Goal: Information Seeking & Learning: Learn about a topic

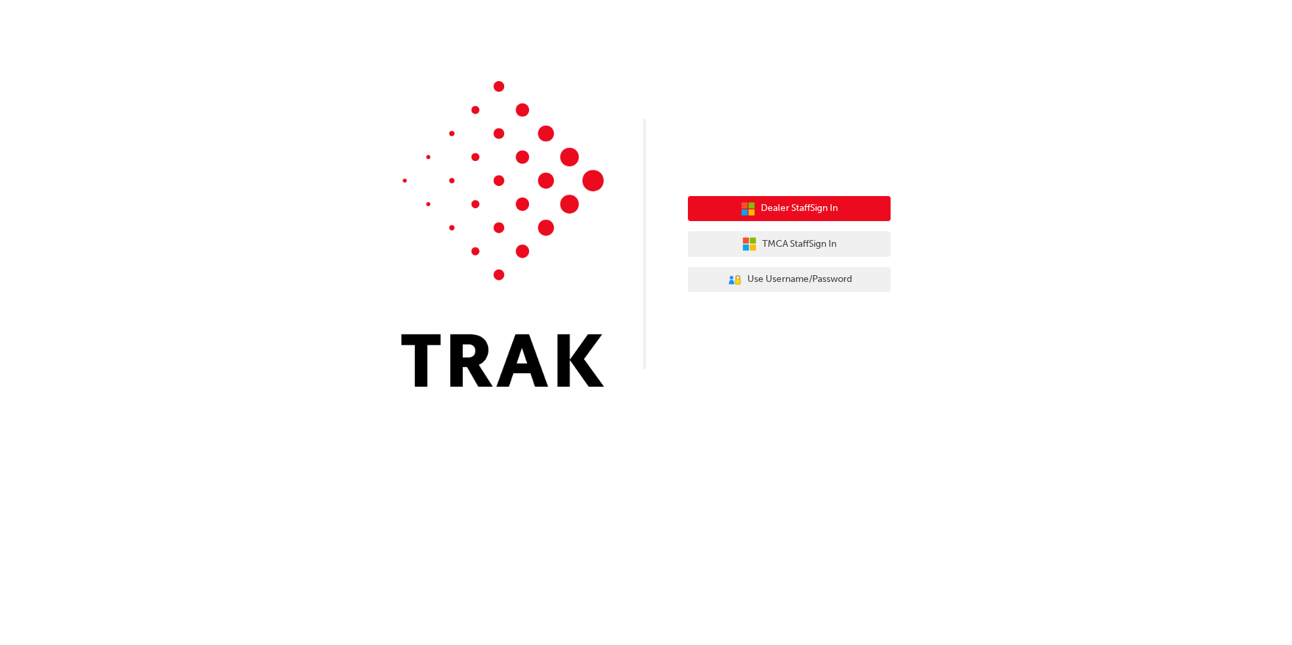
click at [785, 211] on span "Dealer Staff Sign In" at bounding box center [799, 209] width 77 height 16
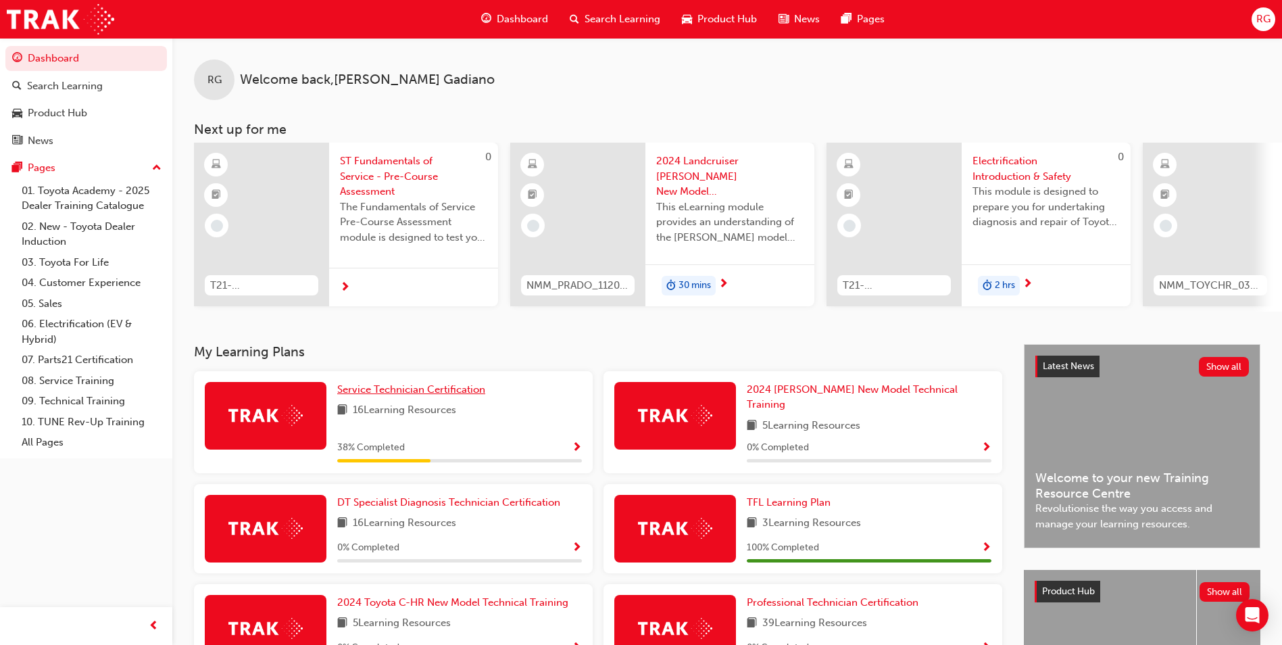
click at [461, 397] on link "Service Technician Certification" at bounding box center [413, 390] width 153 height 16
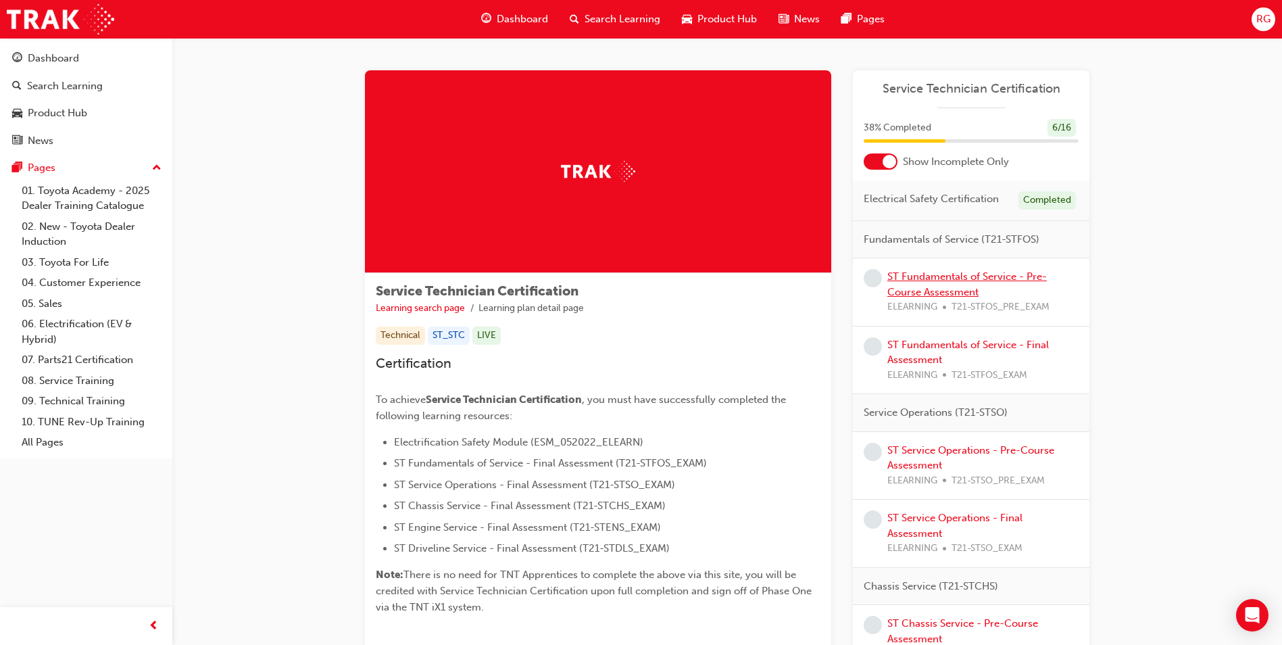
click at [993, 277] on link "ST Fundamentals of Service - Pre-Course Assessment" at bounding box center [968, 284] width 160 height 28
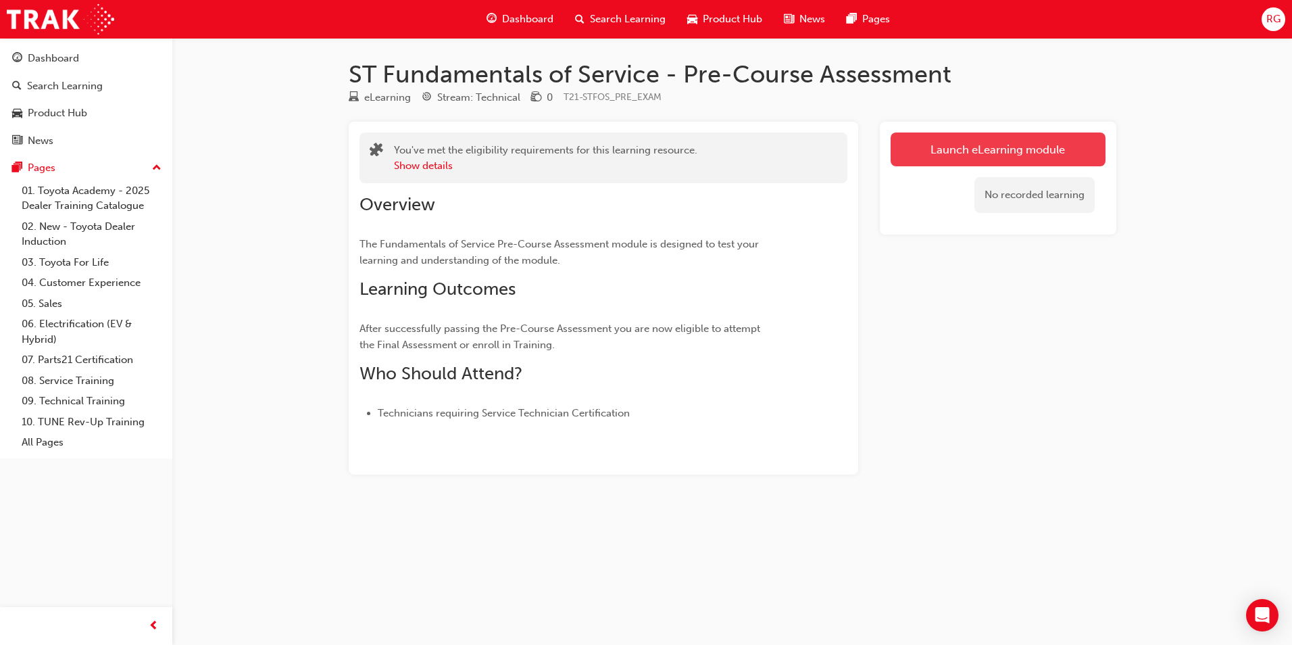
click at [1015, 158] on link "Launch eLearning module" at bounding box center [998, 149] width 215 height 34
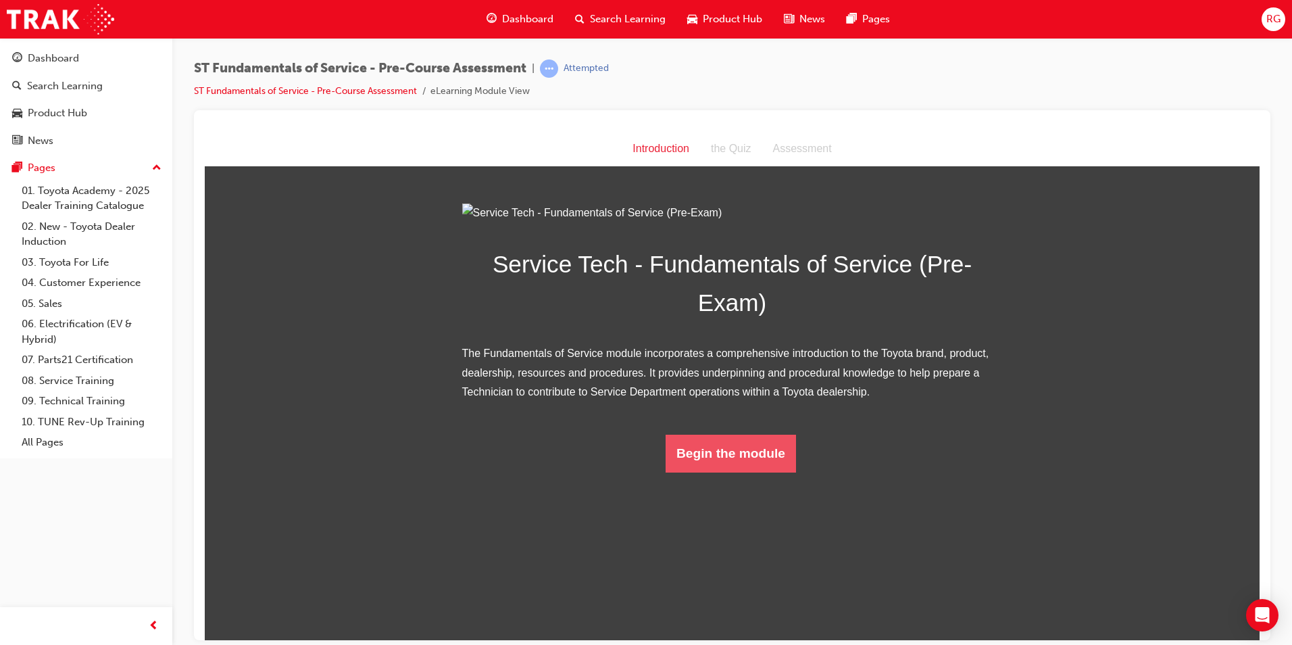
click at [748, 472] on button "Begin the module" at bounding box center [731, 453] width 130 height 38
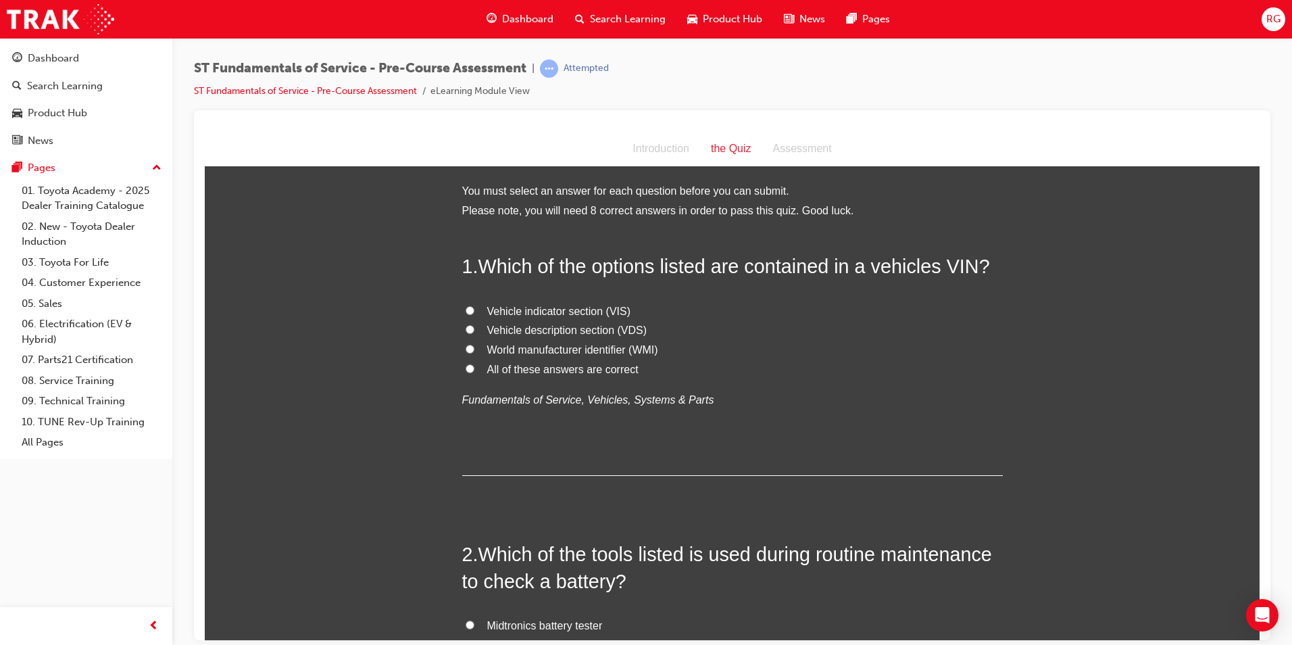
click at [466, 368] on input "All of these answers are correct" at bounding box center [470, 368] width 9 height 9
radio input "true"
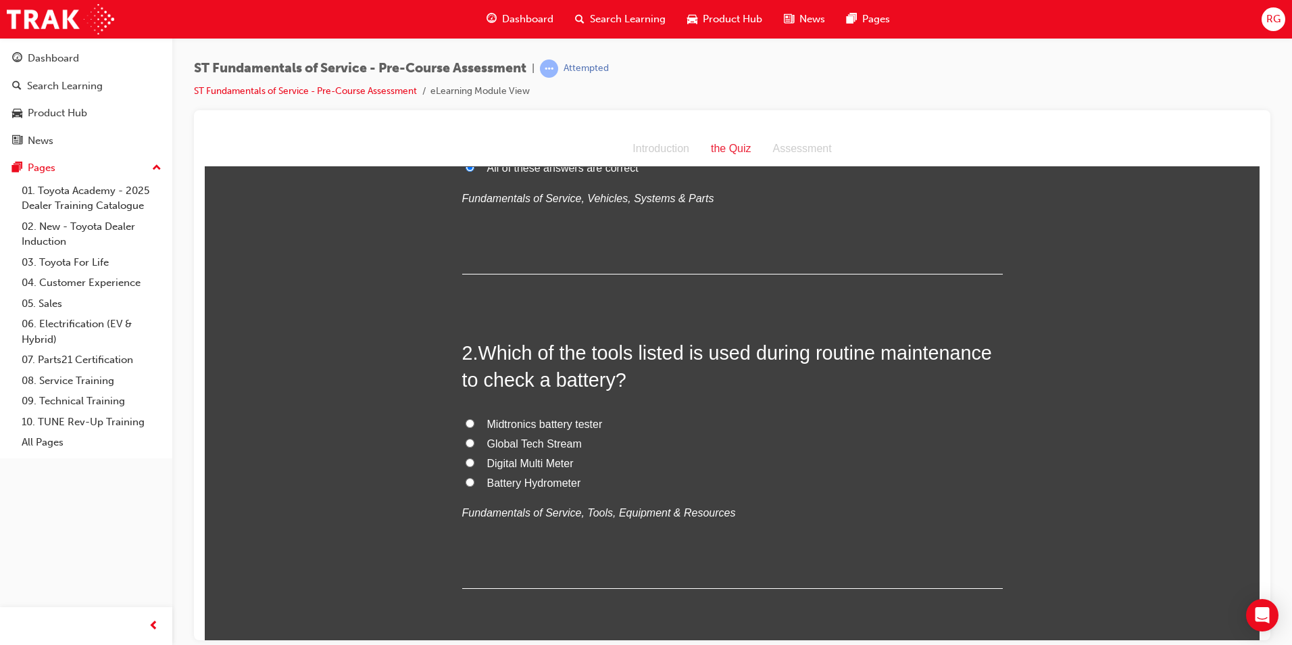
scroll to position [203, 0]
click at [530, 425] on span "Midtronics battery tester" at bounding box center [545, 421] width 116 height 11
click at [475, 425] on input "Midtronics battery tester" at bounding box center [470, 421] width 9 height 9
radio input "true"
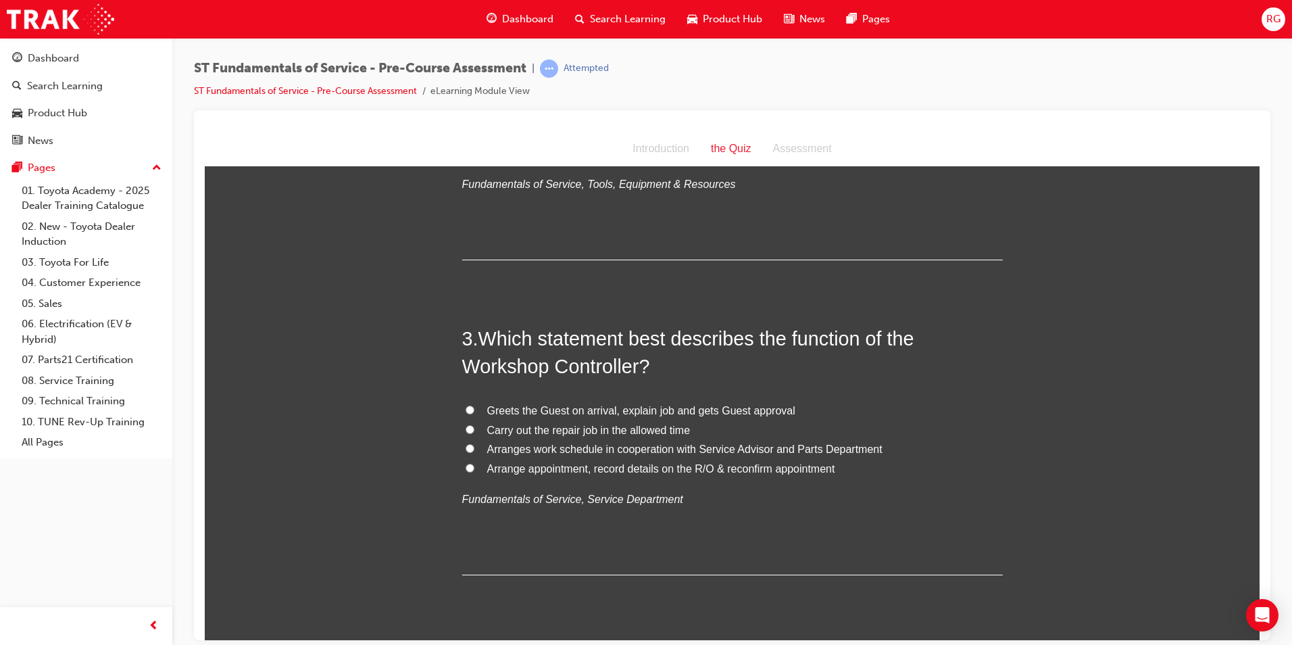
scroll to position [541, 0]
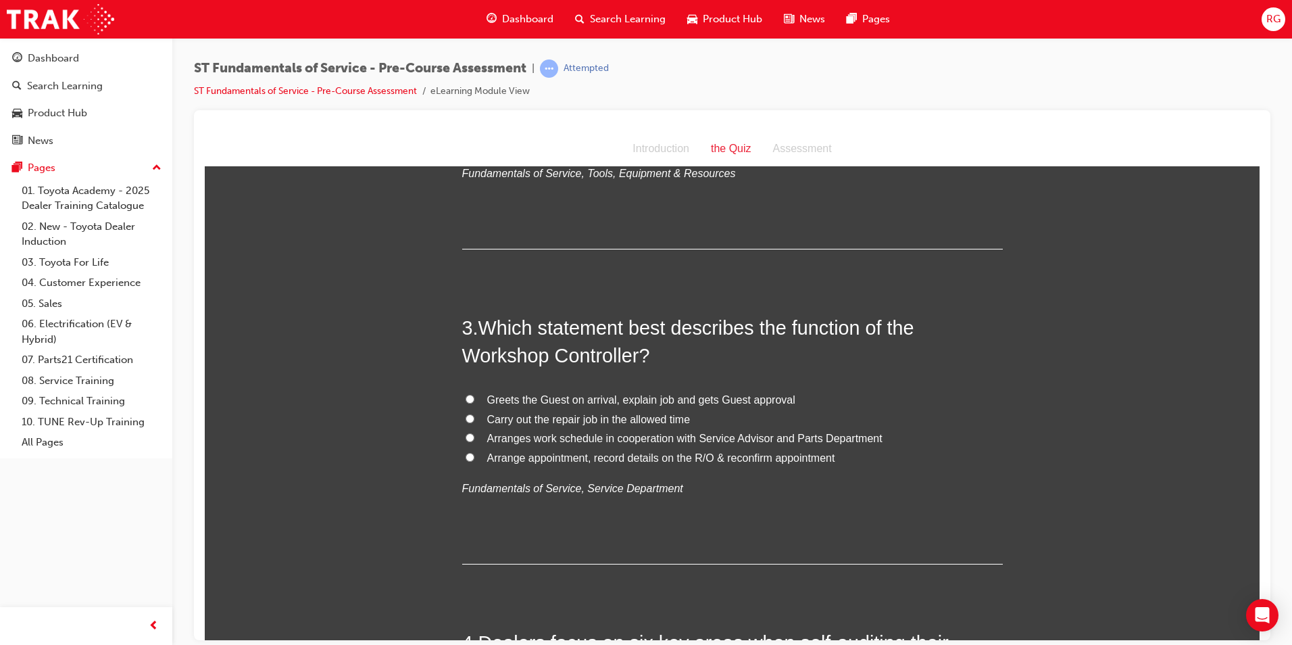
click at [495, 437] on span "Arranges work schedule in cooperation with Service Advisor and Parts Department" at bounding box center [684, 437] width 395 height 11
click at [475, 437] on input "Arranges work schedule in cooperation with Service Advisor and Parts Department" at bounding box center [470, 437] width 9 height 9
radio input "true"
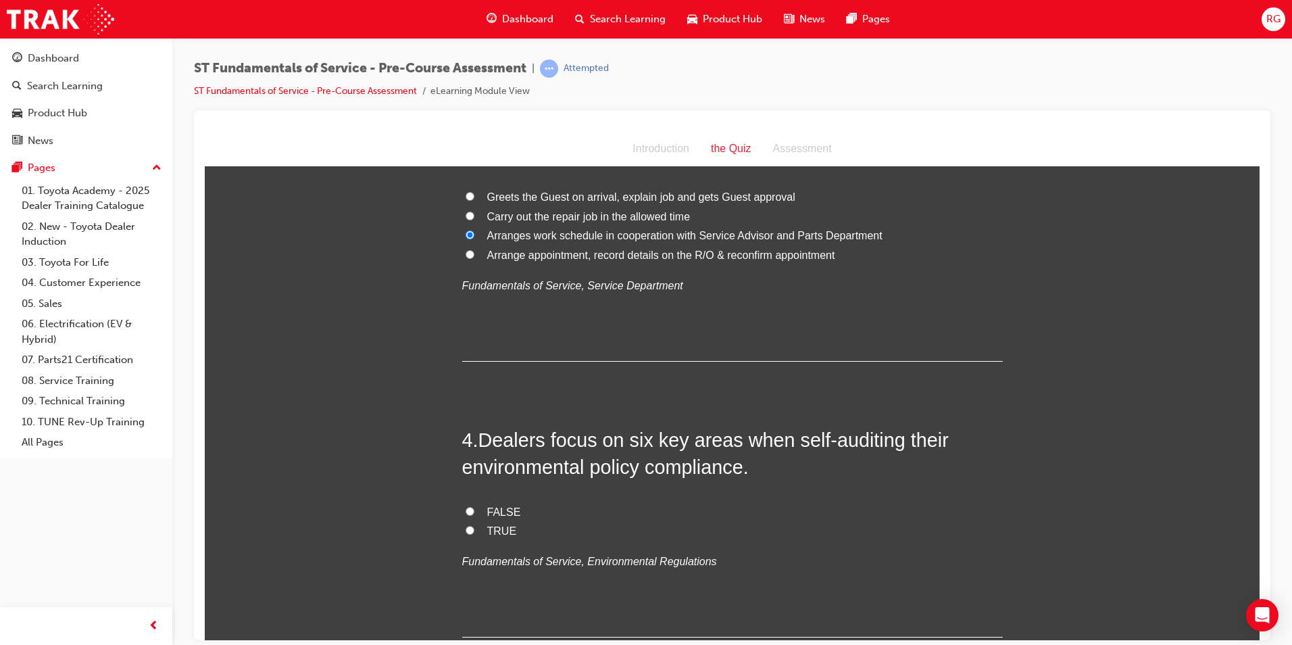
scroll to position [811, 0]
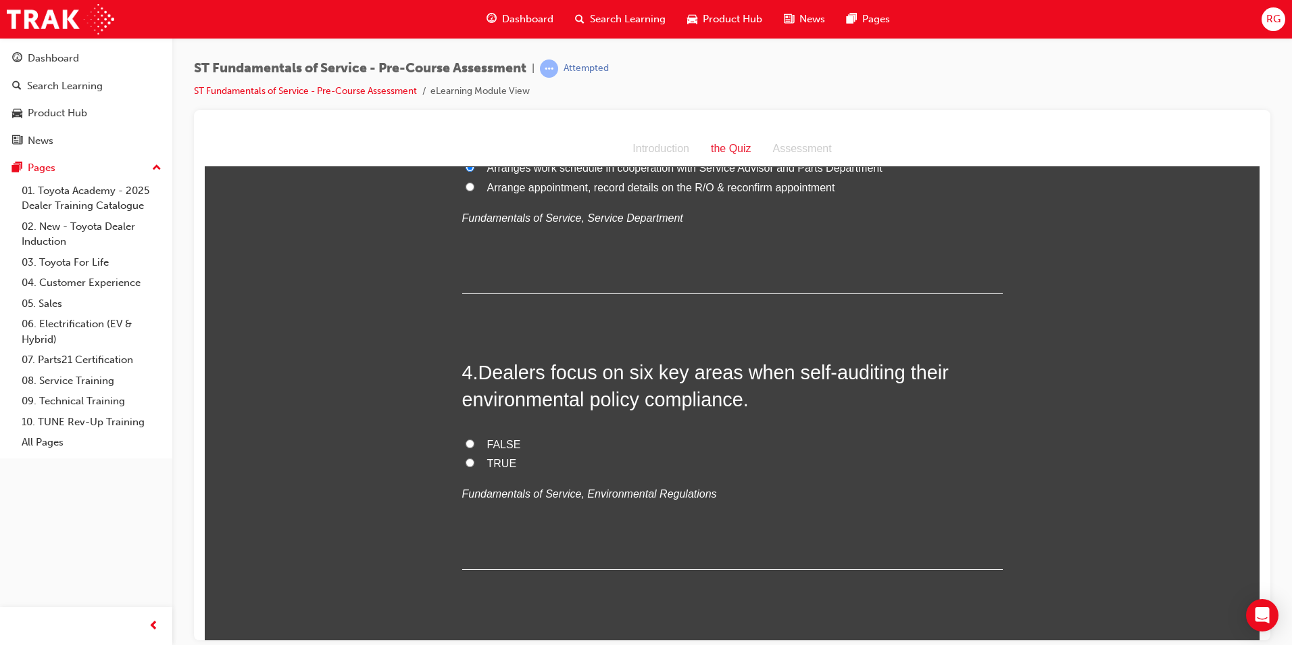
click at [477, 461] on label "TRUE" at bounding box center [732, 464] width 541 height 20
click at [475, 461] on input "TRUE" at bounding box center [470, 462] width 9 height 9
radio input "true"
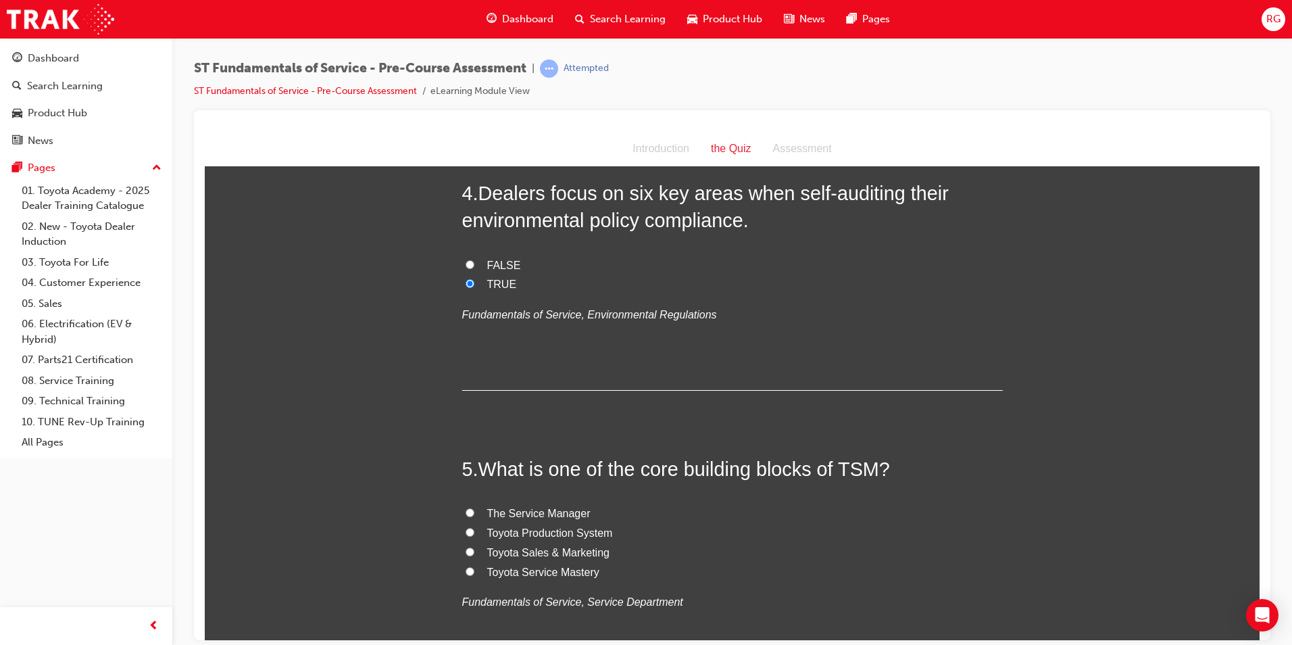
scroll to position [1014, 0]
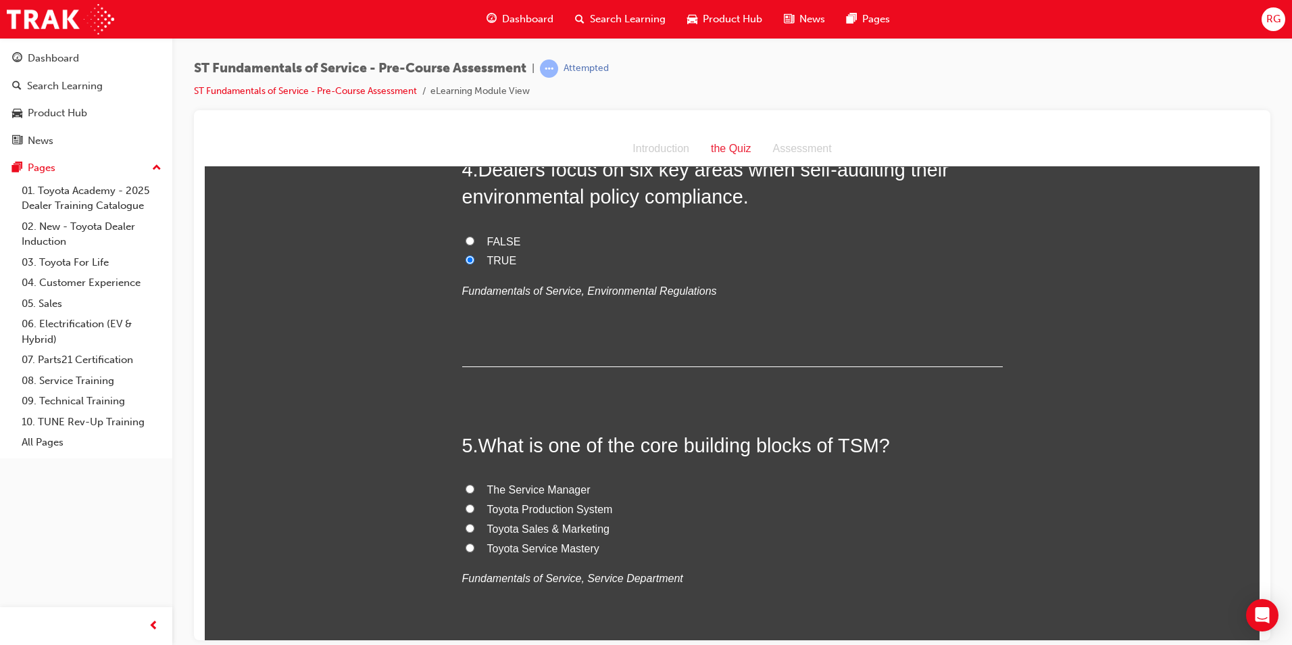
click at [578, 531] on span "Toyota Sales & Marketing" at bounding box center [548, 528] width 122 height 11
click at [475, 531] on input "Toyota Sales & Marketing" at bounding box center [470, 527] width 9 height 9
radio input "true"
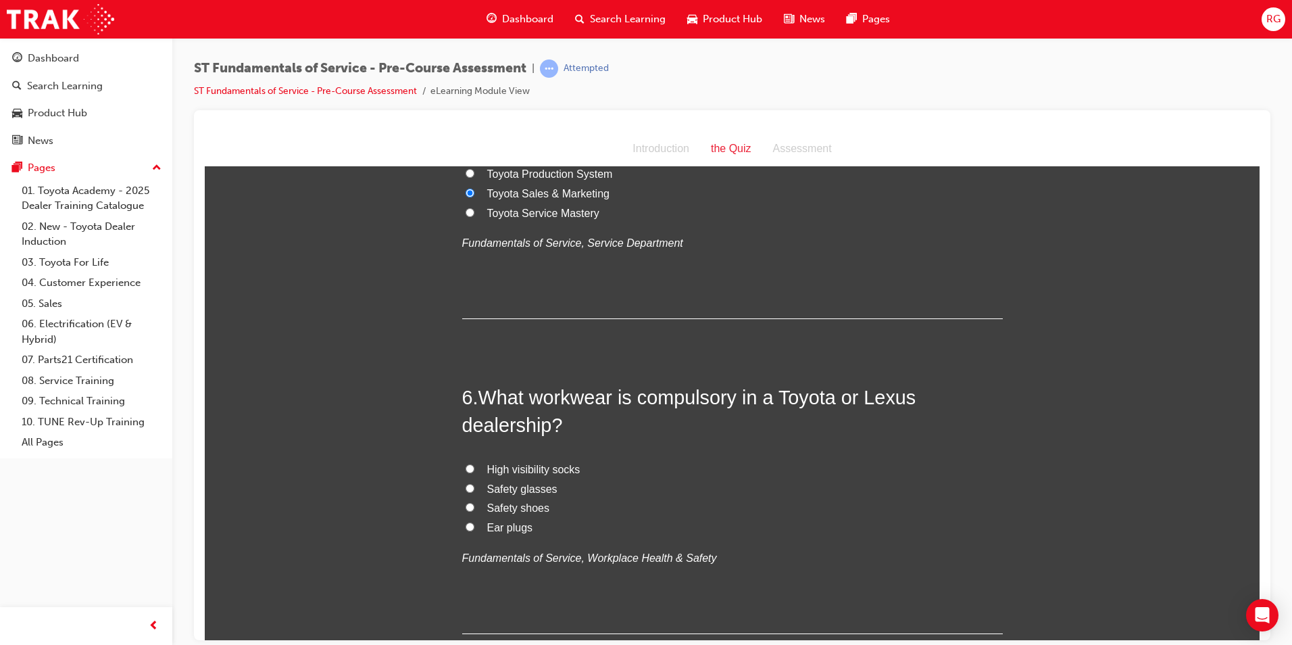
scroll to position [1352, 0]
click at [527, 507] on span "Safety shoes" at bounding box center [518, 504] width 63 height 11
click at [475, 507] on input "Safety shoes" at bounding box center [470, 504] width 9 height 9
radio input "true"
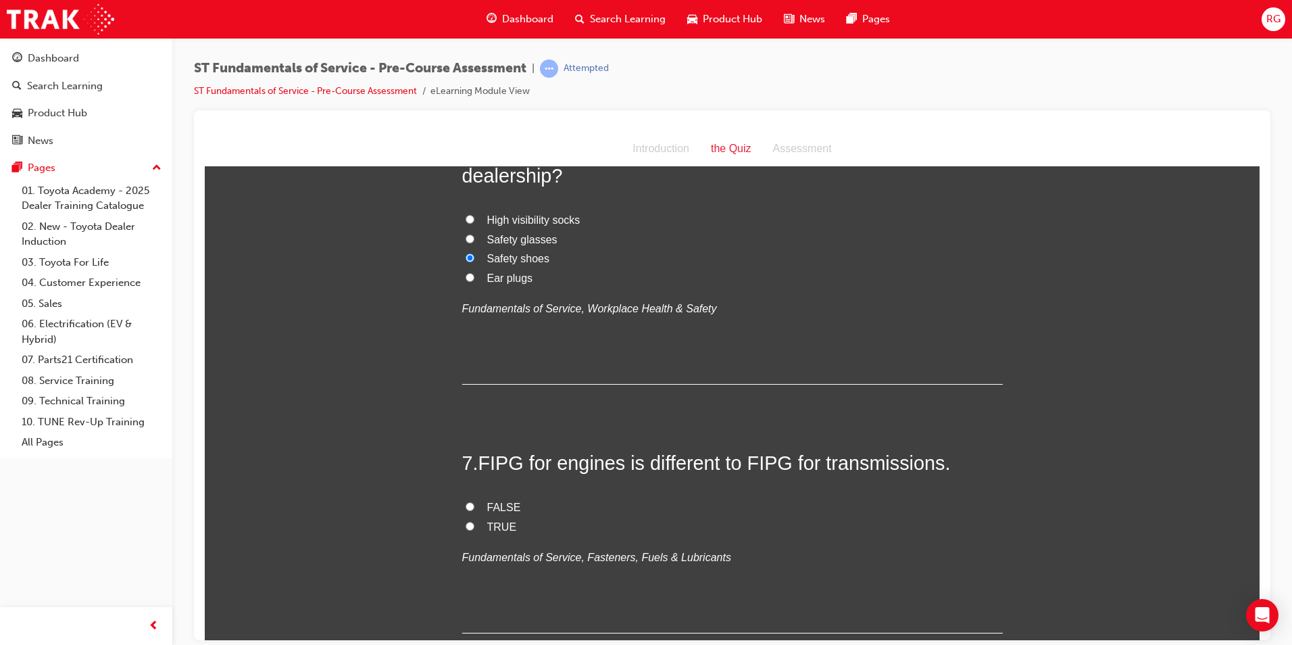
scroll to position [1622, 0]
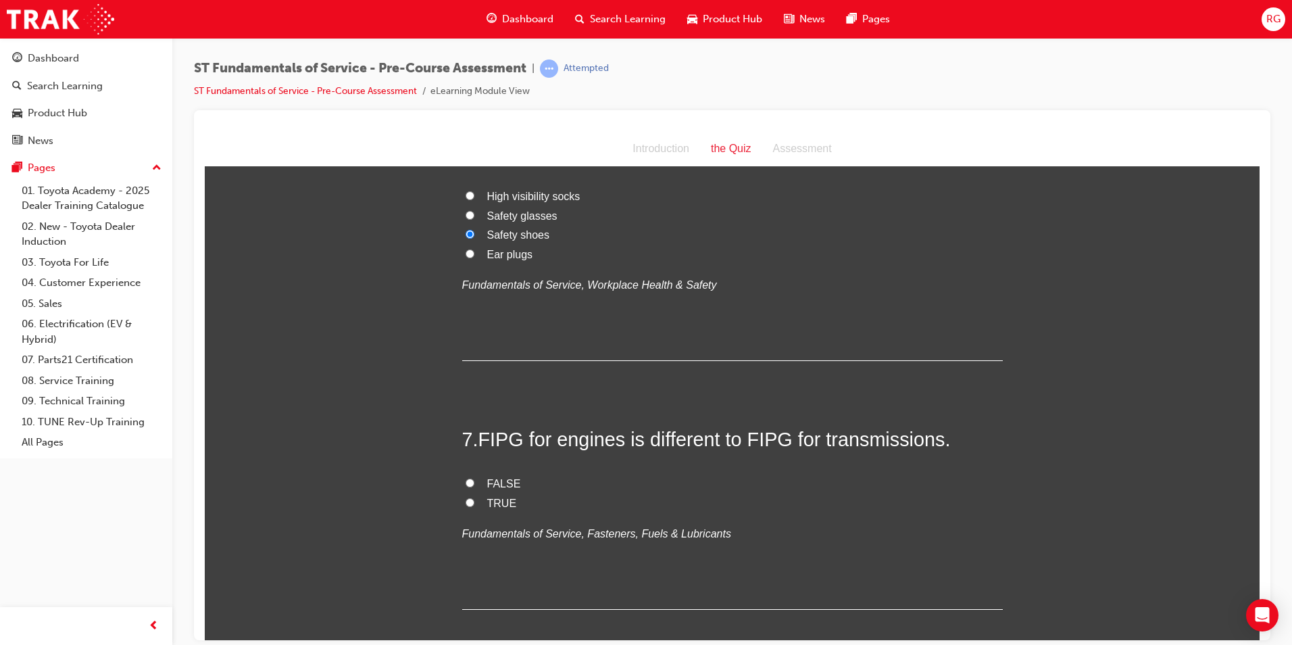
click at [466, 502] on input "TRUE" at bounding box center [470, 502] width 9 height 9
radio input "true"
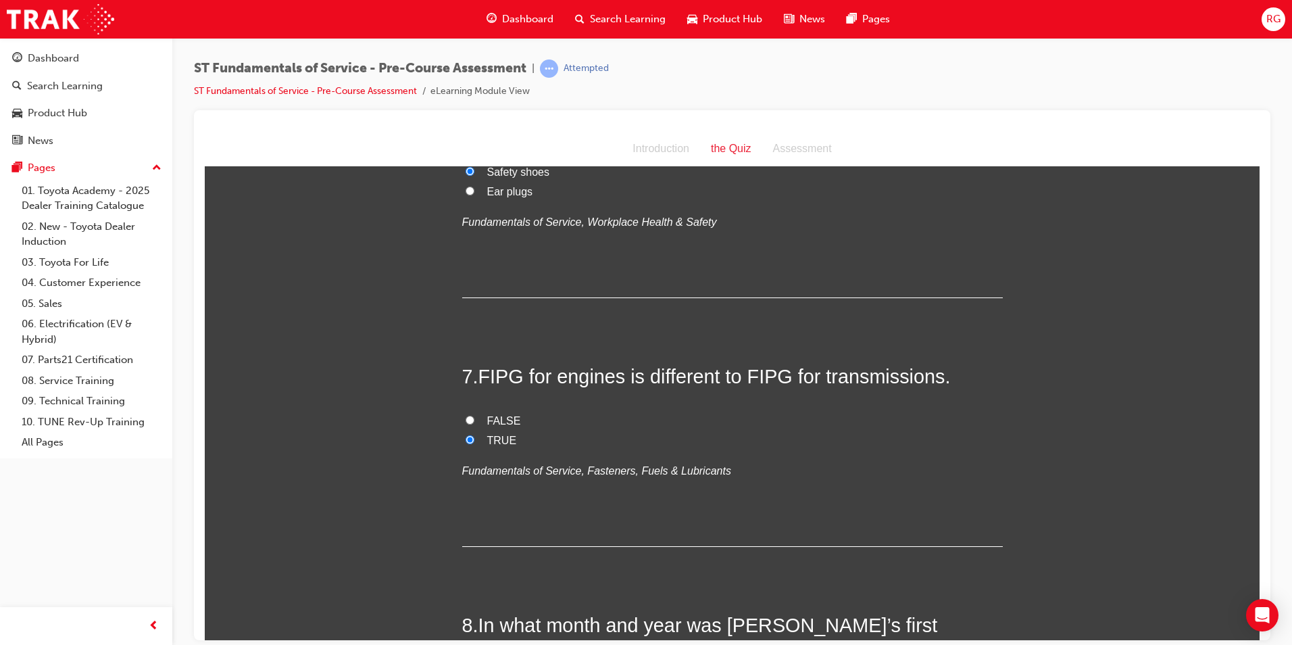
scroll to position [1893, 0]
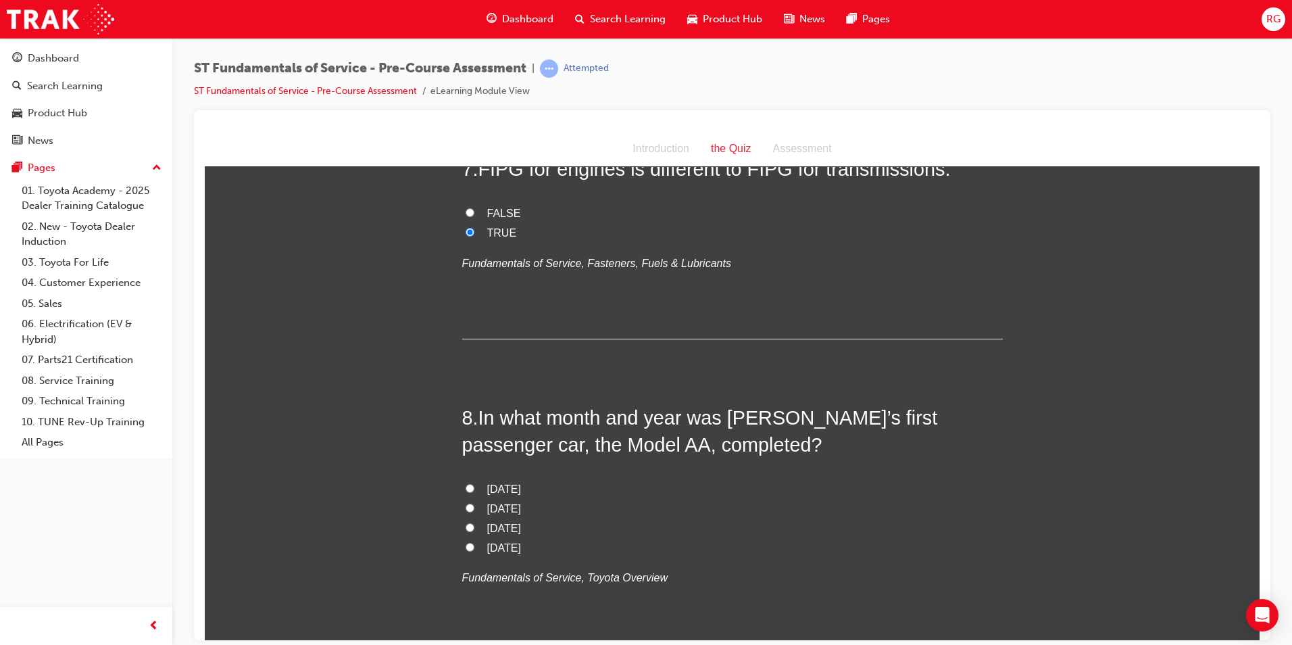
click at [521, 545] on span "[DATE]" at bounding box center [504, 546] width 34 height 11
click at [475, 545] on input "[DATE]" at bounding box center [470, 546] width 9 height 9
radio input "true"
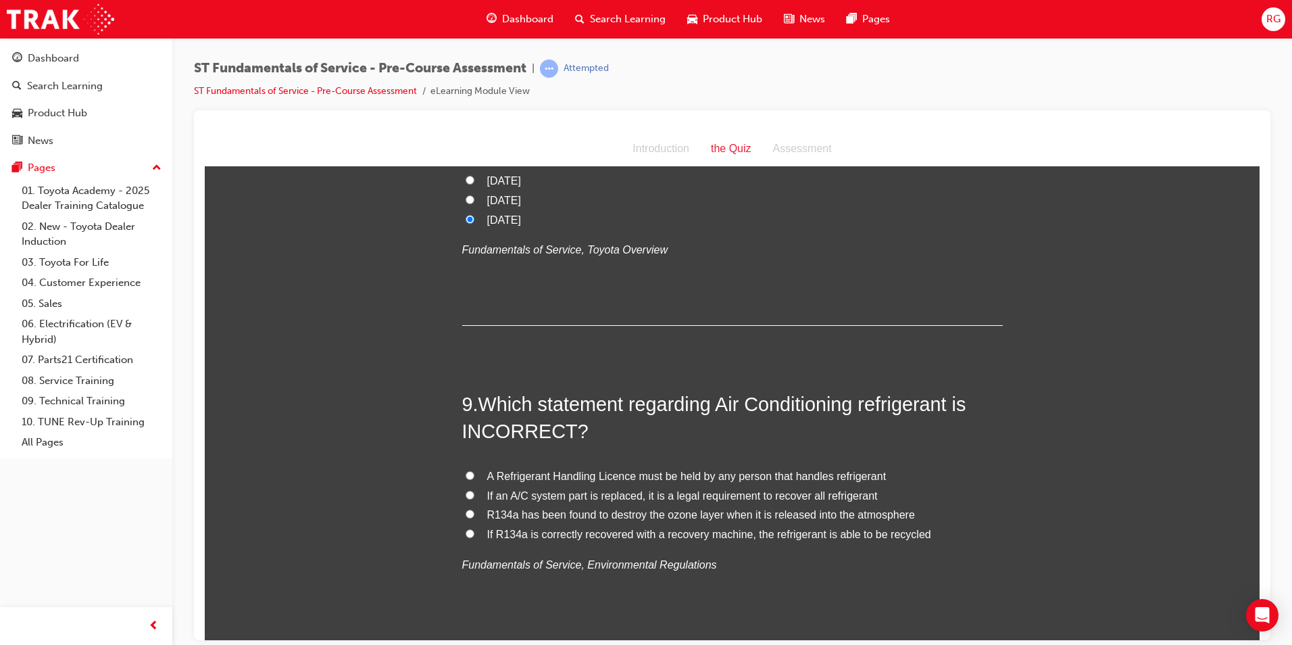
scroll to position [2231, 0]
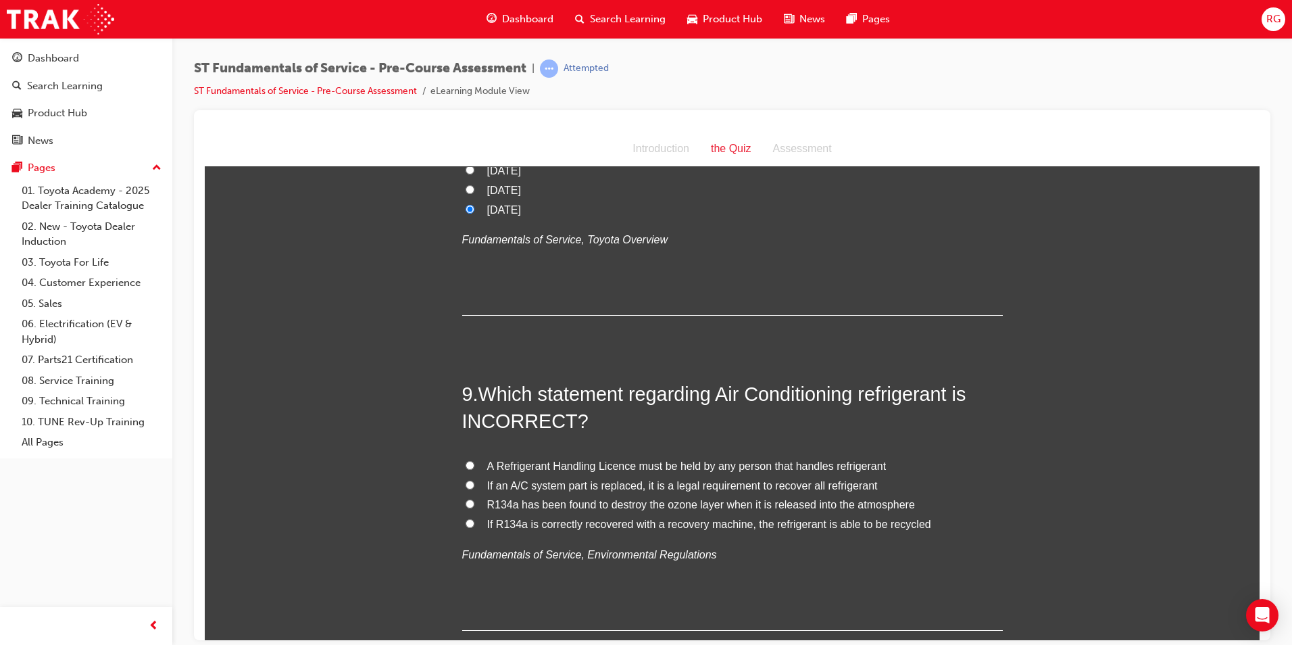
click at [590, 502] on span "R134a has been found to destroy the ozone layer when it is released into the at…" at bounding box center [701, 503] width 428 height 11
click at [475, 502] on input "R134a has been found to destroy the ozone layer when it is released into the at…" at bounding box center [470, 503] width 9 height 9
radio input "true"
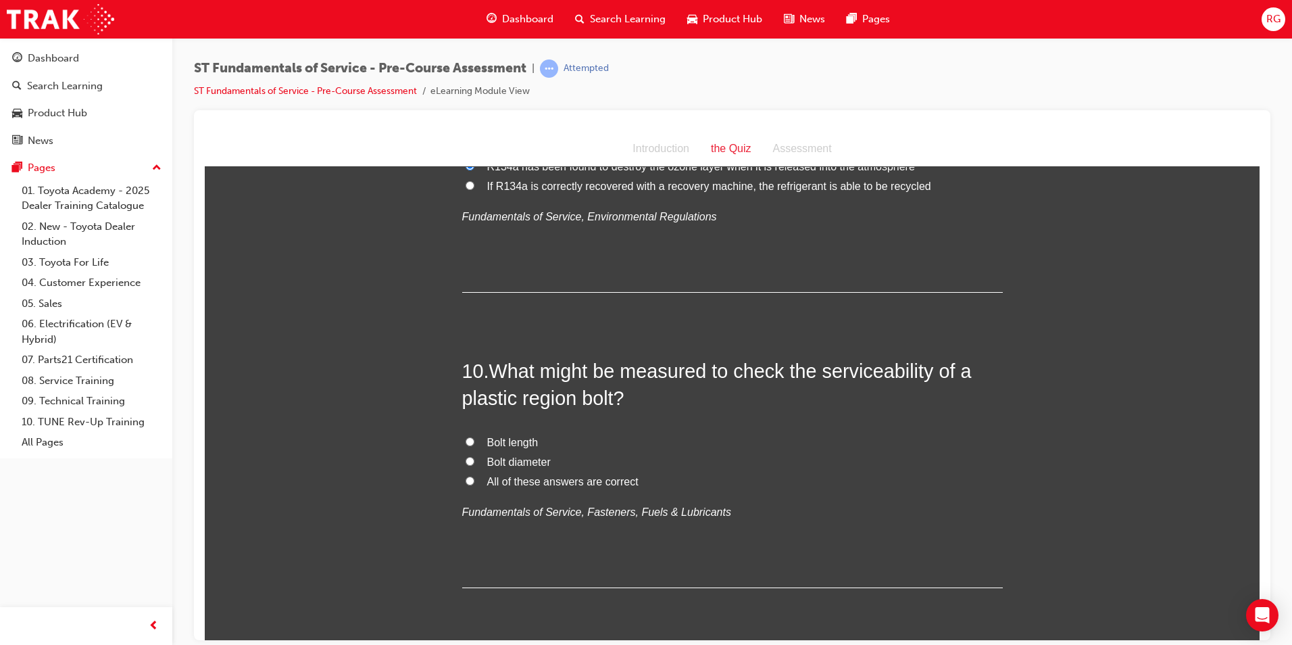
scroll to position [2619, 0]
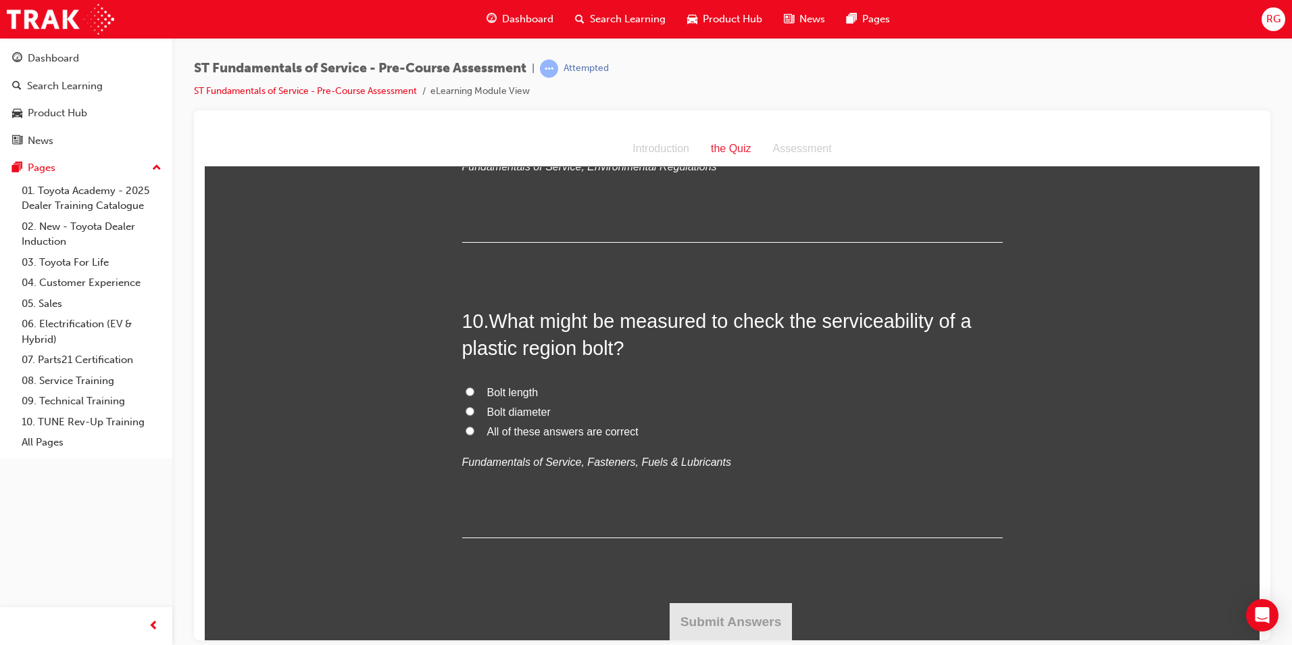
click at [472, 426] on label "All of these answers are correct" at bounding box center [732, 432] width 541 height 20
click at [472, 426] on input "All of these answers are correct" at bounding box center [470, 430] width 9 height 9
radio input "true"
click at [752, 622] on button "Submit Answers" at bounding box center [731, 621] width 123 height 38
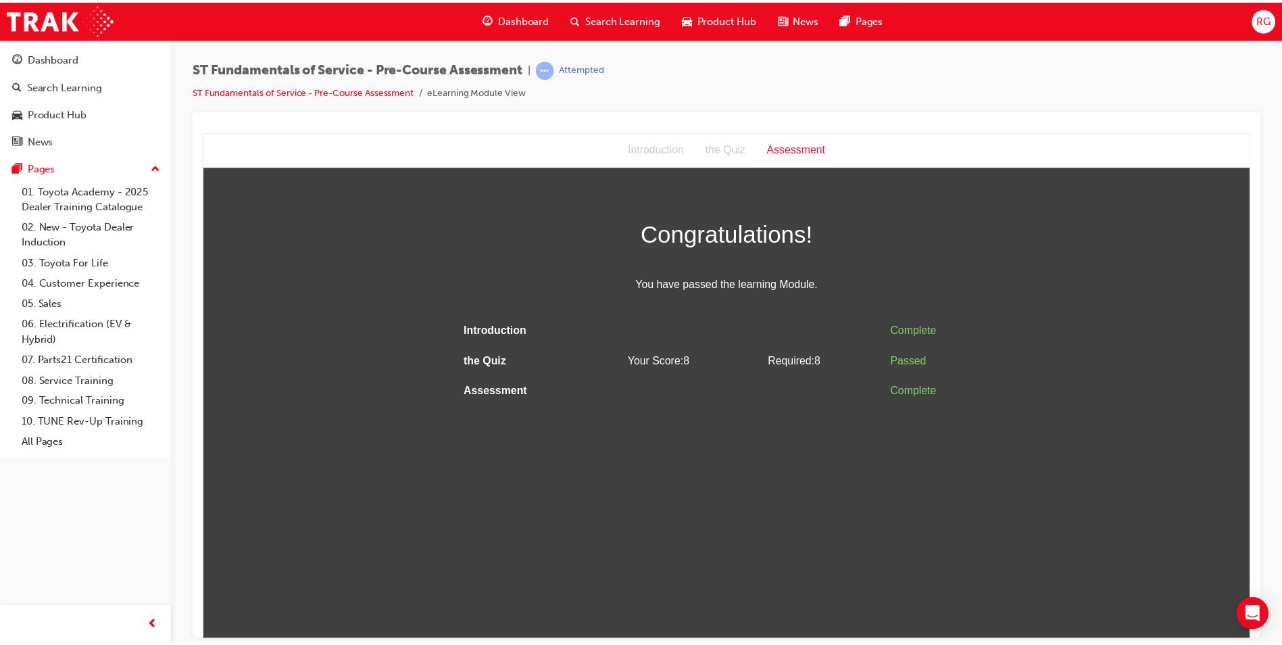
scroll to position [0, 0]
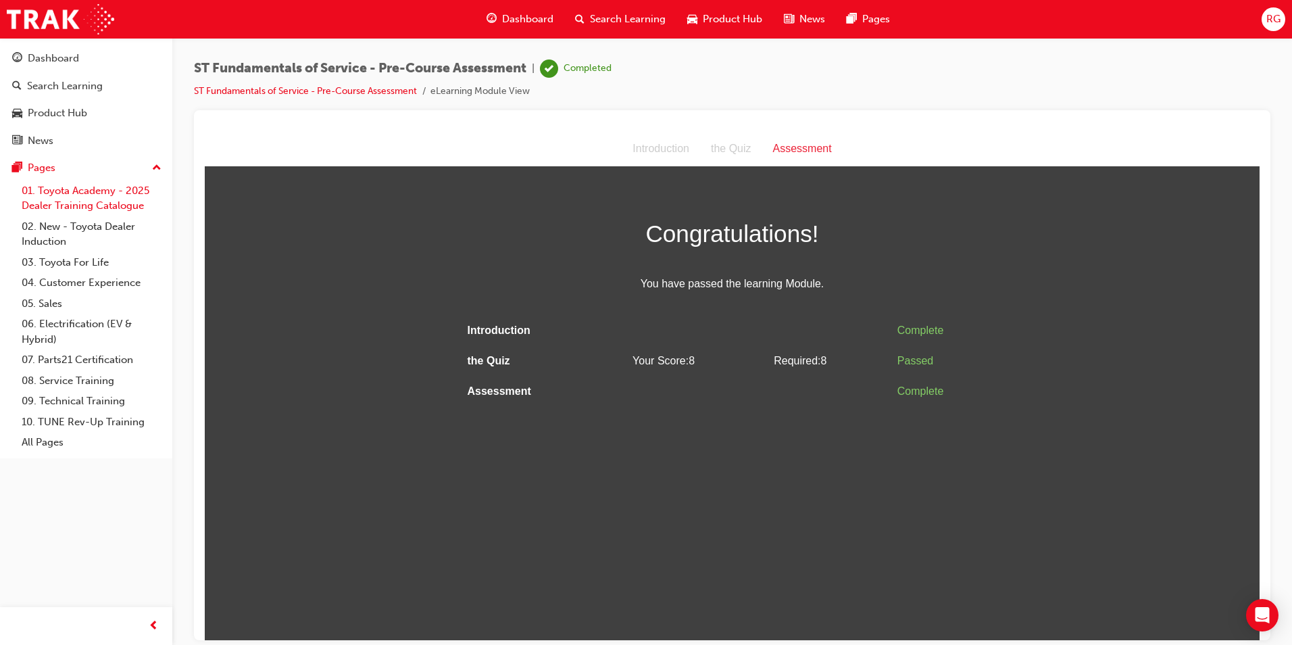
click at [75, 190] on link "01. Toyota Academy - 2025 Dealer Training Catalogue" at bounding box center [91, 198] width 151 height 36
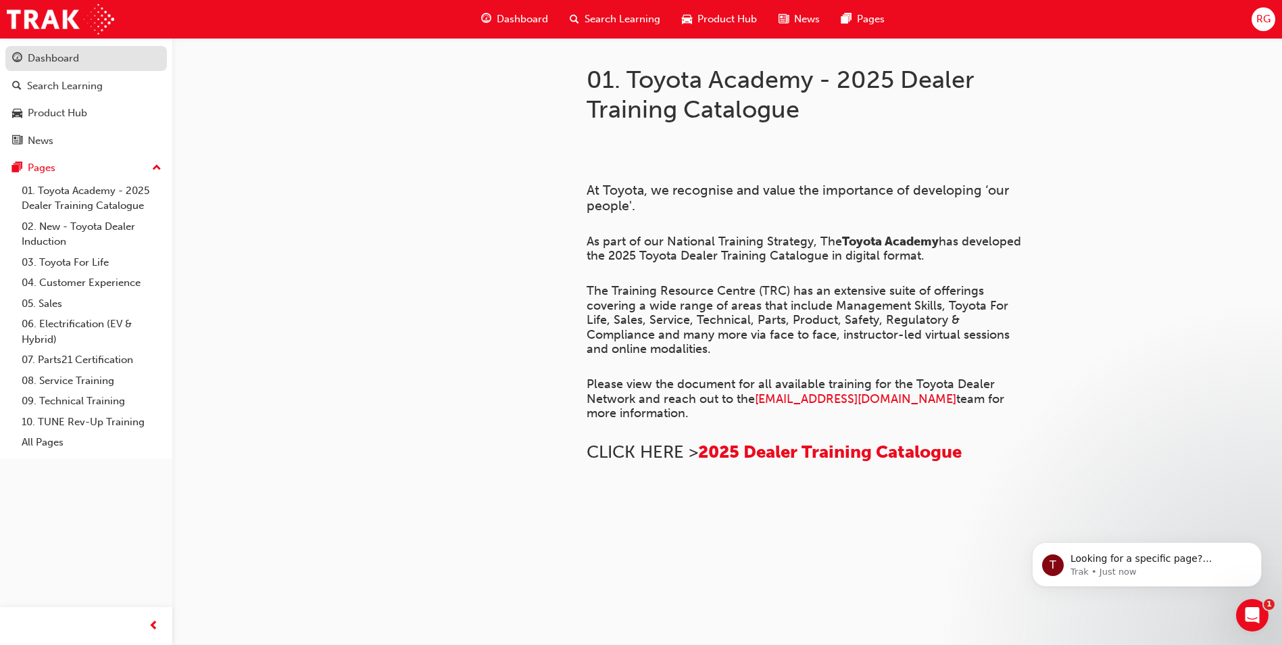
click at [62, 62] on div "Dashboard" at bounding box center [53, 59] width 51 height 16
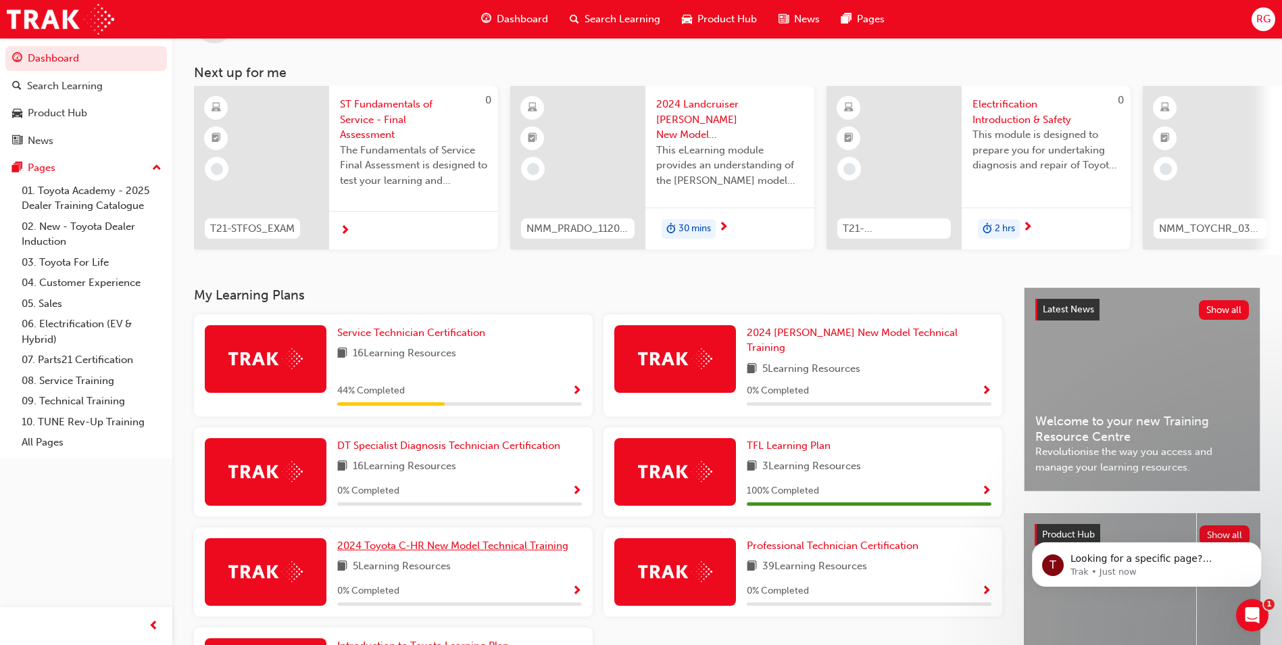
scroll to position [52, 0]
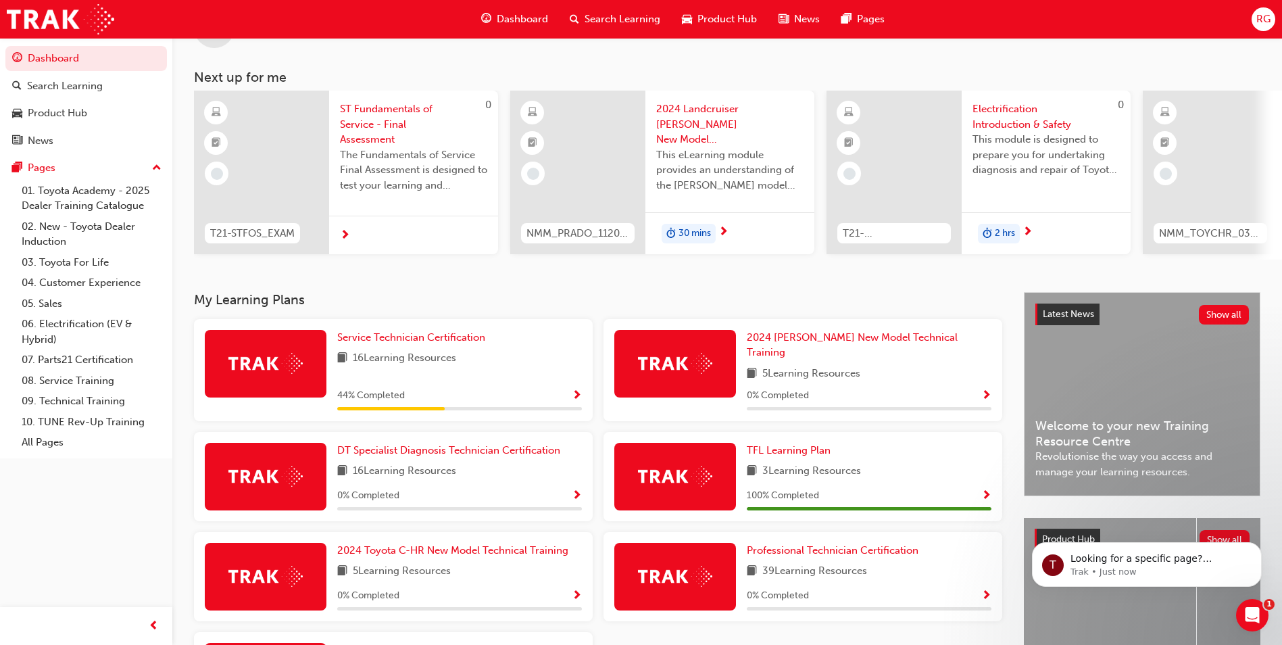
click at [578, 390] on span "Show Progress" at bounding box center [577, 396] width 10 height 12
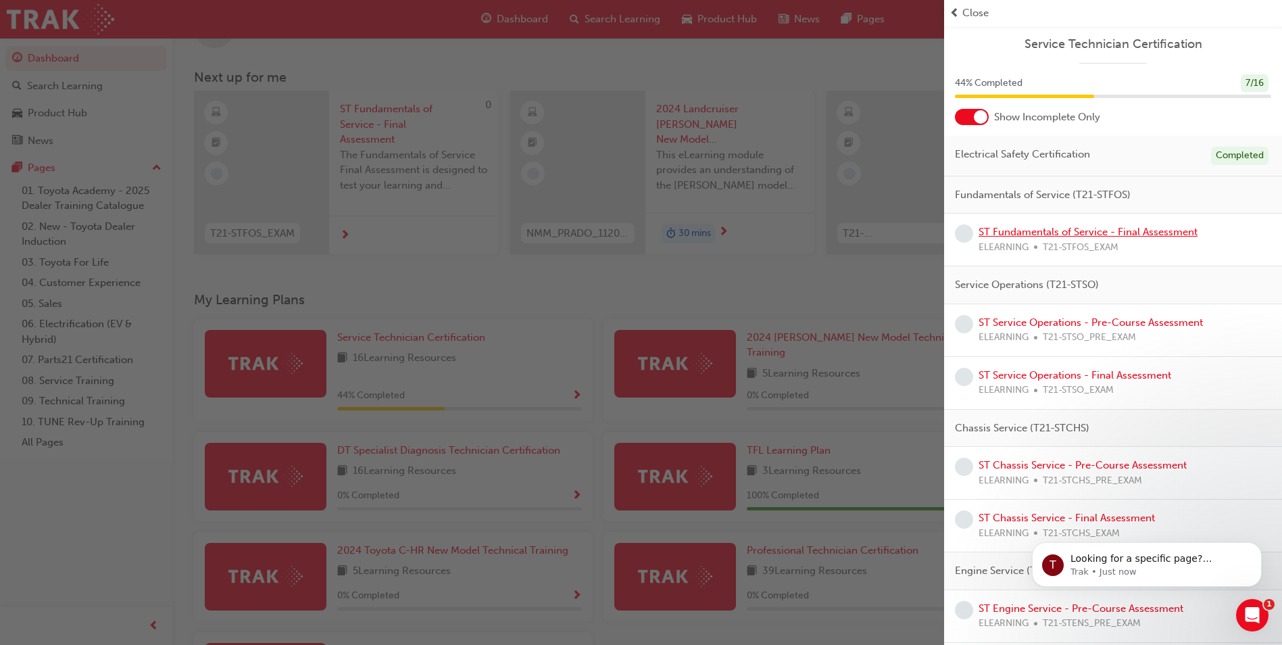
click at [1042, 237] on link "ST Fundamentals of Service - Final Assessment" at bounding box center [1088, 232] width 219 height 12
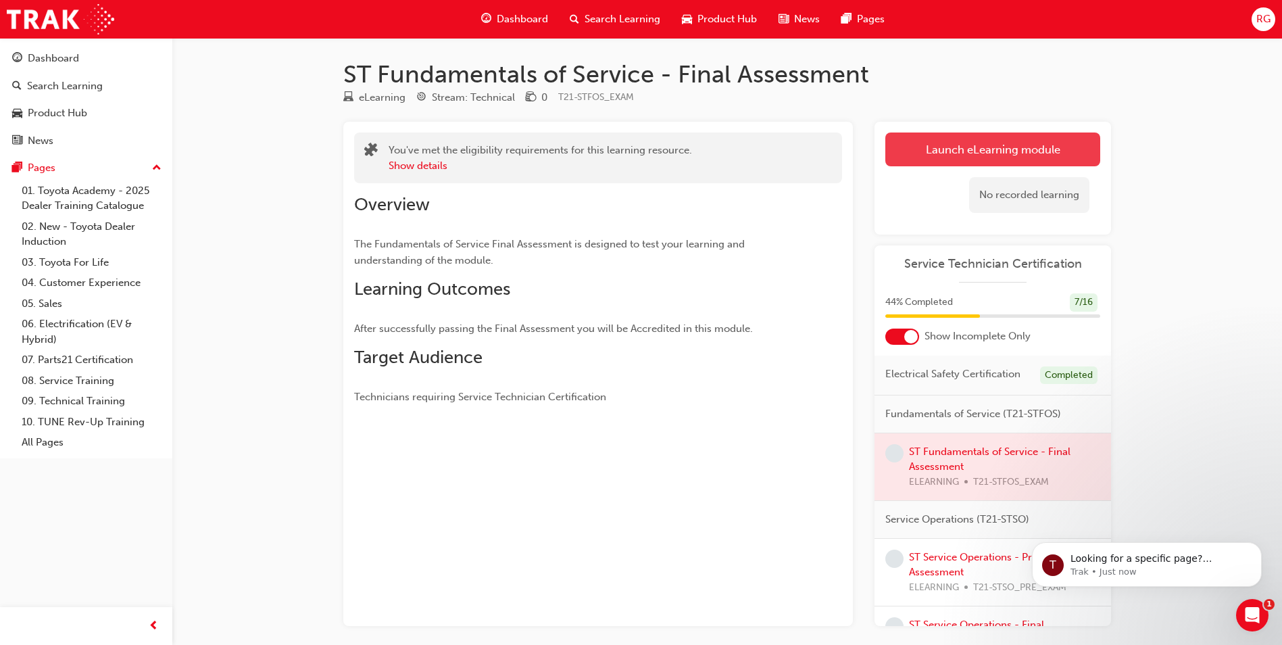
click at [1016, 153] on link "Launch eLearning module" at bounding box center [993, 149] width 215 height 34
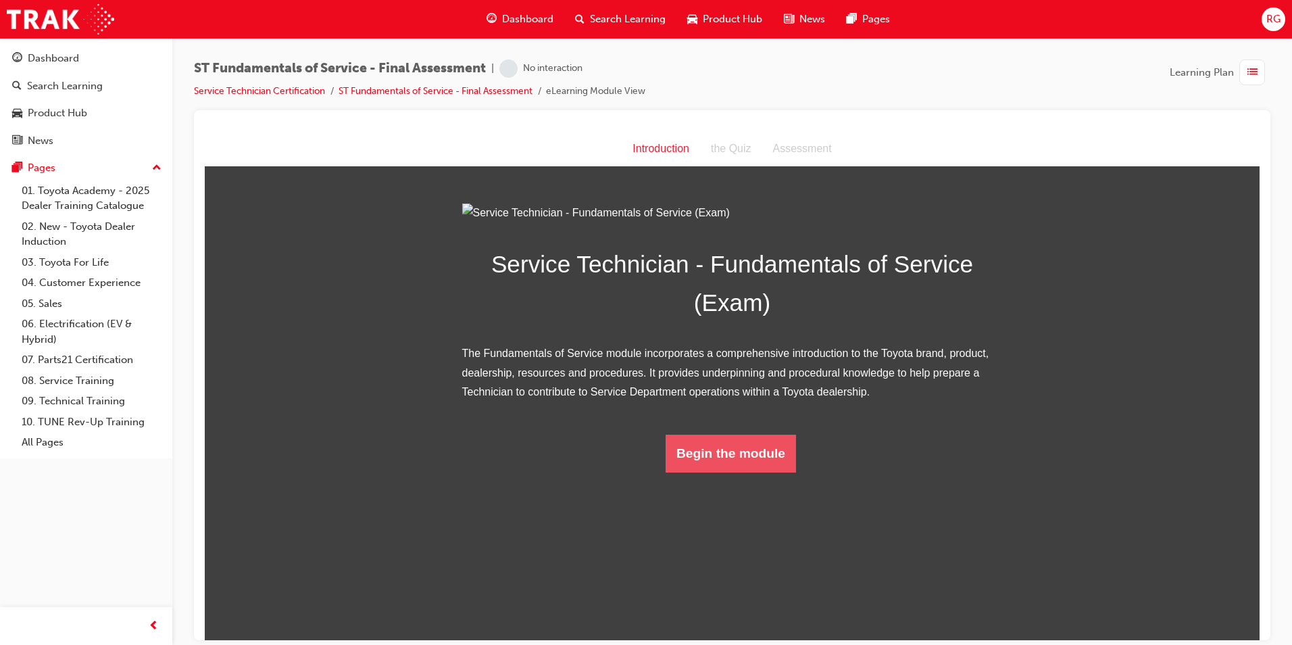
click at [720, 472] on button "Begin the module" at bounding box center [731, 453] width 130 height 38
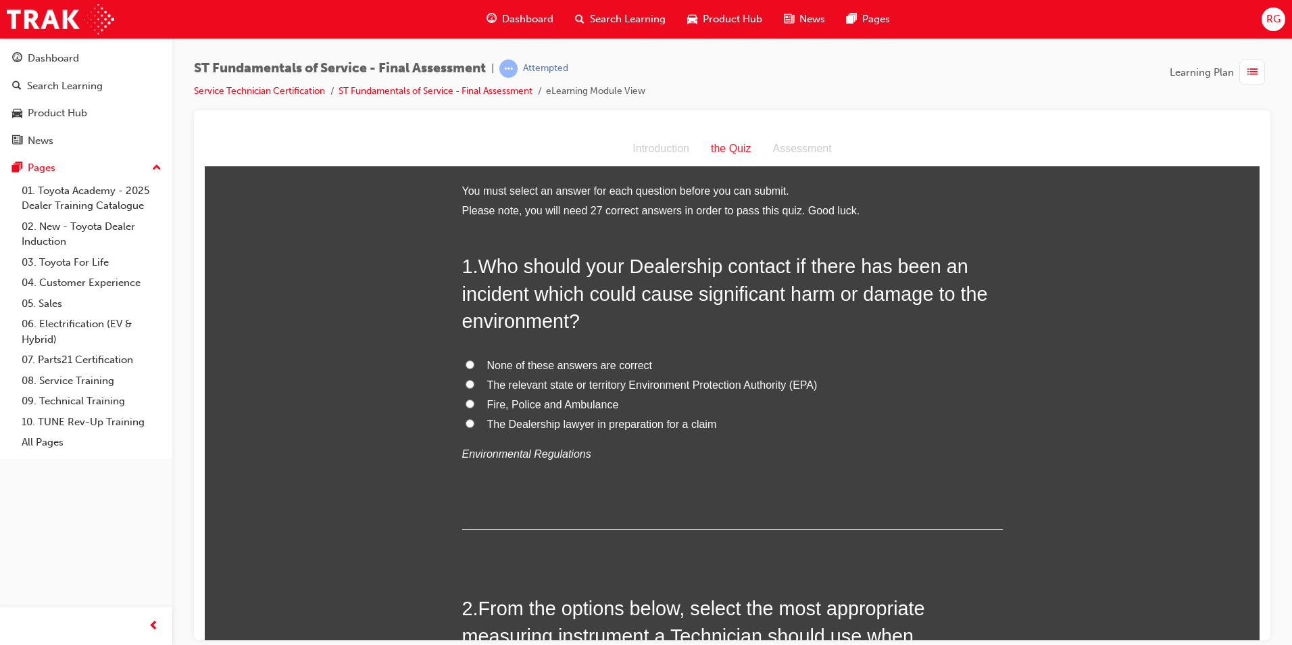
click at [644, 381] on span "The relevant state or territory Environment Protection Authority (EPA)" at bounding box center [652, 384] width 331 height 11
click at [475, 381] on input "The relevant state or territory Environment Protection Authority (EPA)" at bounding box center [470, 383] width 9 height 9
radio input "true"
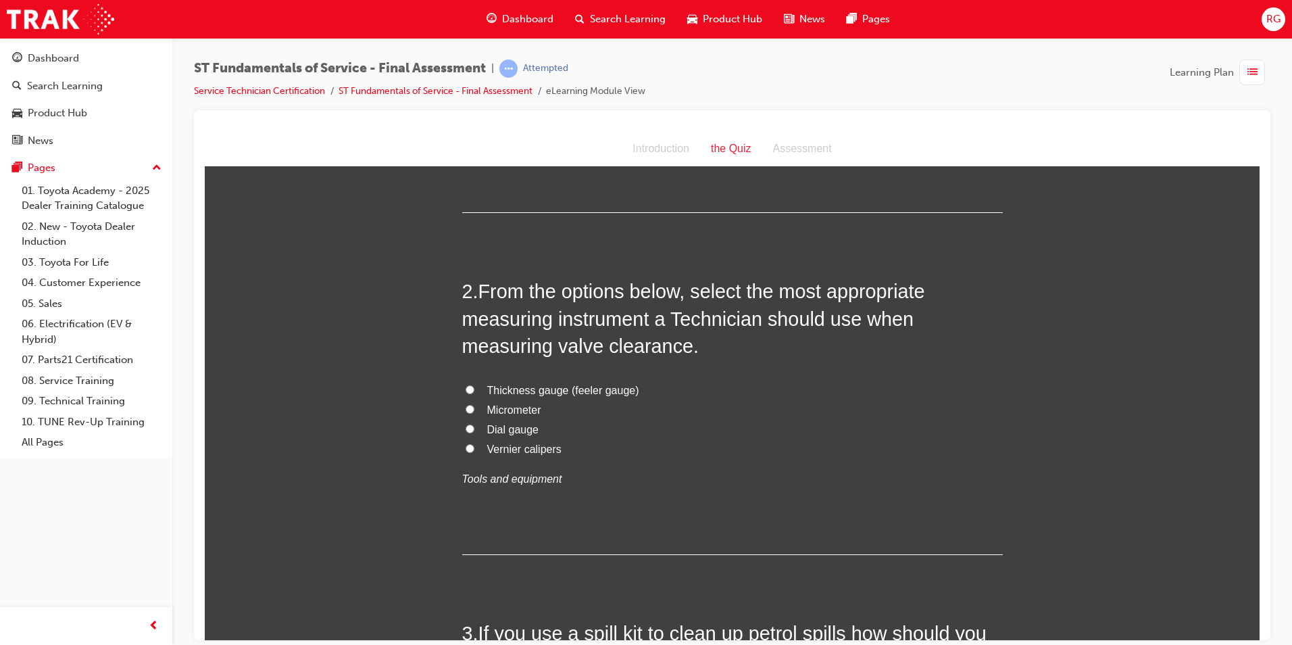
scroll to position [338, 0]
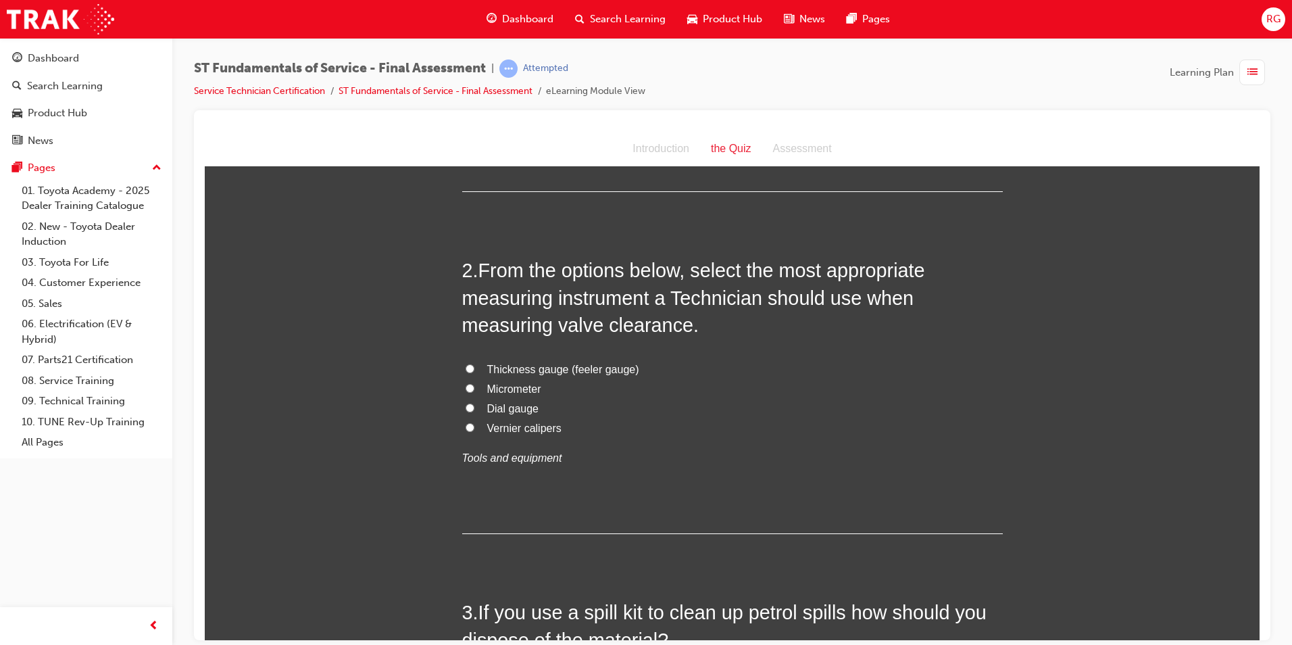
click at [466, 387] on input "Micrometer" at bounding box center [470, 387] width 9 height 9
radio input "true"
click at [466, 365] on input "Thickness gauge (feeler gauge)" at bounding box center [470, 368] width 9 height 9
radio input "true"
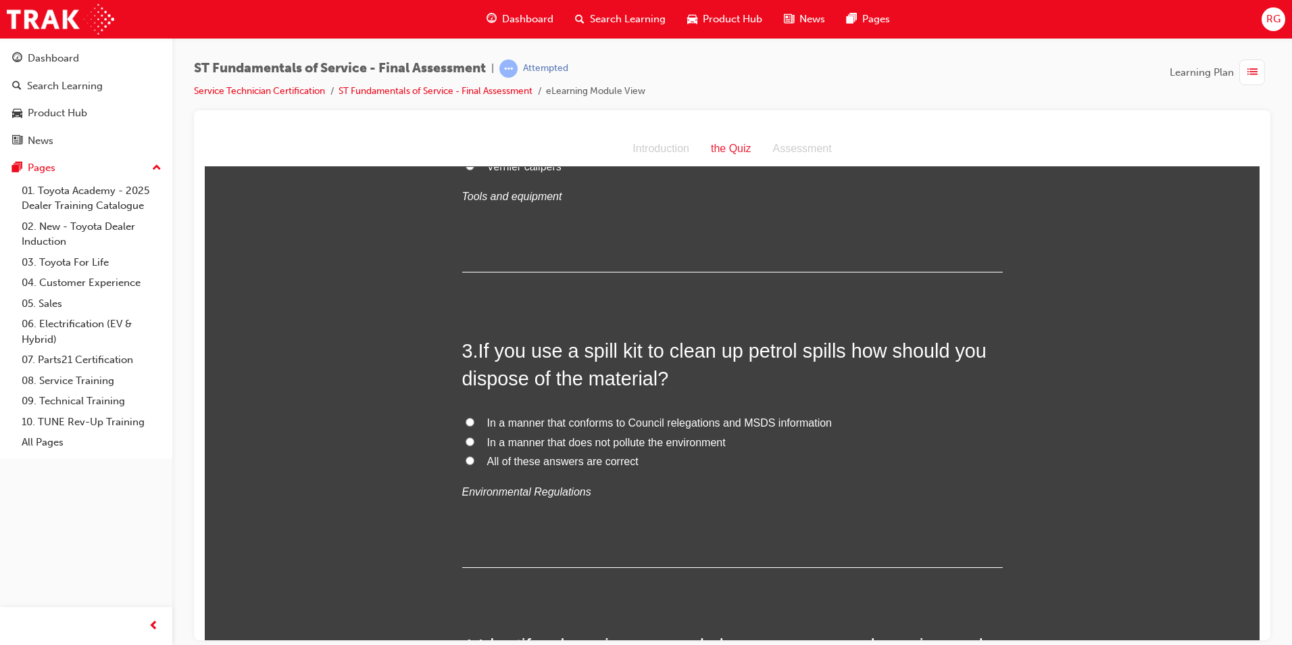
scroll to position [676, 0]
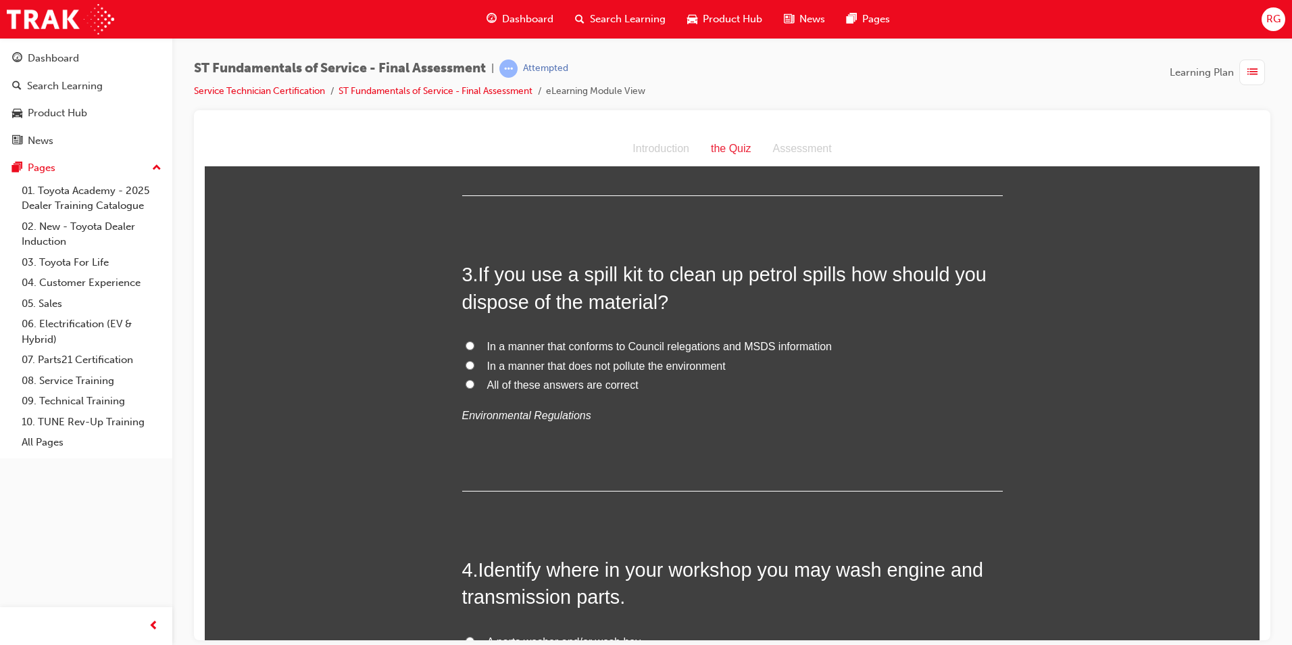
click at [544, 346] on span "In a manner that conforms to Council relegations and MSDS information" at bounding box center [659, 345] width 345 height 11
click at [475, 346] on input "In a manner that conforms to Council relegations and MSDS information" at bounding box center [470, 345] width 9 height 9
radio input "true"
click at [466, 382] on input "All of these answers are correct" at bounding box center [470, 383] width 9 height 9
radio input "true"
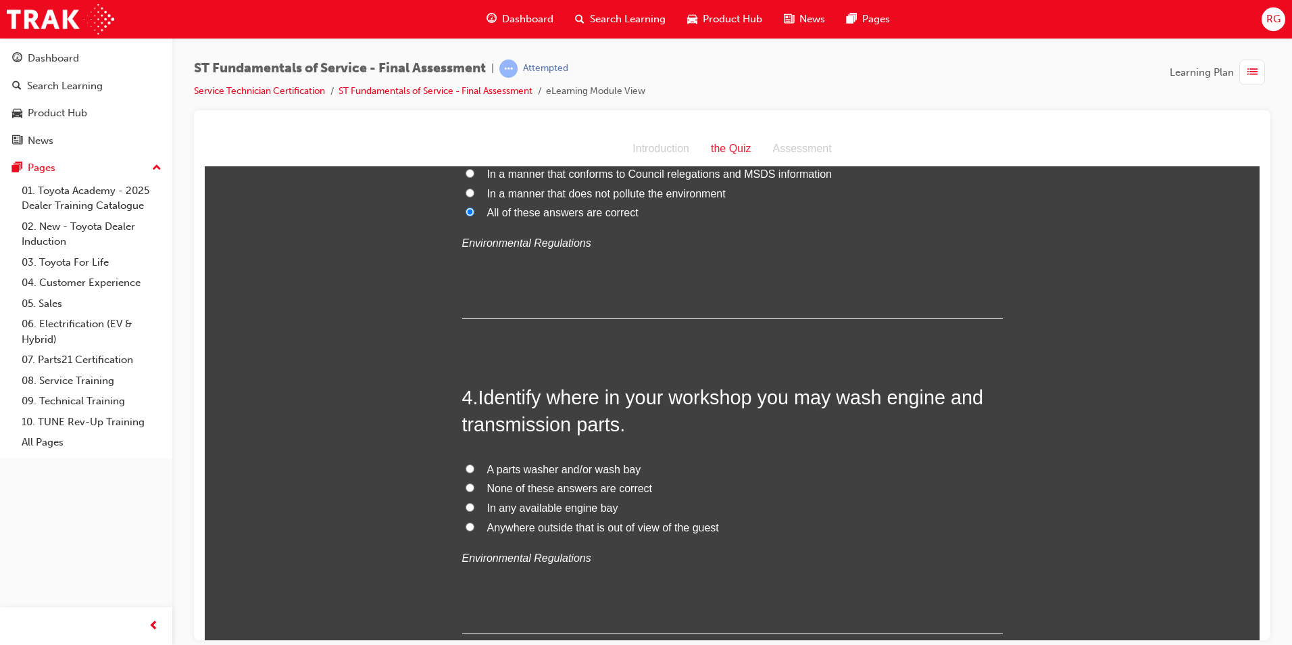
scroll to position [879, 0]
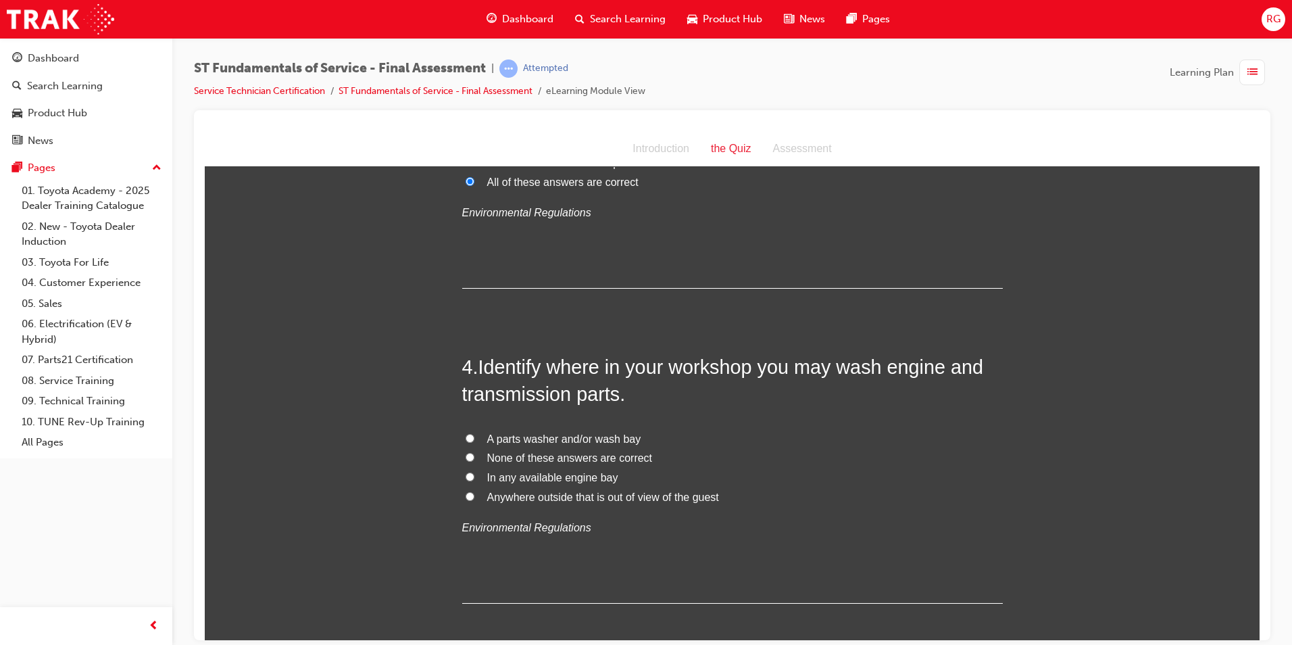
click at [577, 441] on span "A parts washer and/or wash bay" at bounding box center [564, 438] width 154 height 11
click at [475, 441] on input "A parts washer and/or wash bay" at bounding box center [470, 437] width 9 height 9
radio input "true"
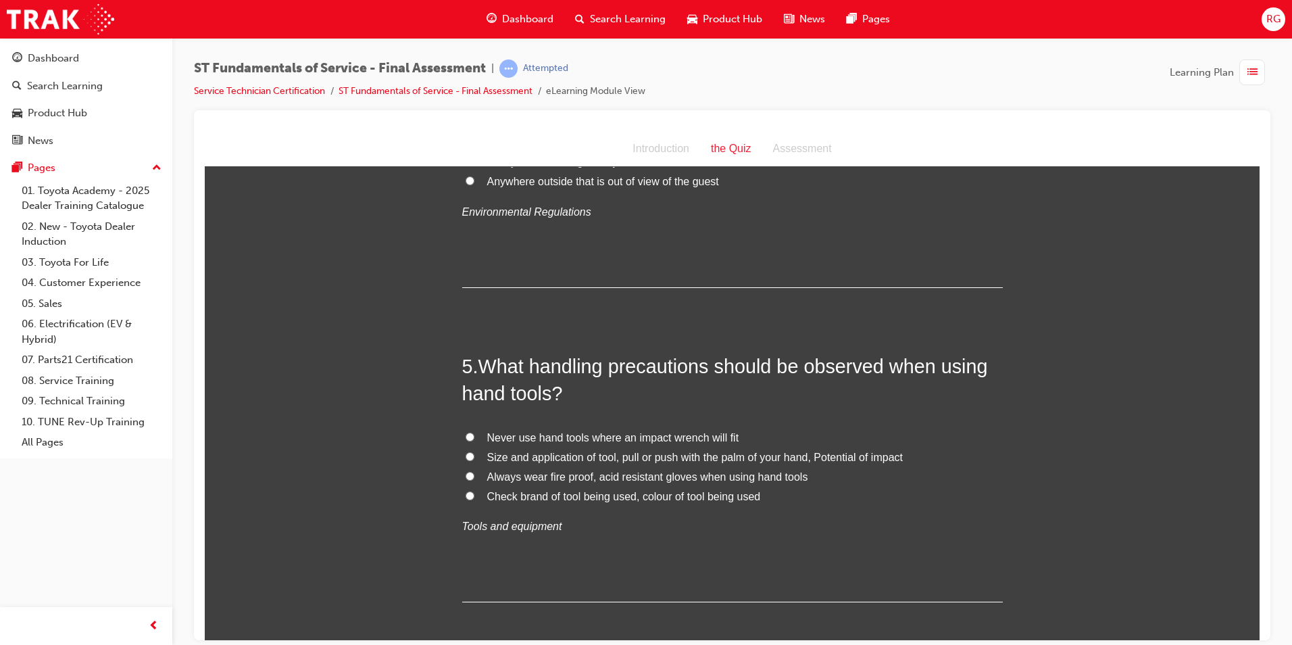
scroll to position [1217, 0]
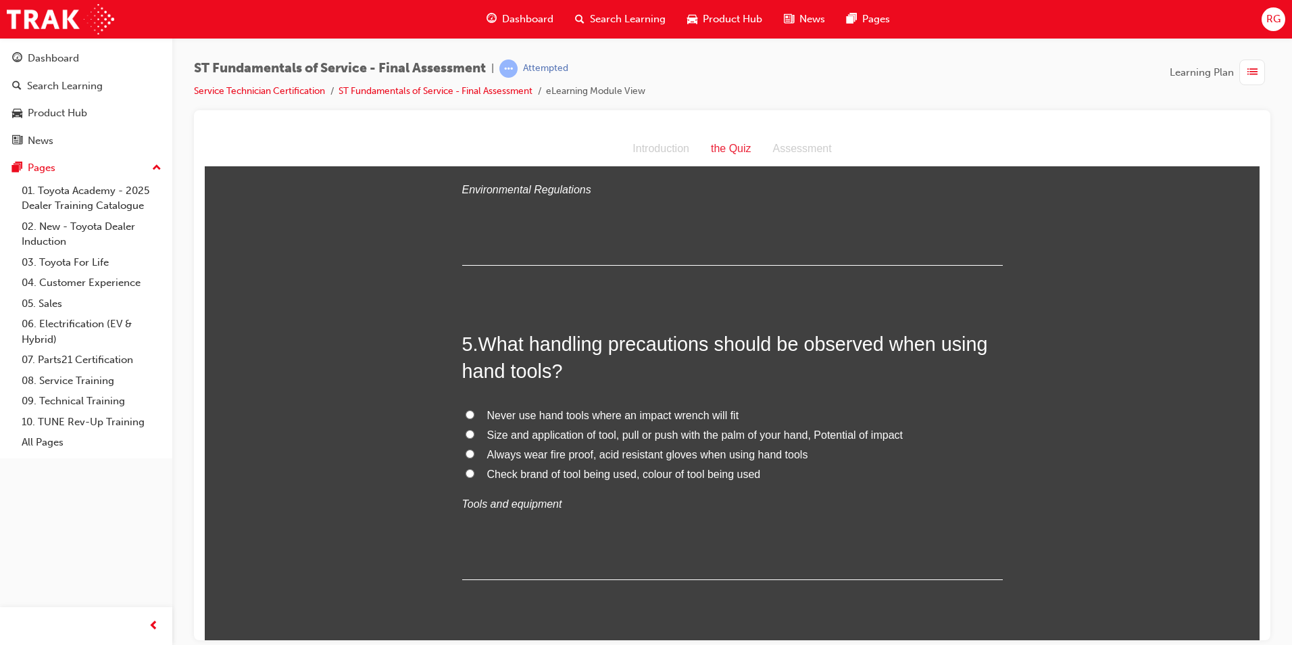
click at [466, 412] on input "Never use hand tools where an impact wrench will fit" at bounding box center [470, 414] width 9 height 9
radio input "true"
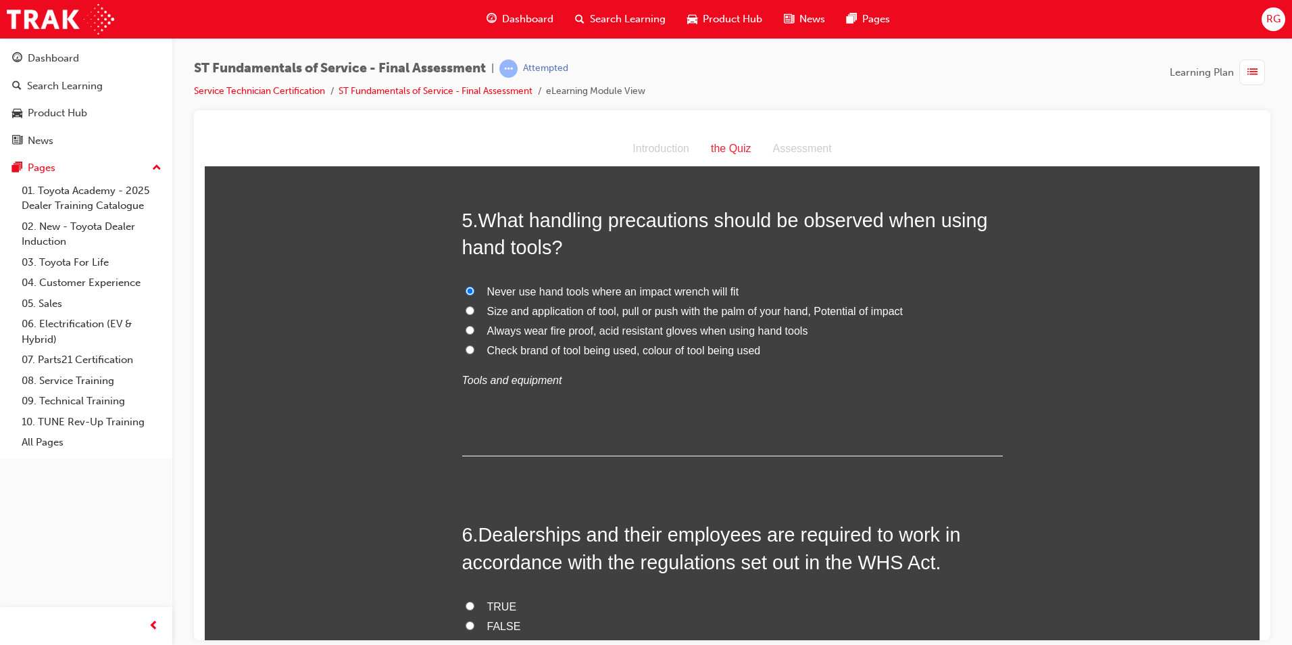
scroll to position [1352, 0]
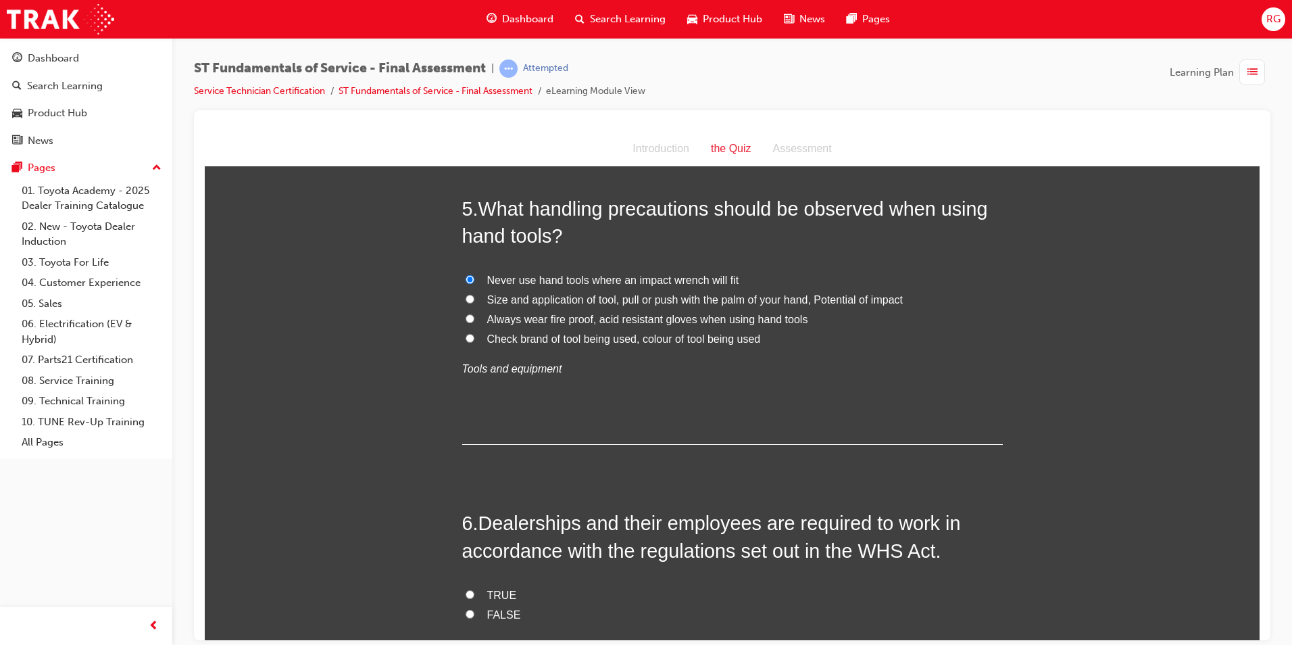
click at [466, 298] on input "Size and application of tool, pull or push with the palm of your hand, Potentia…" at bounding box center [470, 298] width 9 height 9
radio input "true"
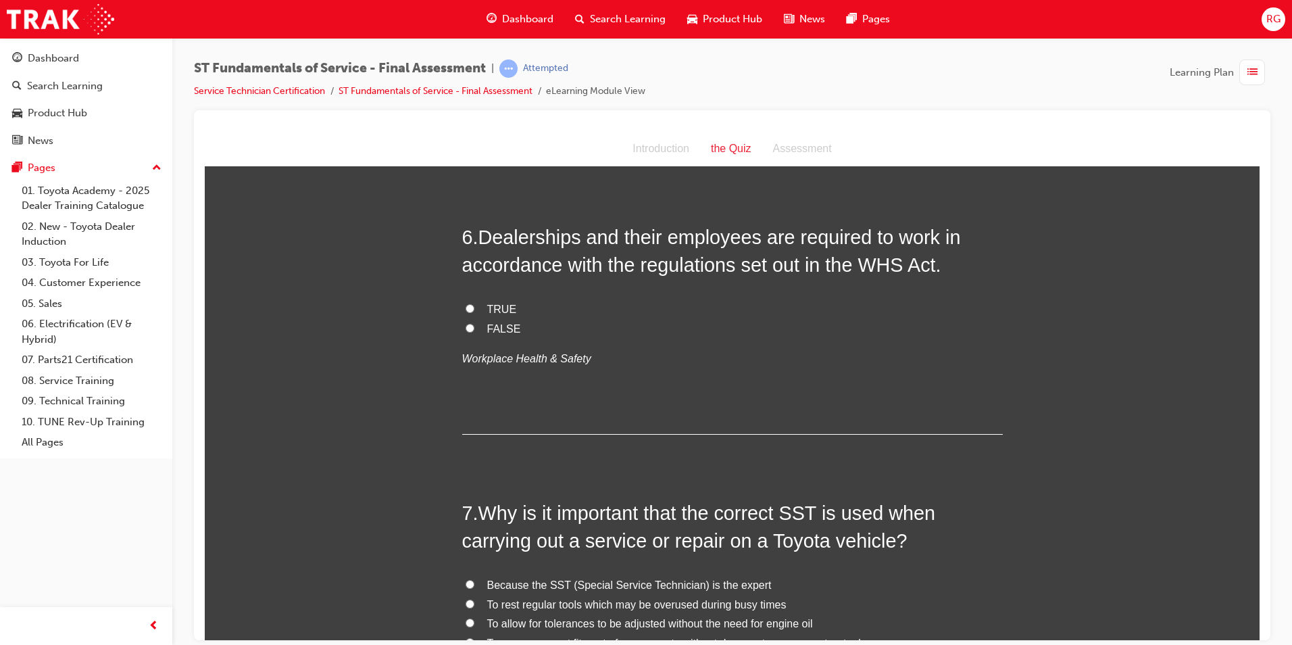
scroll to position [1622, 0]
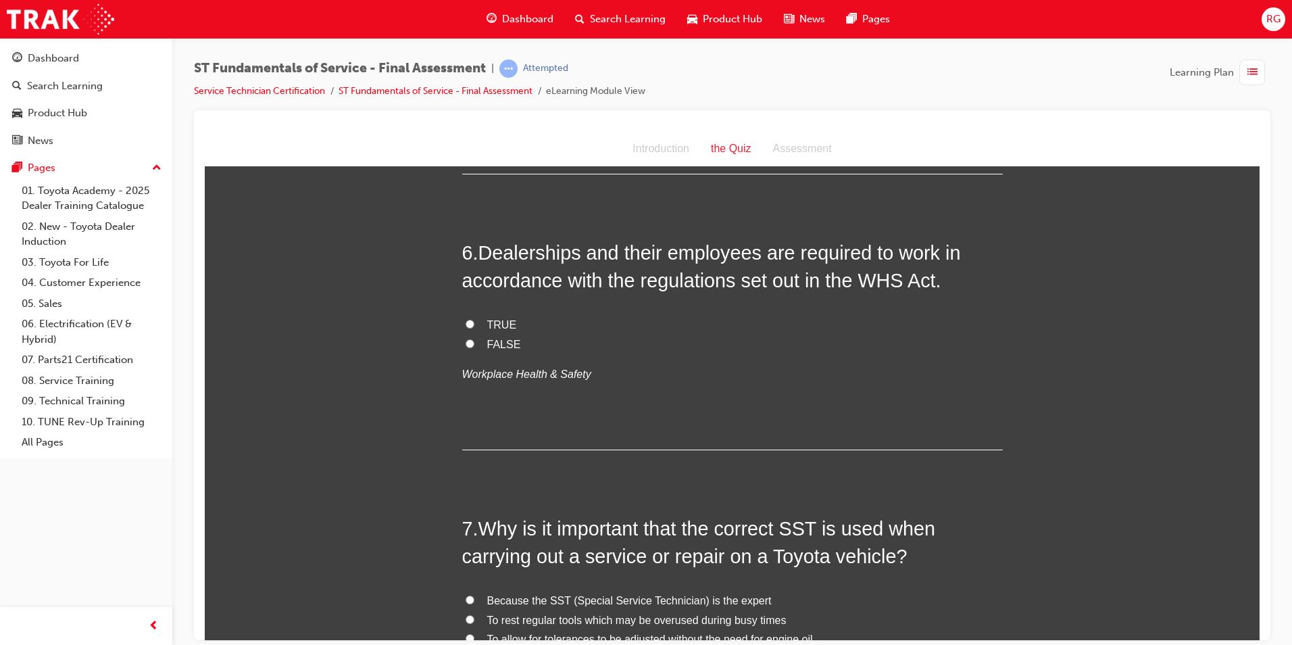
click at [477, 322] on label "TRUE" at bounding box center [732, 325] width 541 height 20
click at [475, 322] on input "TRUE" at bounding box center [470, 323] width 9 height 9
radio input "true"
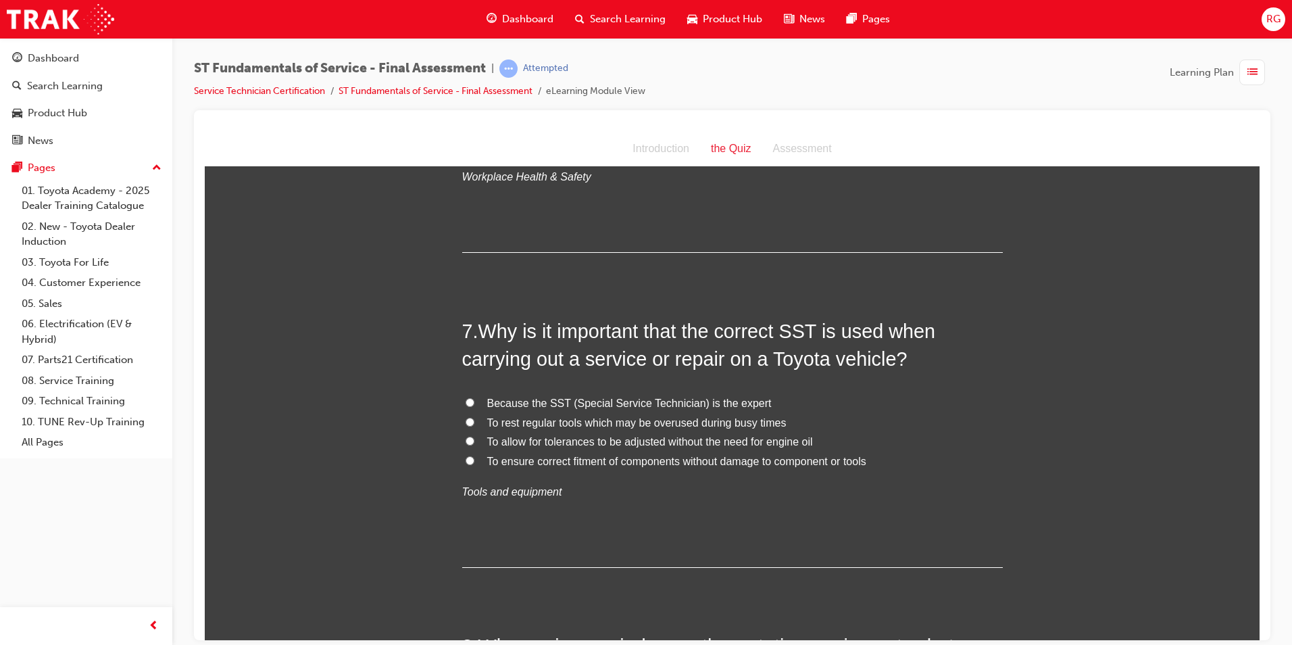
scroll to position [1825, 0]
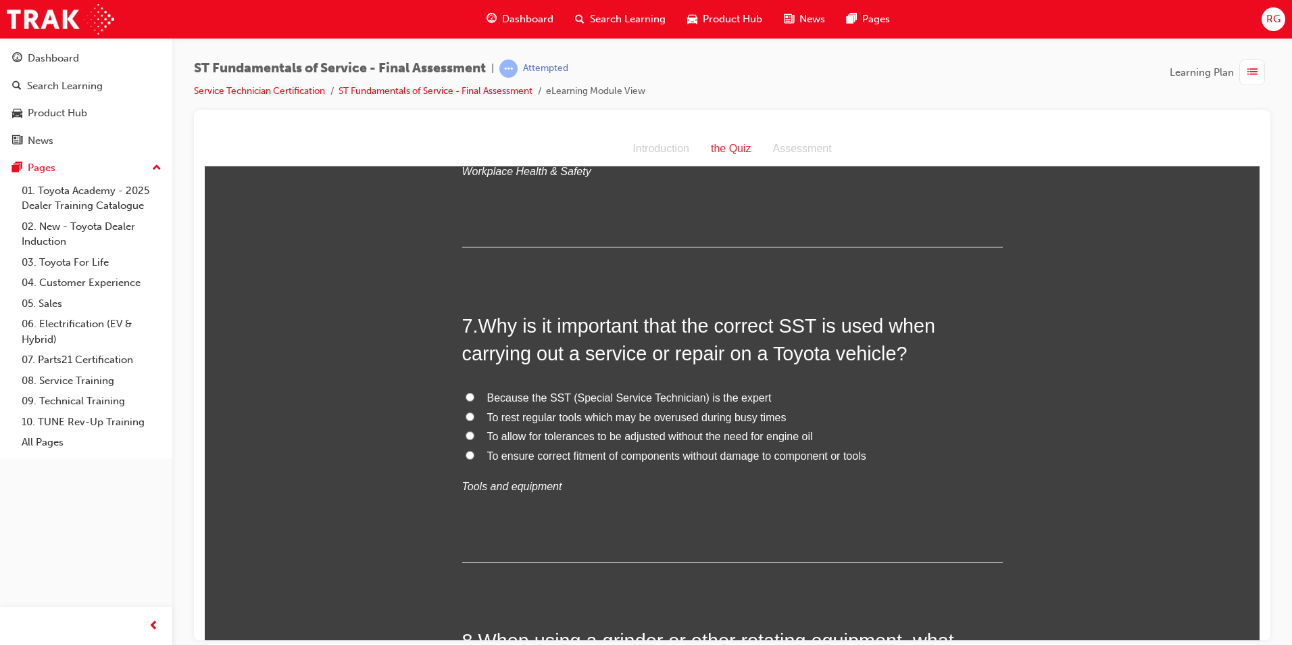
click at [466, 455] on input "To ensure correct fitment of components without damage to component or tools" at bounding box center [470, 454] width 9 height 9
radio input "true"
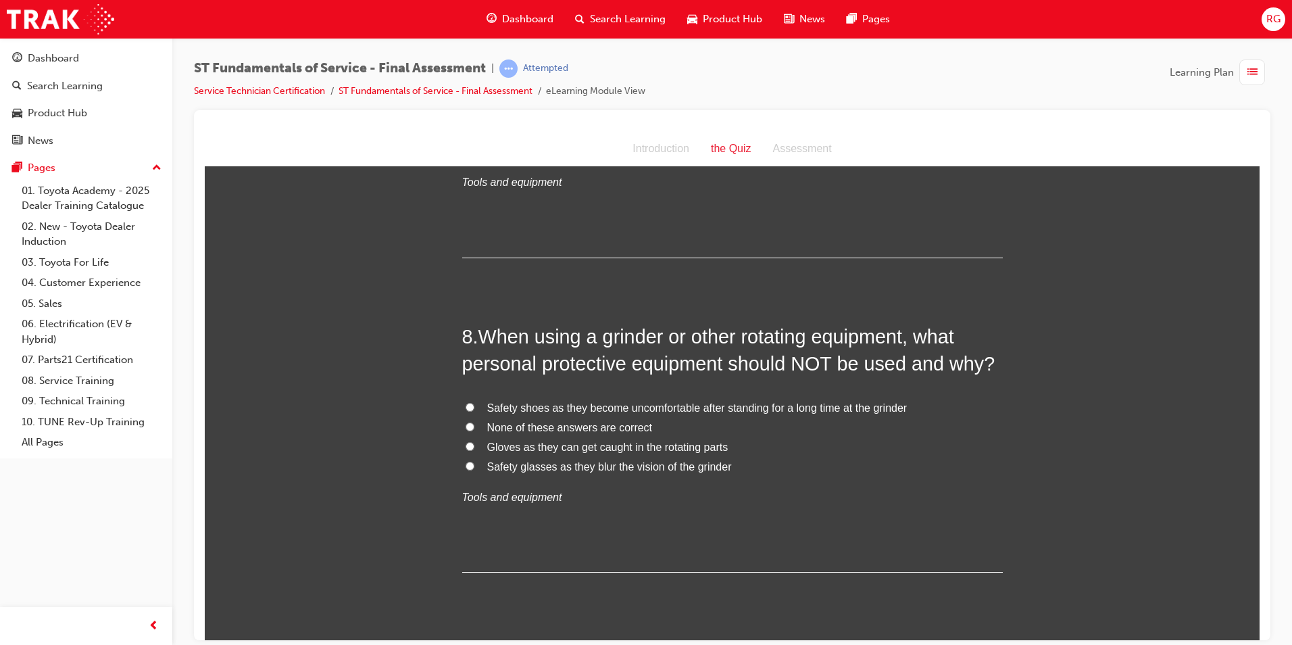
scroll to position [2163, 0]
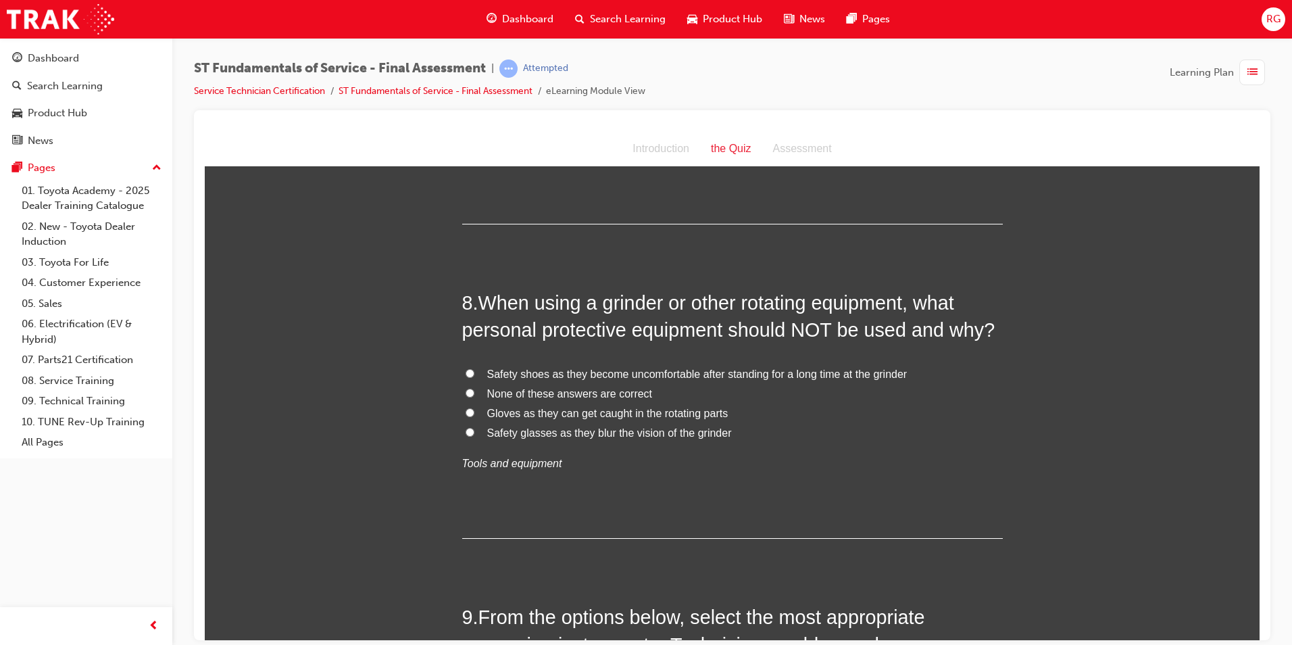
click at [466, 409] on input "Gloves as they can get caught in the rotating parts" at bounding box center [470, 412] width 9 height 9
radio input "true"
click at [467, 386] on label "None of these answers are correct" at bounding box center [732, 394] width 541 height 20
click at [467, 388] on input "None of these answers are correct" at bounding box center [470, 392] width 9 height 9
radio input "true"
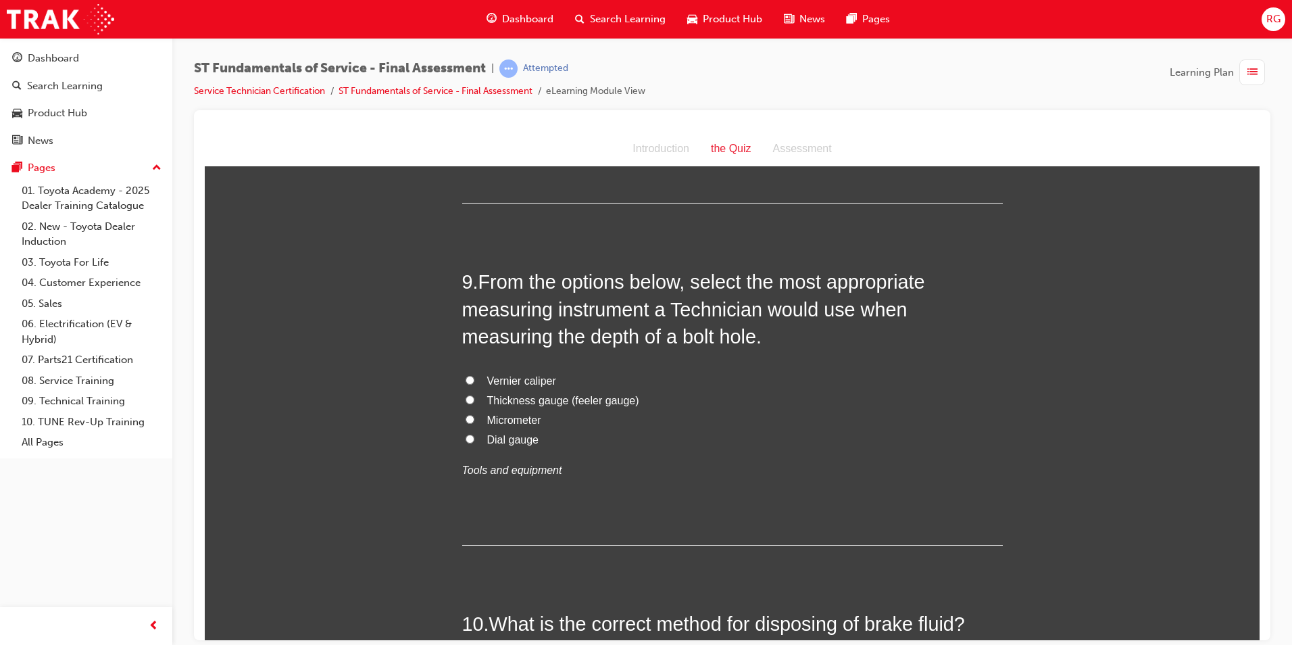
scroll to position [2501, 0]
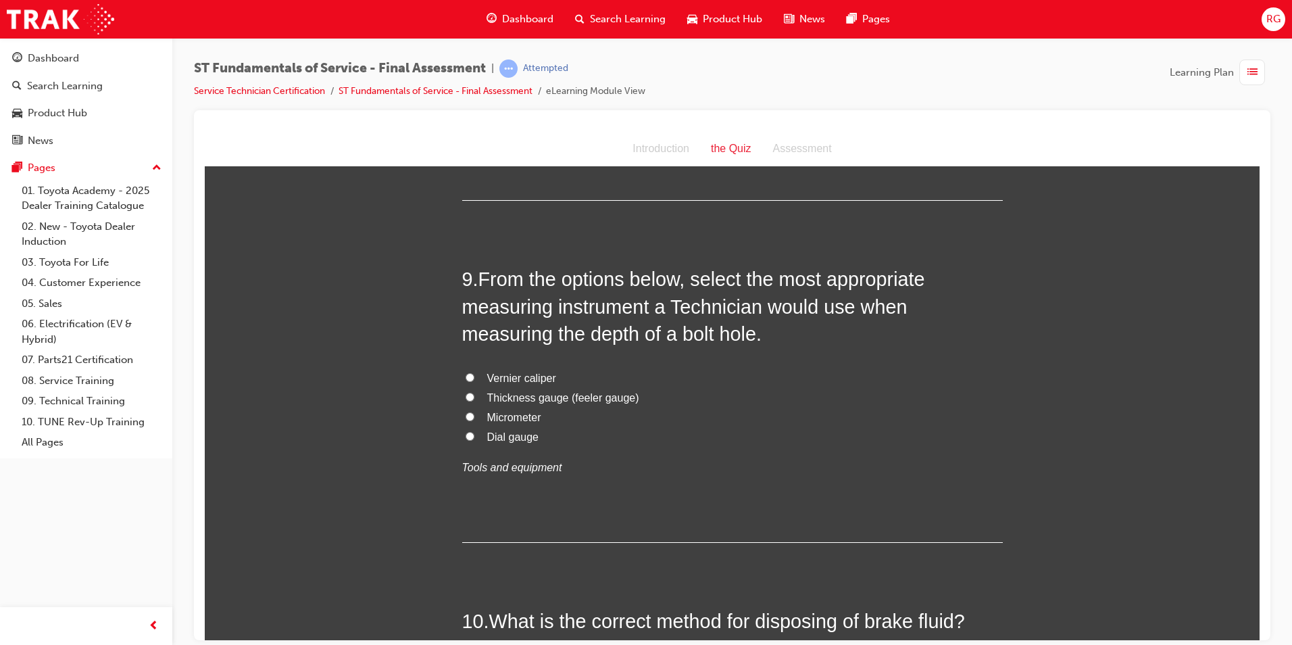
click at [531, 378] on span "Vernier caliper" at bounding box center [521, 377] width 69 height 11
click at [475, 378] on input "Vernier caliper" at bounding box center [470, 376] width 9 height 9
radio input "true"
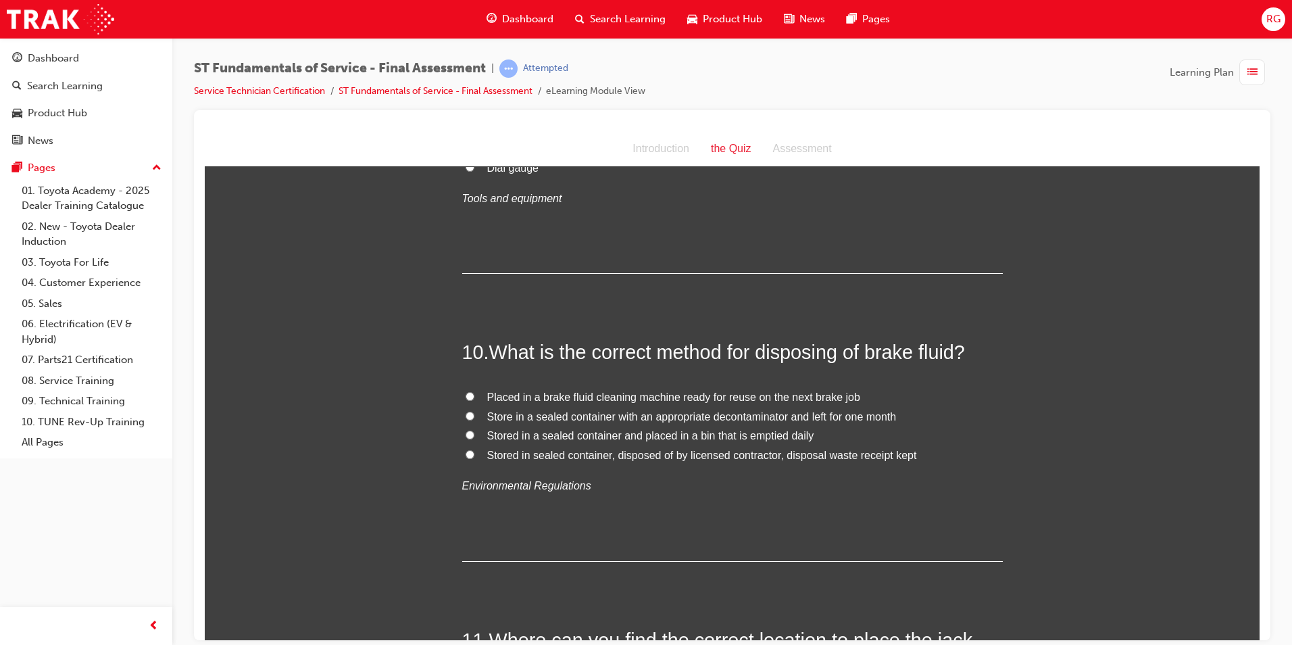
scroll to position [2771, 0]
click at [471, 450] on label "Stored in sealed container, disposed of by licensed contractor, disposal waste …" at bounding box center [732, 454] width 541 height 20
click at [471, 450] on input "Stored in sealed container, disposed of by licensed contractor, disposal waste …" at bounding box center [470, 452] width 9 height 9
radio input "true"
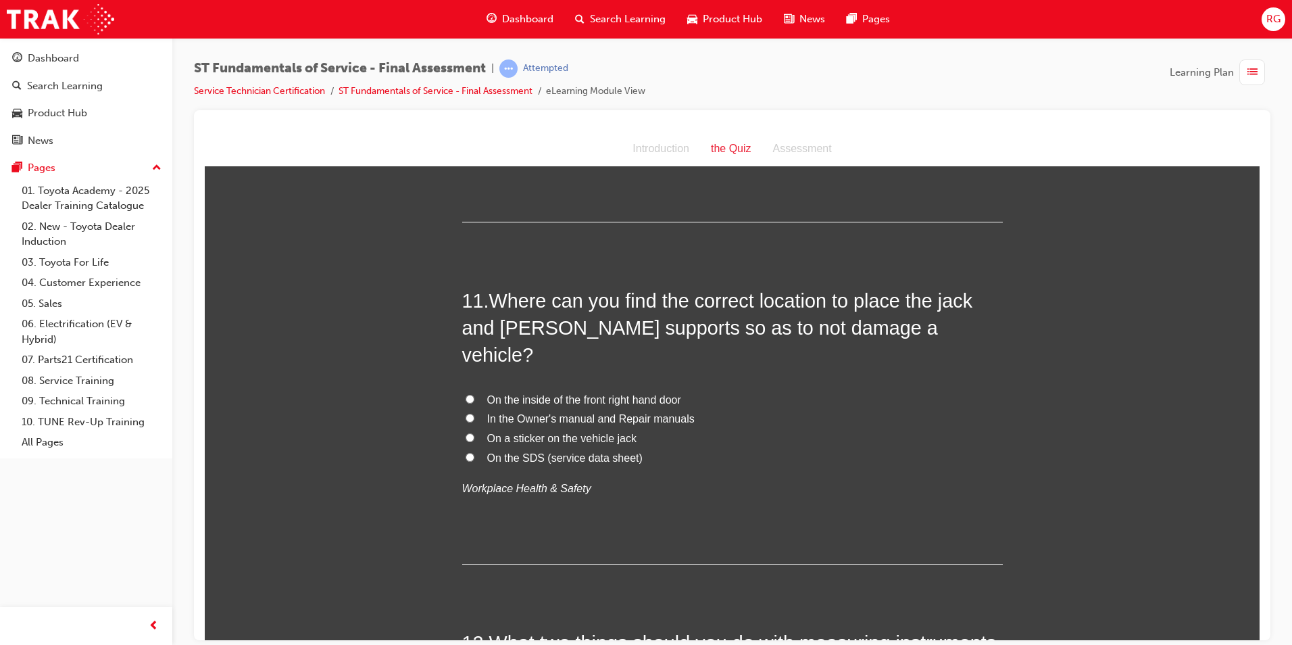
scroll to position [3177, 0]
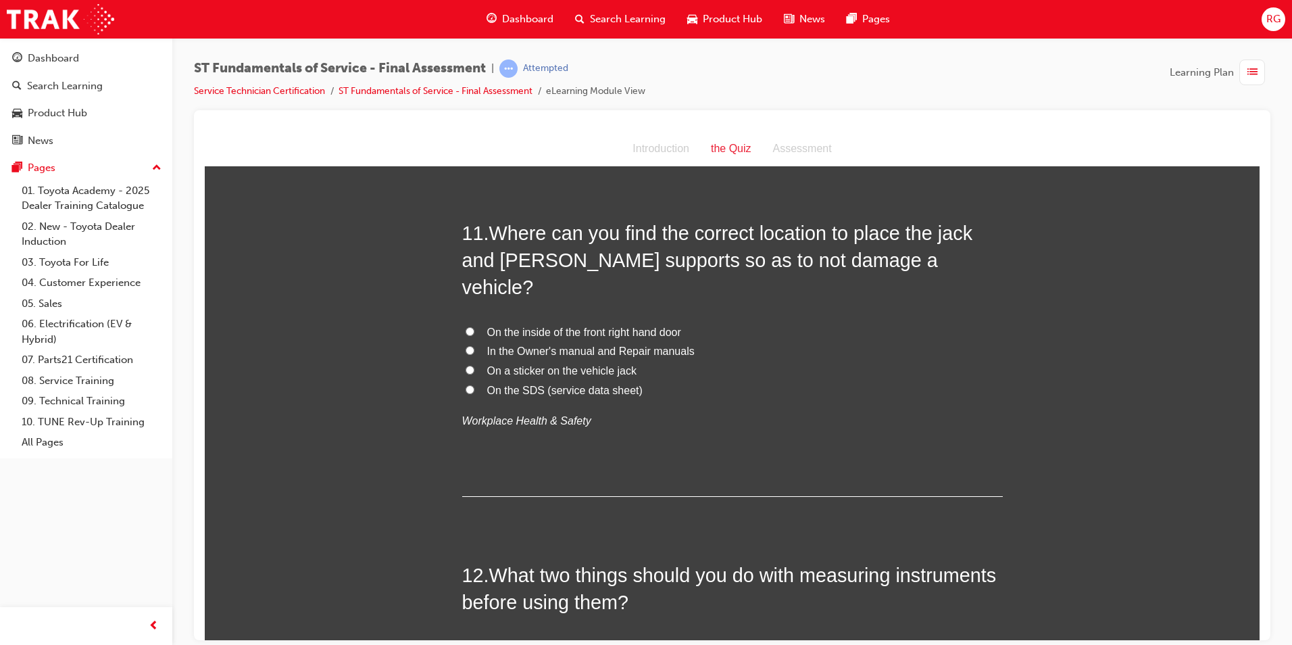
click at [519, 345] on span "In the Owner's manual and Repair manuals" at bounding box center [591, 350] width 208 height 11
click at [475, 345] on input "In the Owner's manual and Repair manuals" at bounding box center [470, 349] width 9 height 9
radio input "true"
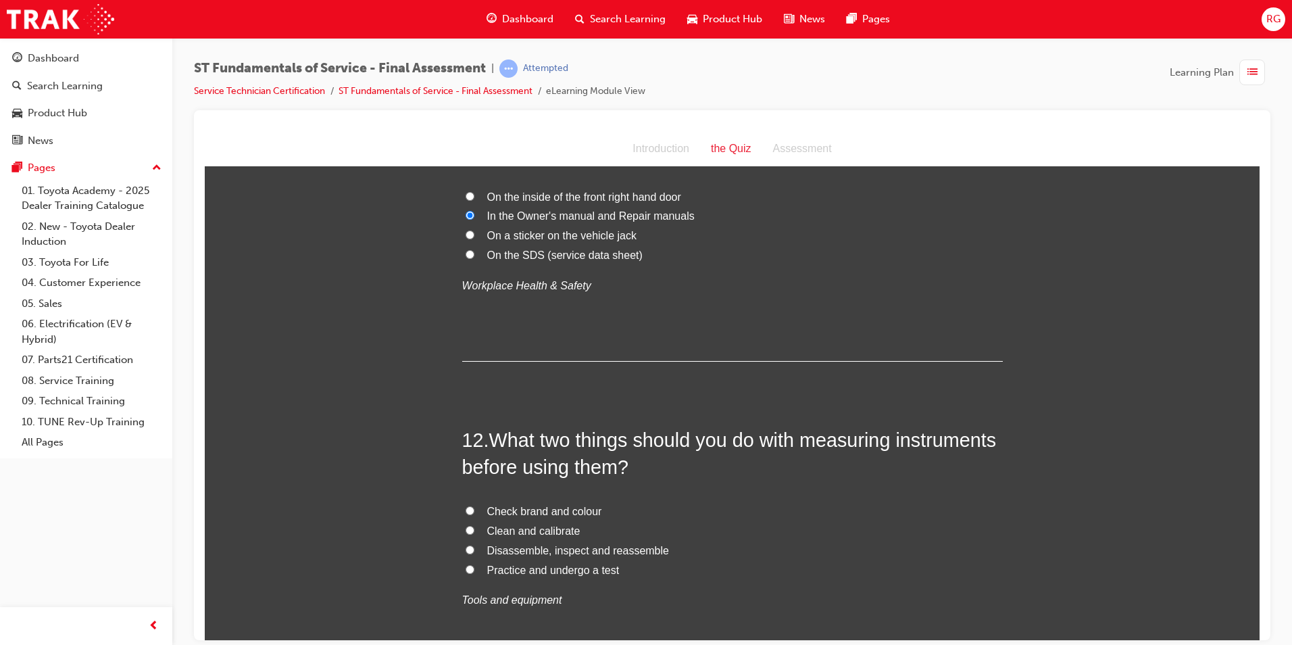
scroll to position [3447, 0]
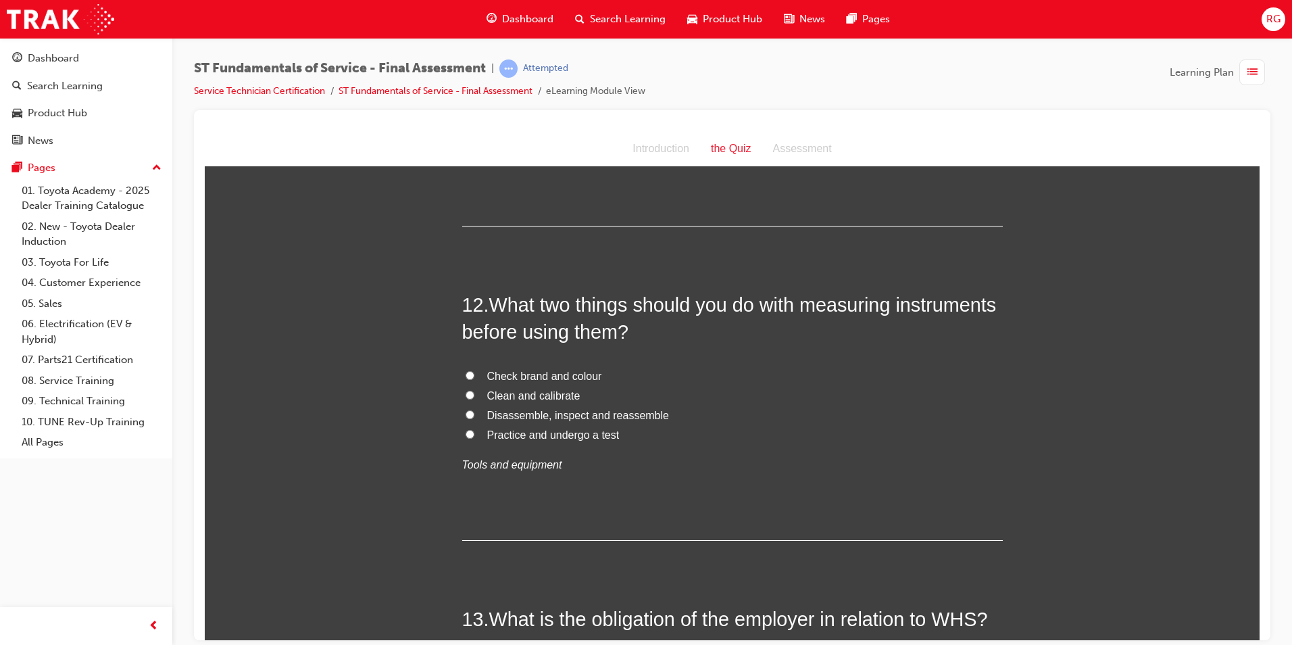
click at [531, 389] on span "Clean and calibrate" at bounding box center [533, 394] width 93 height 11
click at [475, 390] on input "Clean and calibrate" at bounding box center [470, 394] width 9 height 9
radio input "true"
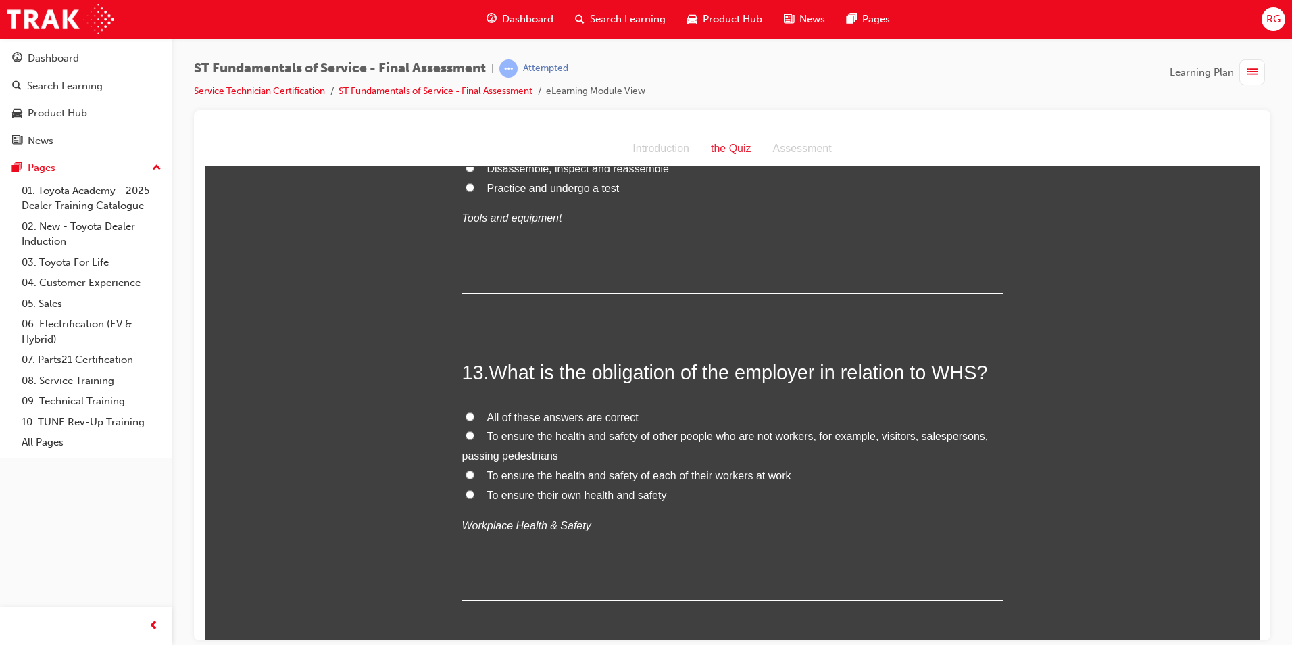
scroll to position [3718, 0]
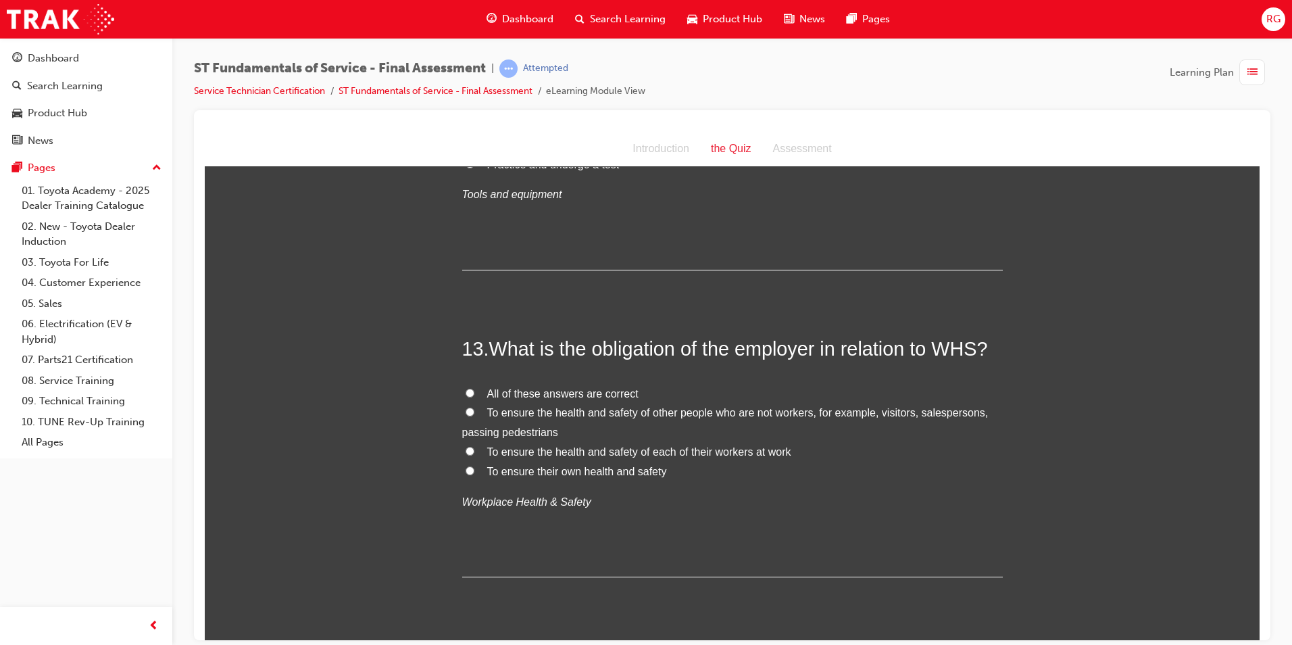
click at [478, 442] on label "To ensure the health and safety of each of their workers at work" at bounding box center [732, 452] width 541 height 20
click at [475, 446] on input "To ensure the health and safety of each of their workers at work" at bounding box center [470, 450] width 9 height 9
radio input "true"
click at [466, 388] on input "All of these answers are correct" at bounding box center [470, 392] width 9 height 9
radio input "true"
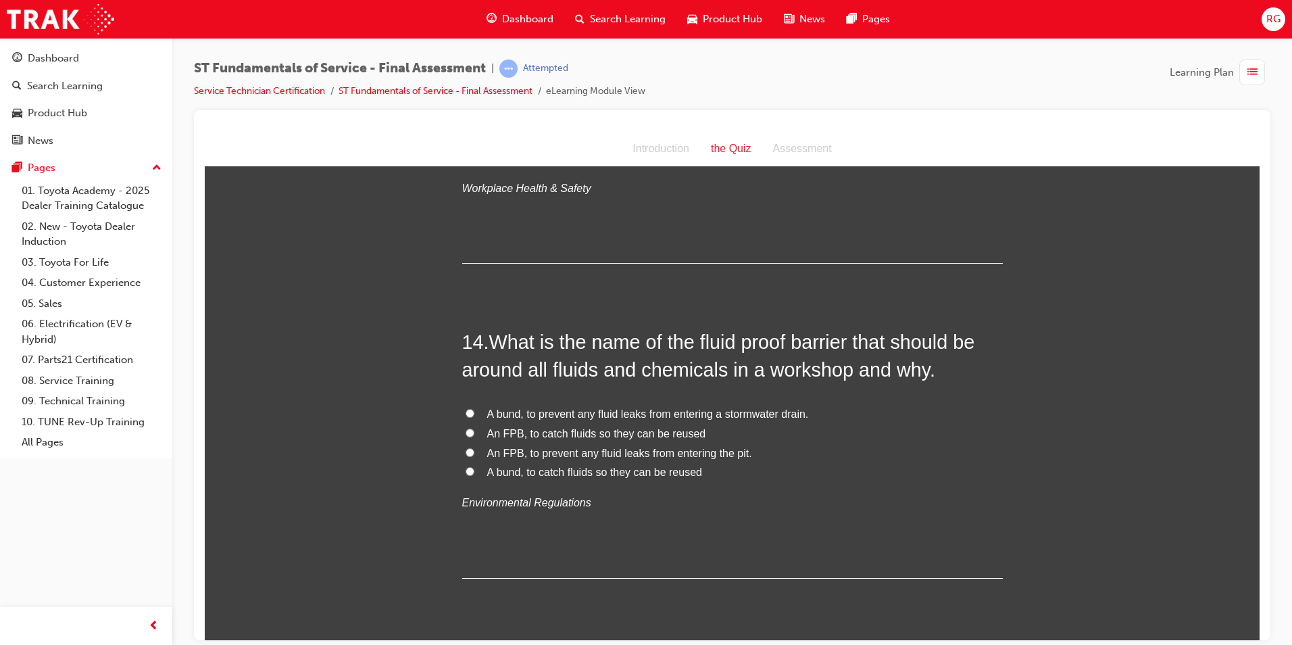
scroll to position [4056, 0]
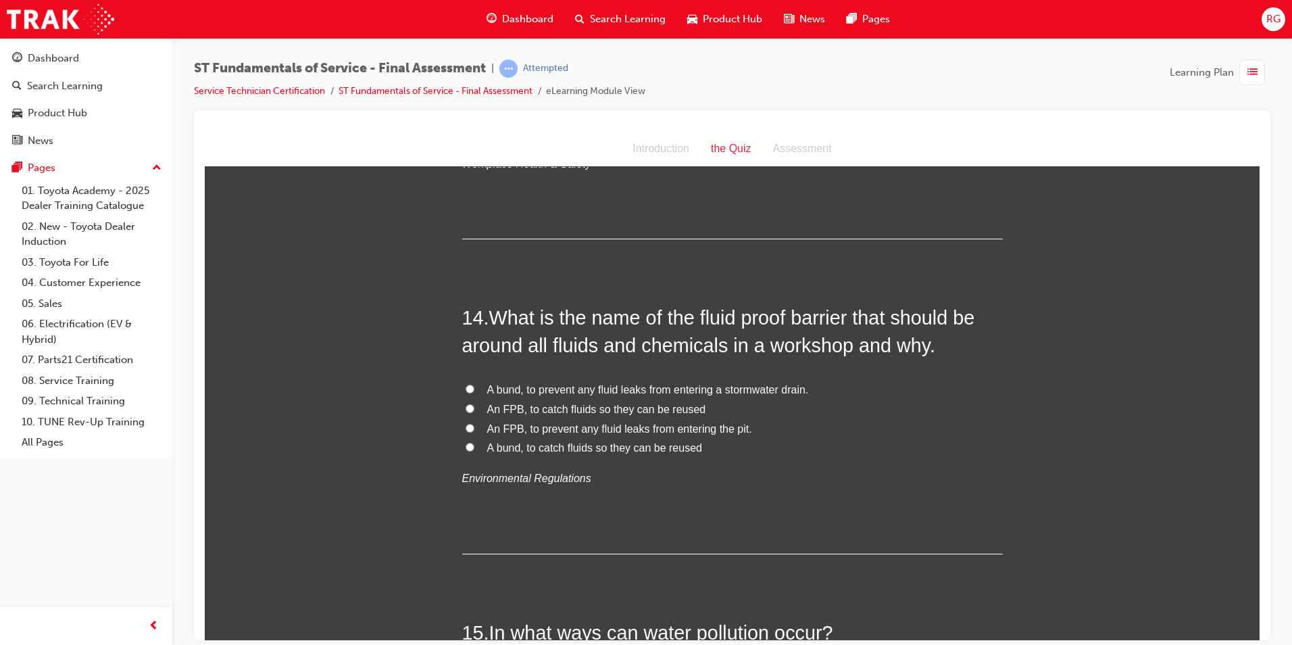
click at [466, 384] on input "A bund, to prevent any fluid leaks from entering a stormwater drain." at bounding box center [470, 388] width 9 height 9
radio input "true"
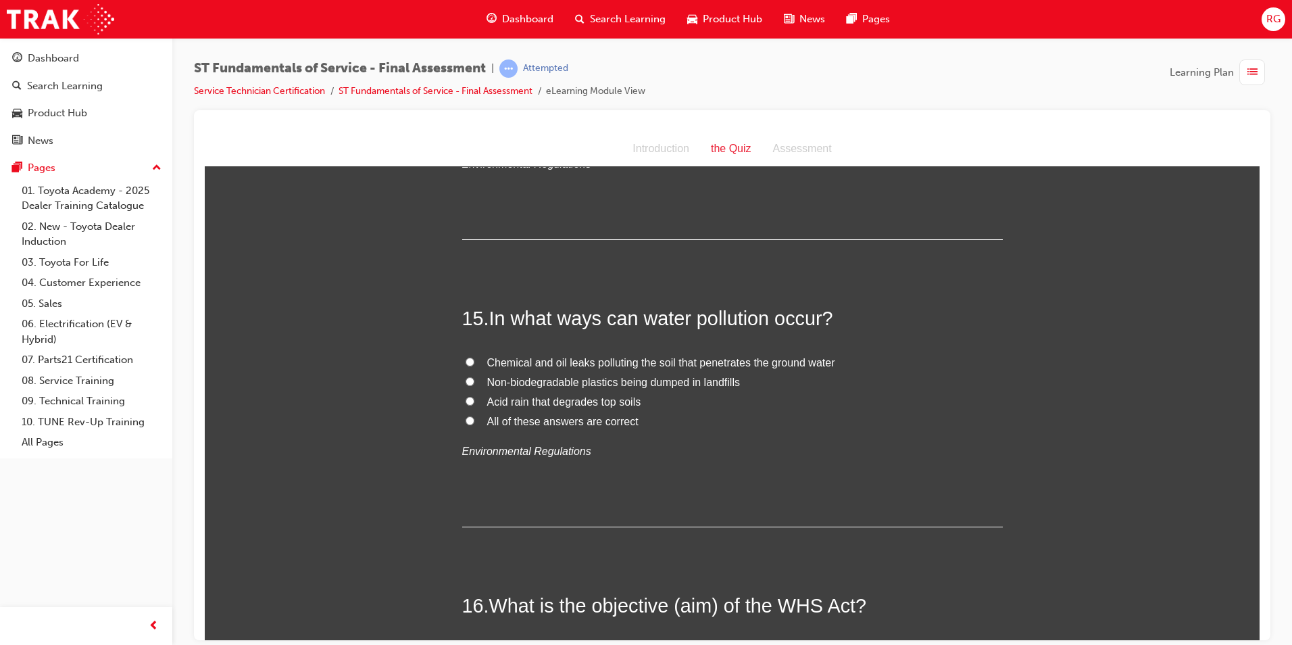
scroll to position [4394, 0]
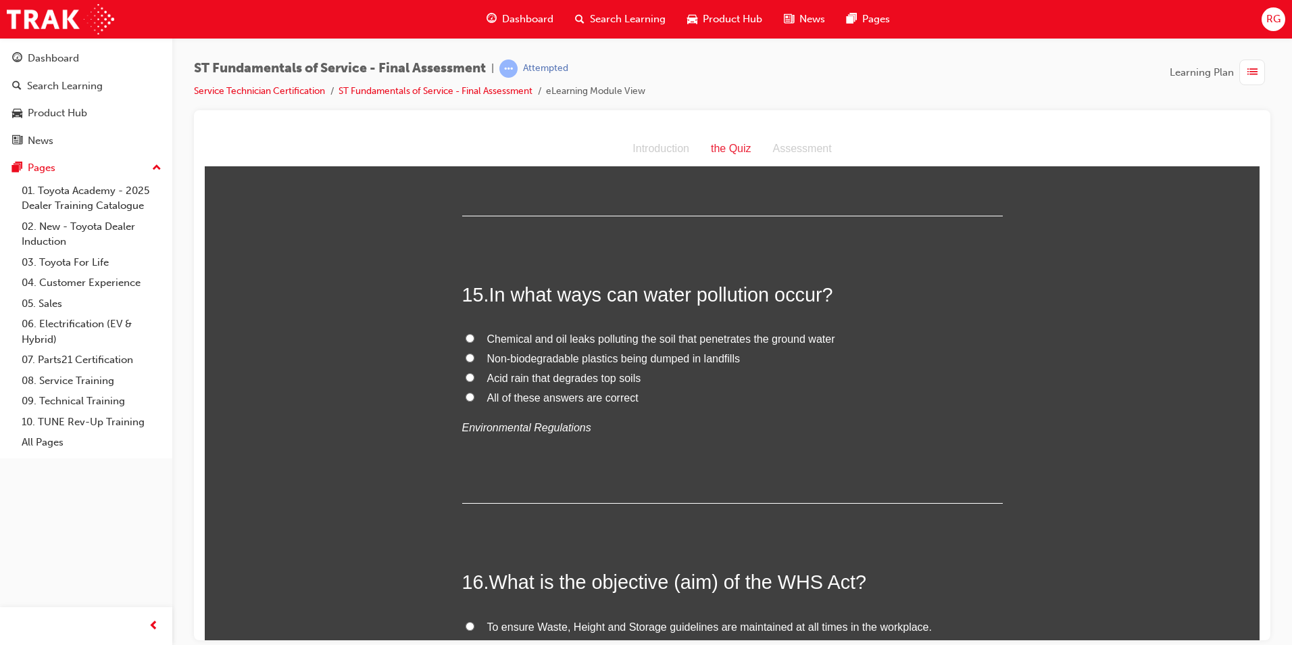
click at [466, 392] on input "All of these answers are correct" at bounding box center [470, 396] width 9 height 9
radio input "true"
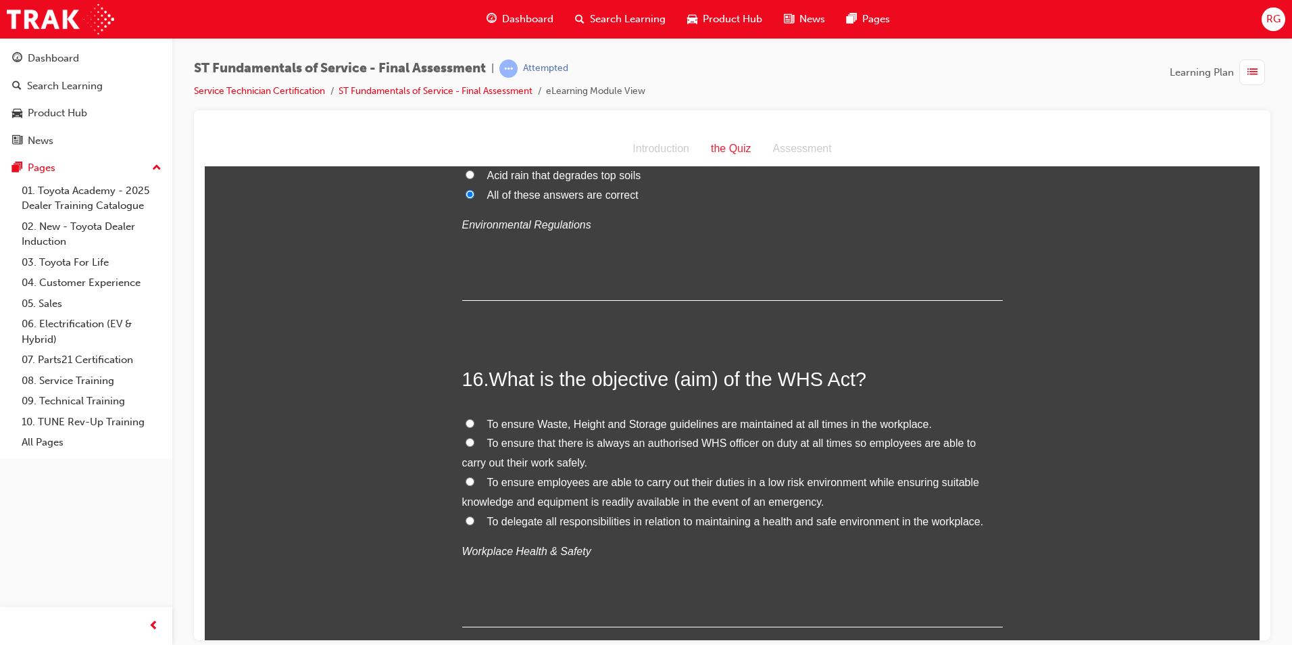
scroll to position [4664, 0]
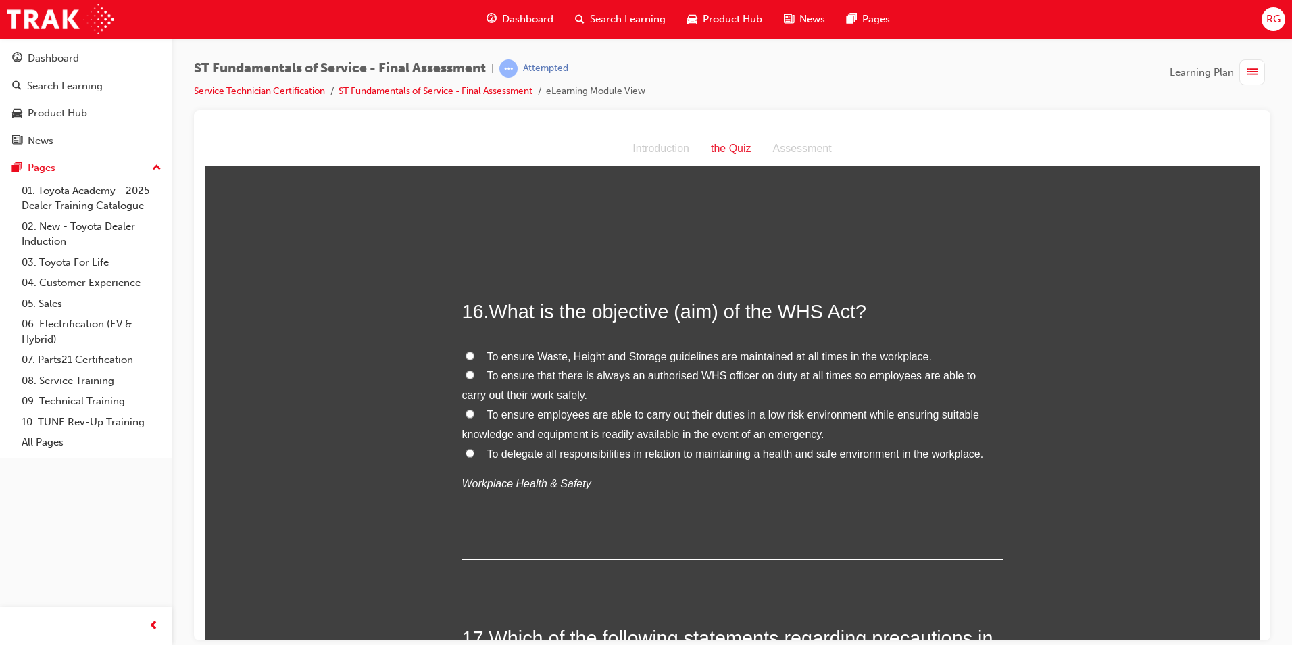
click at [466, 448] on input "To delegate all responsibilities in relation to maintaining a health and safe e…" at bounding box center [470, 452] width 9 height 9
radio input "true"
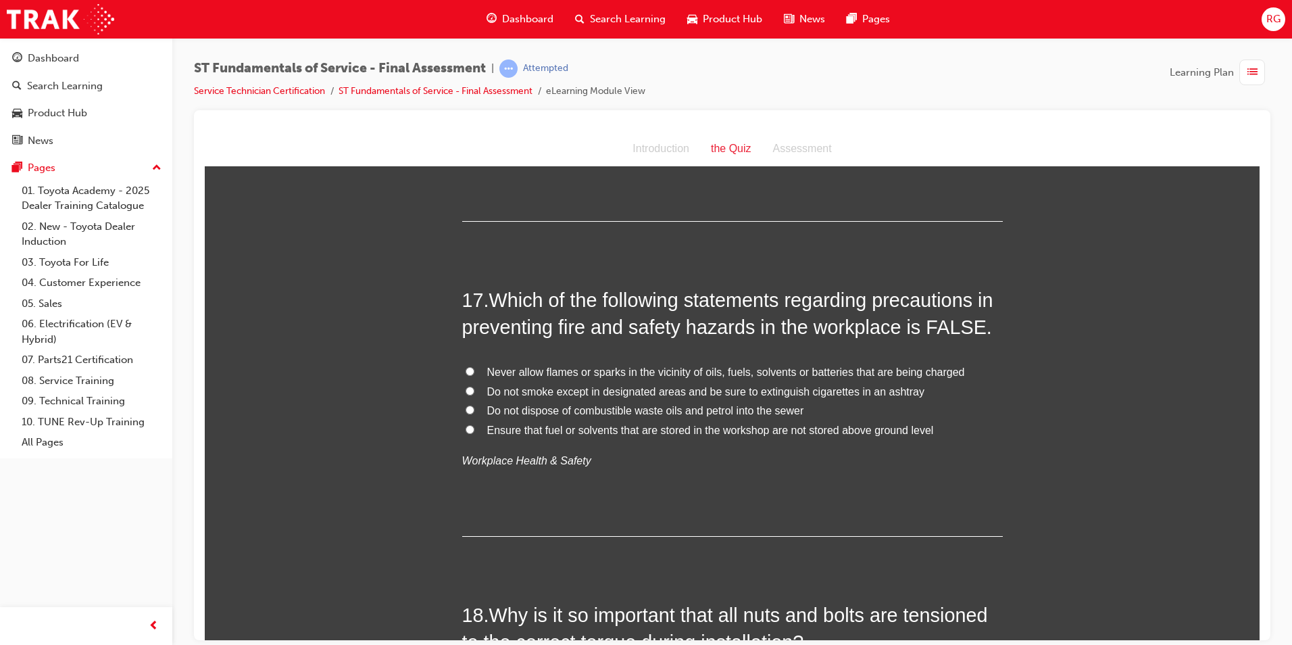
scroll to position [5070, 0]
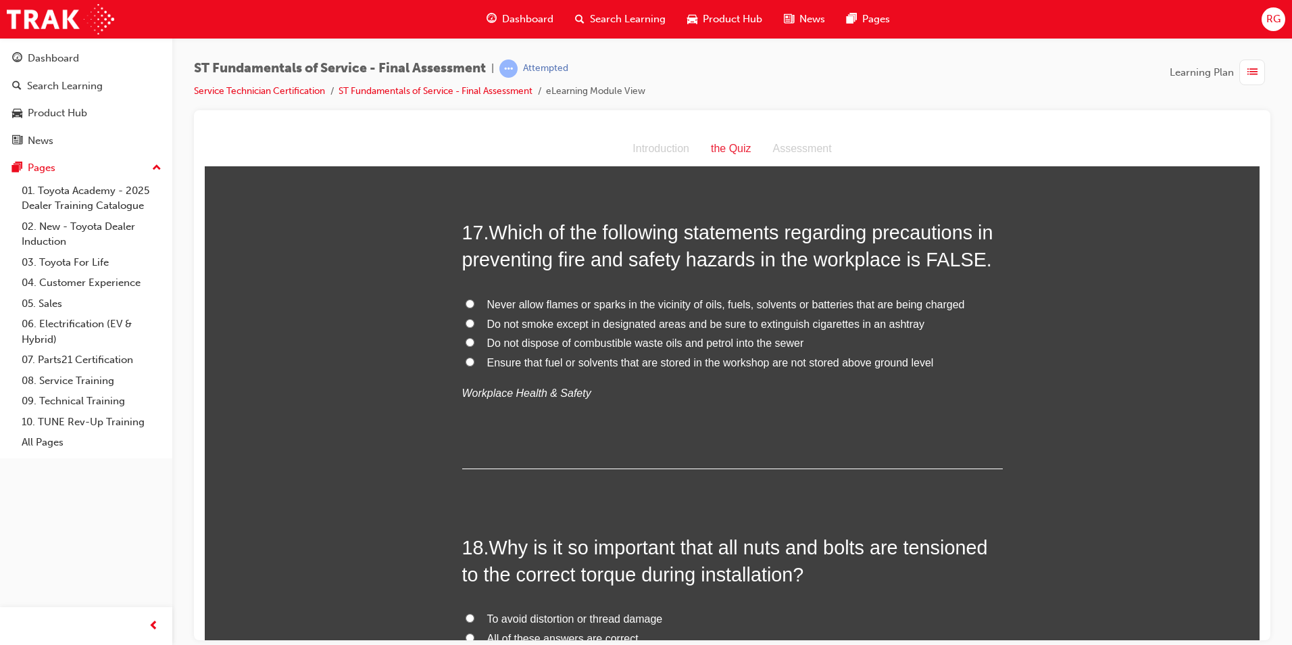
click at [466, 357] on input "Ensure that fuel or solvents that are stored in the workshop are not stored abo…" at bounding box center [470, 361] width 9 height 9
radio input "true"
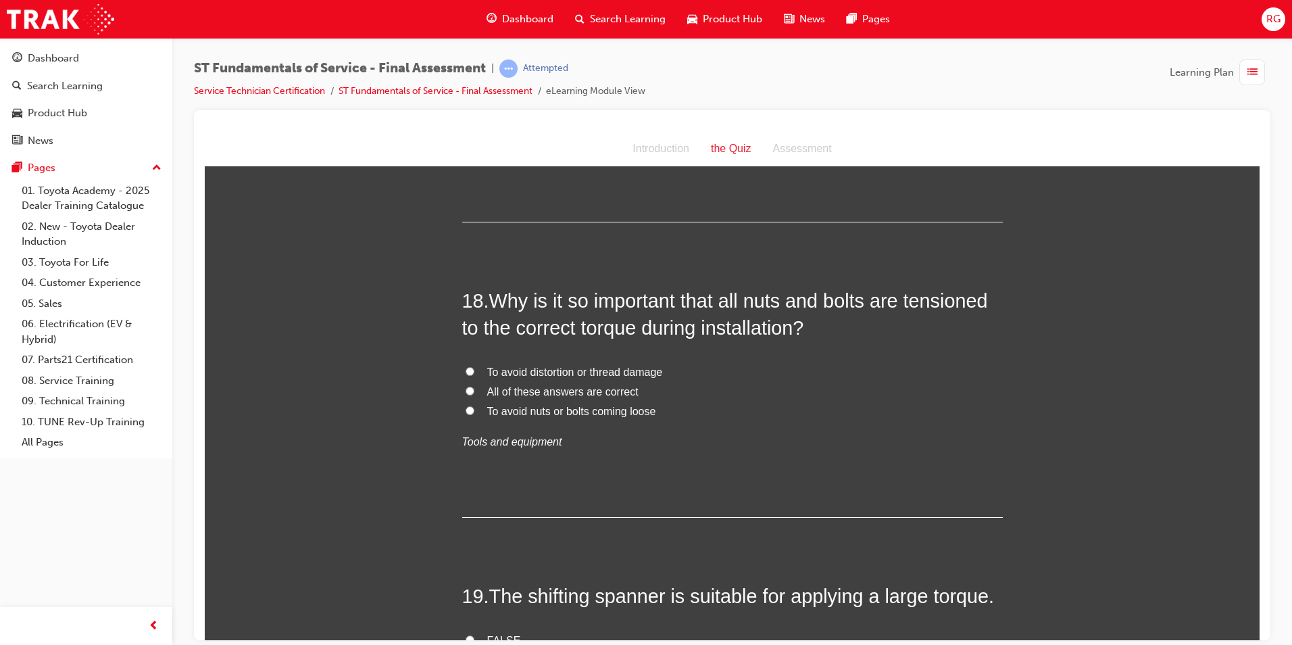
scroll to position [5340, 0]
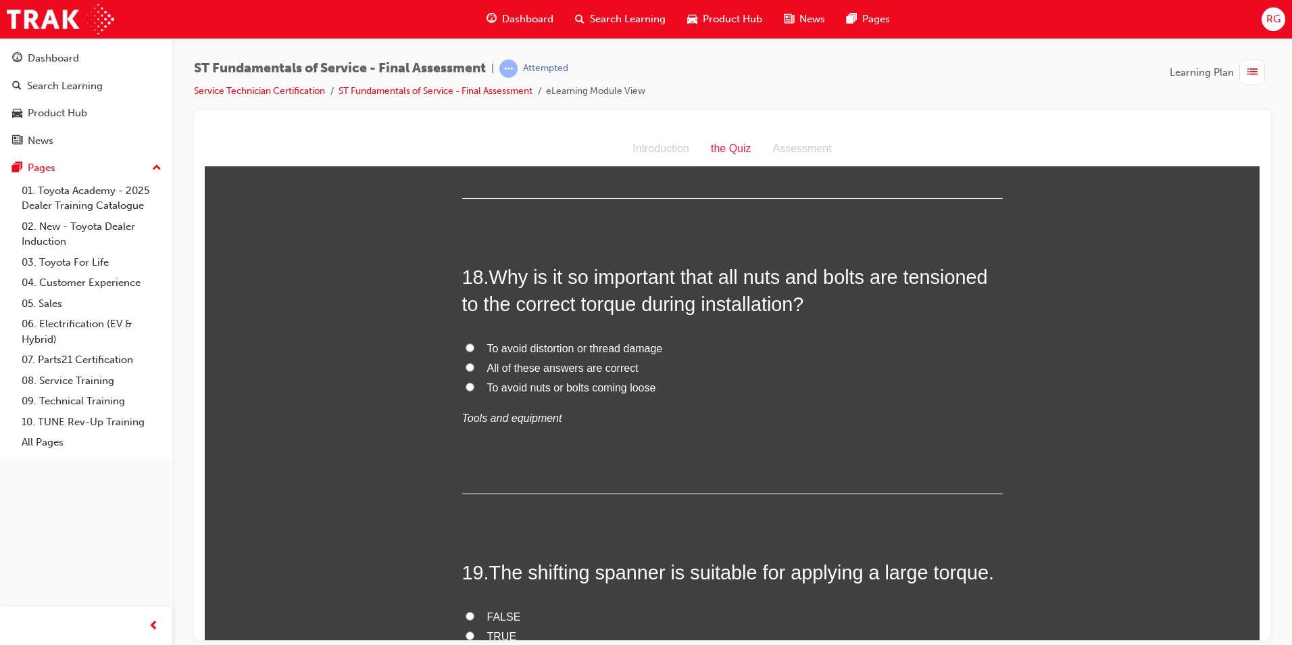
click at [466, 362] on input "All of these answers are correct" at bounding box center [470, 366] width 9 height 9
radio input "true"
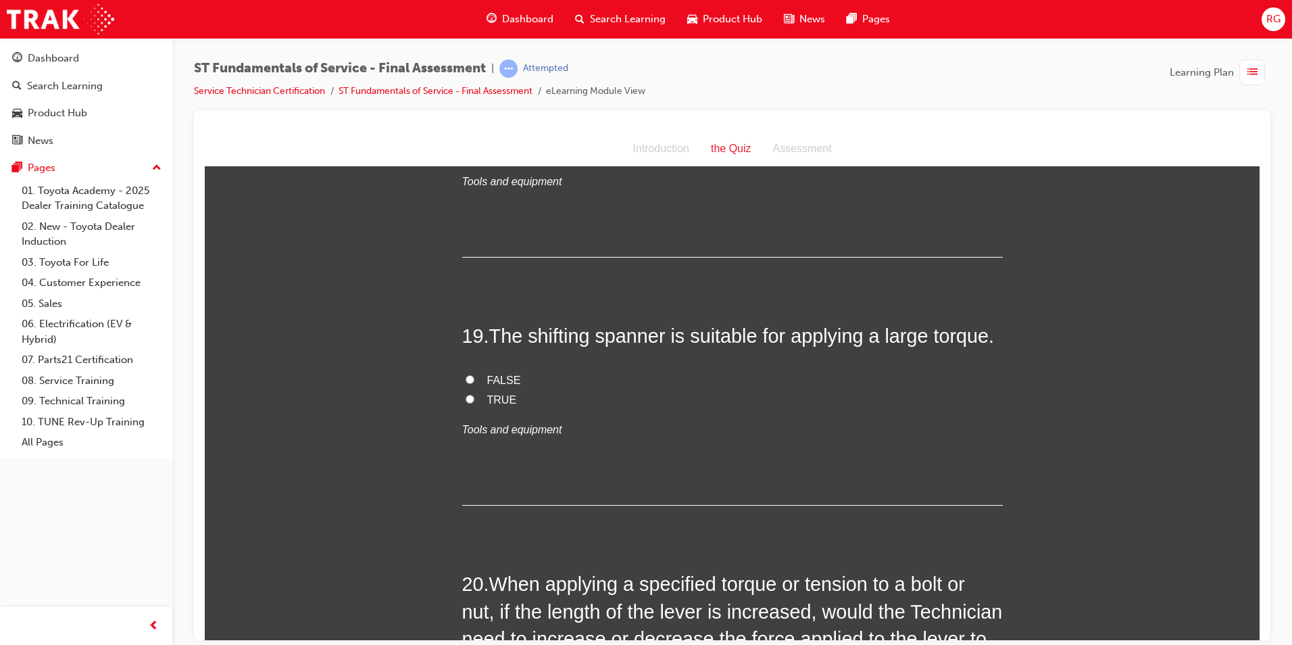
scroll to position [5611, 0]
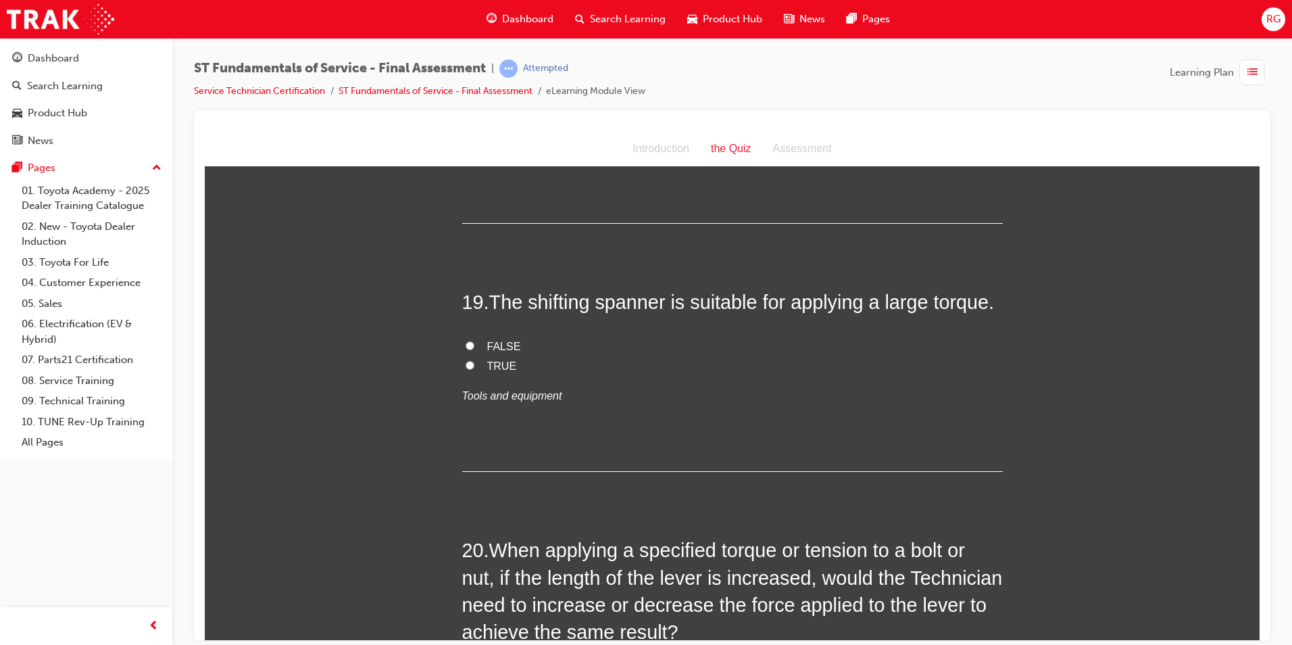
click at [488, 340] on span "FALSE" at bounding box center [504, 345] width 34 height 11
click at [475, 341] on input "FALSE" at bounding box center [470, 345] width 9 height 9
radio input "true"
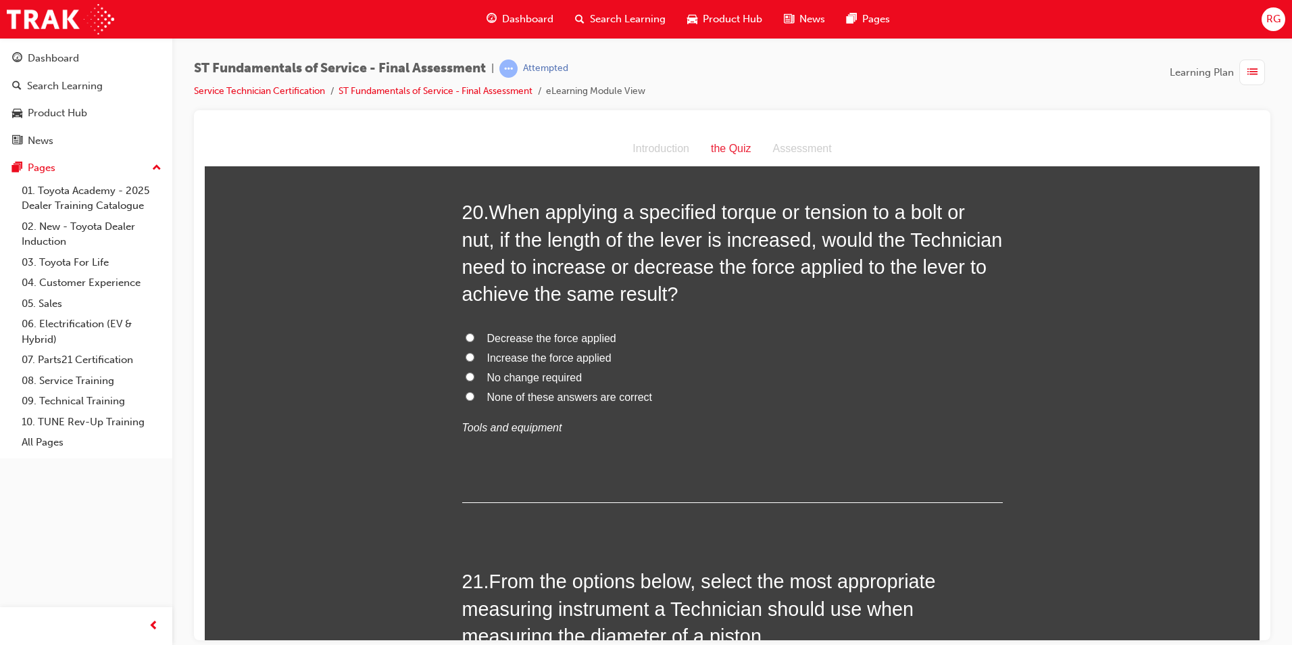
scroll to position [5881, 0]
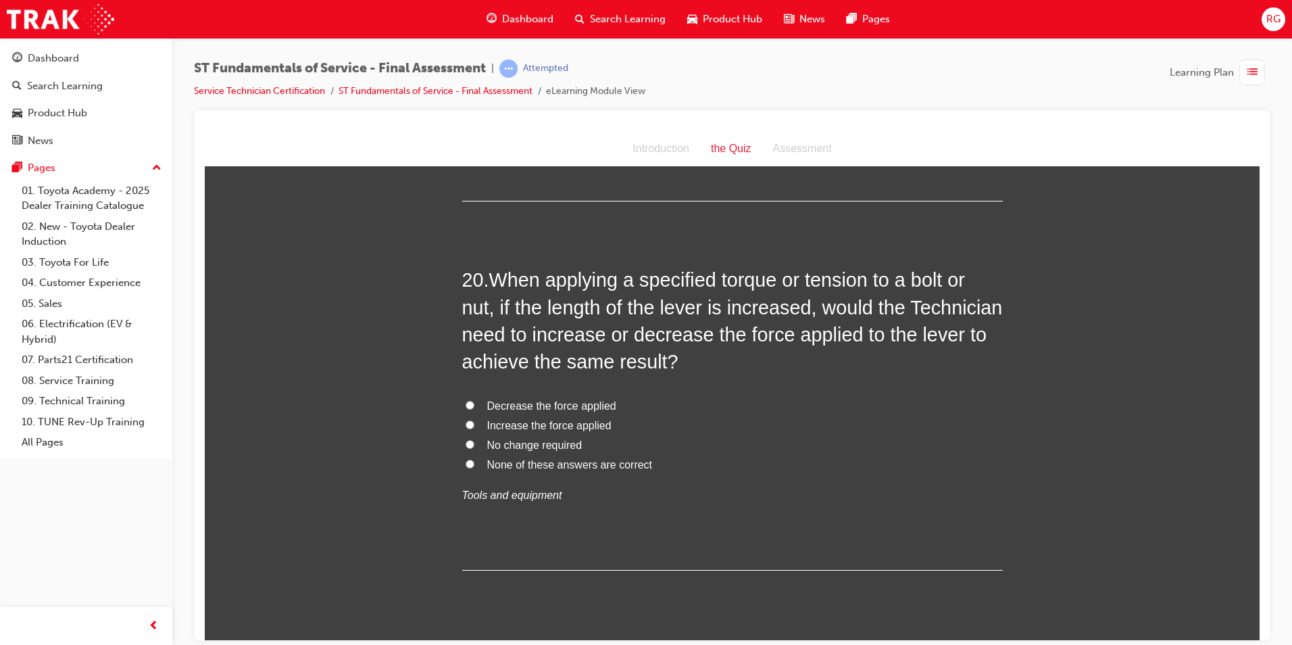
click at [466, 439] on input "No change required" at bounding box center [470, 443] width 9 height 9
radio input "true"
click at [466, 400] on input "Decrease the force applied" at bounding box center [470, 404] width 9 height 9
radio input "true"
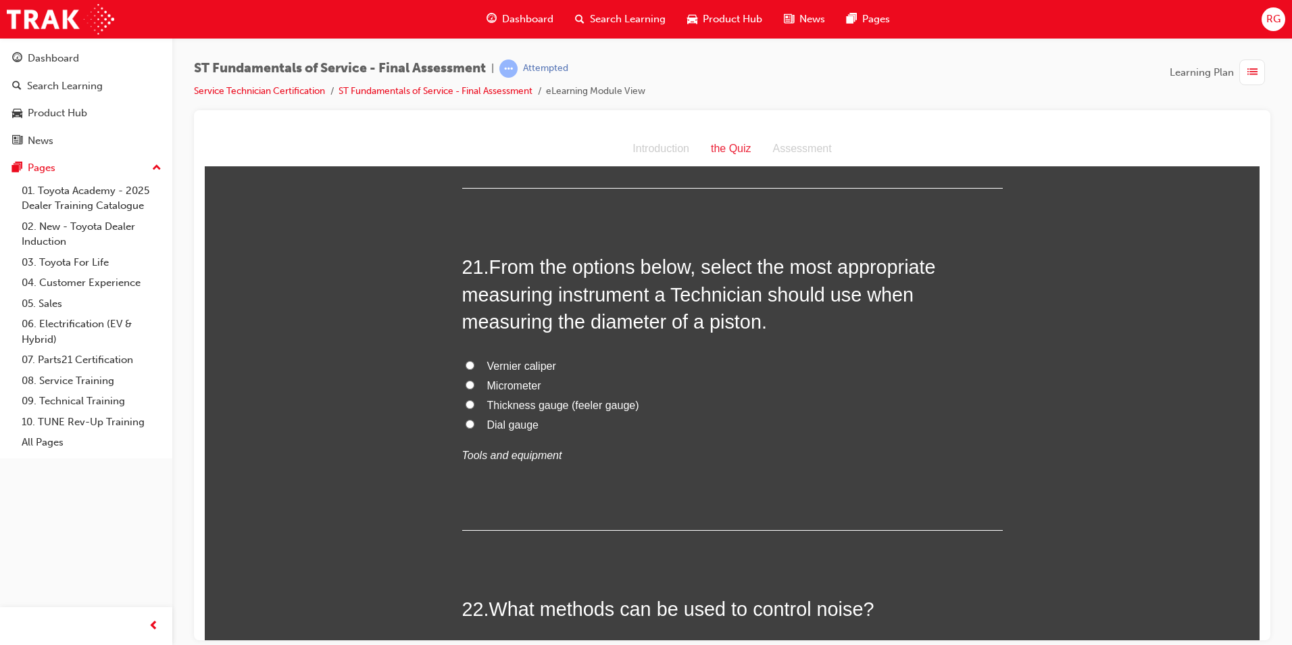
scroll to position [6287, 0]
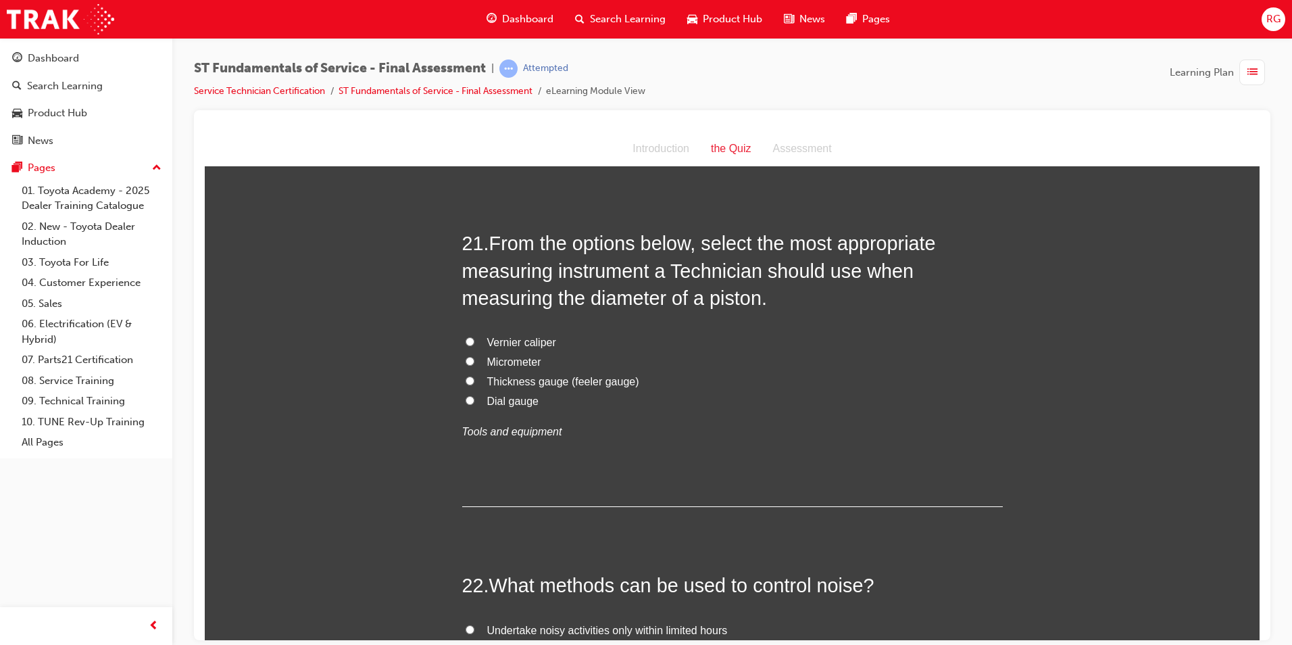
click at [520, 336] on span "Vernier caliper" at bounding box center [521, 341] width 69 height 11
click at [475, 337] on input "Vernier caliper" at bounding box center [470, 341] width 9 height 9
radio input "true"
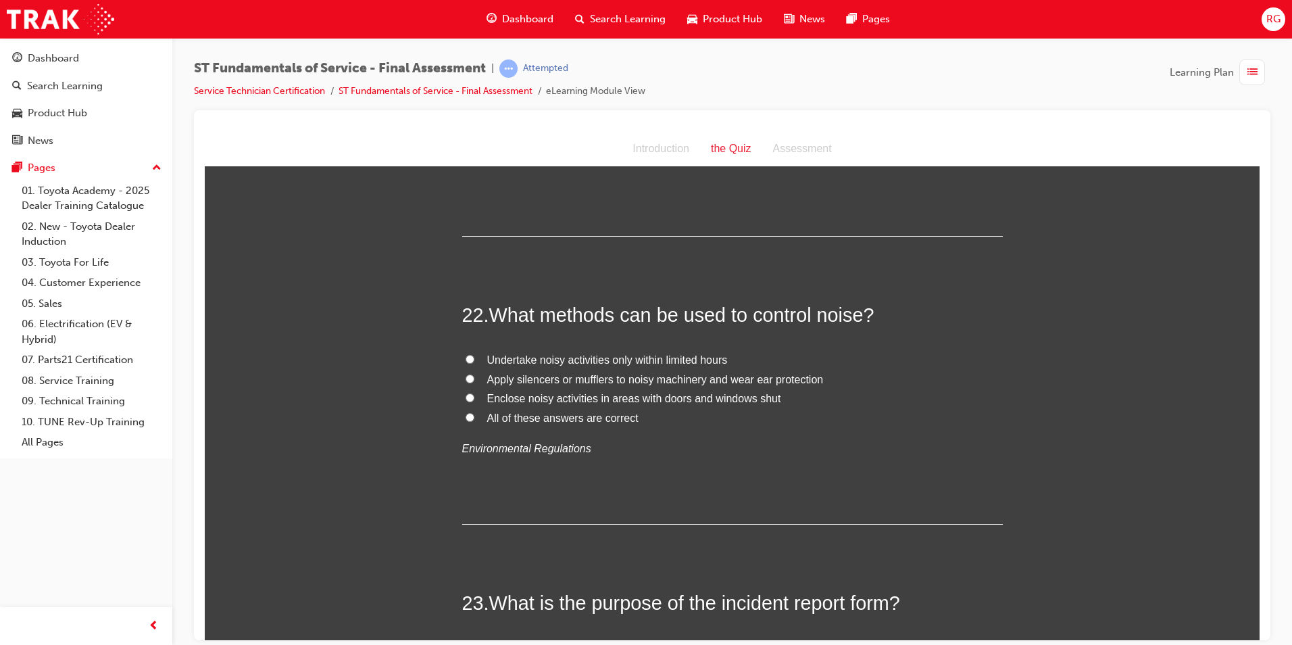
scroll to position [6624, 0]
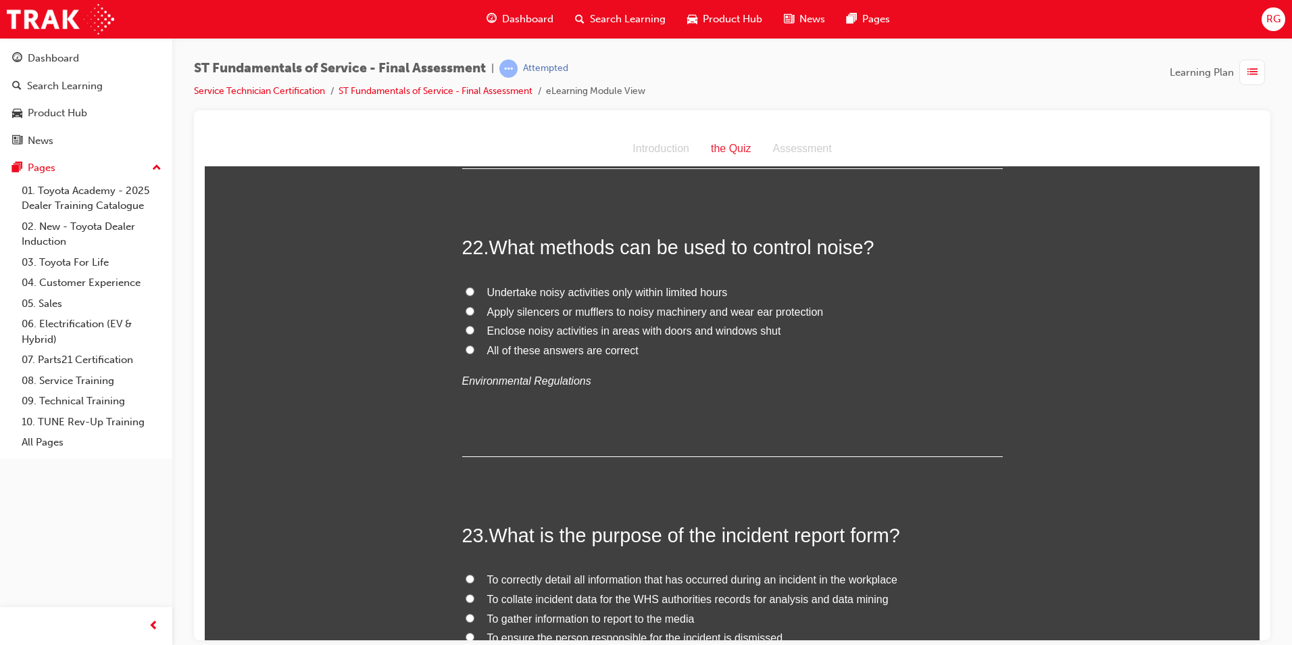
click at [468, 345] on input "All of these answers are correct" at bounding box center [470, 349] width 9 height 9
radio input "true"
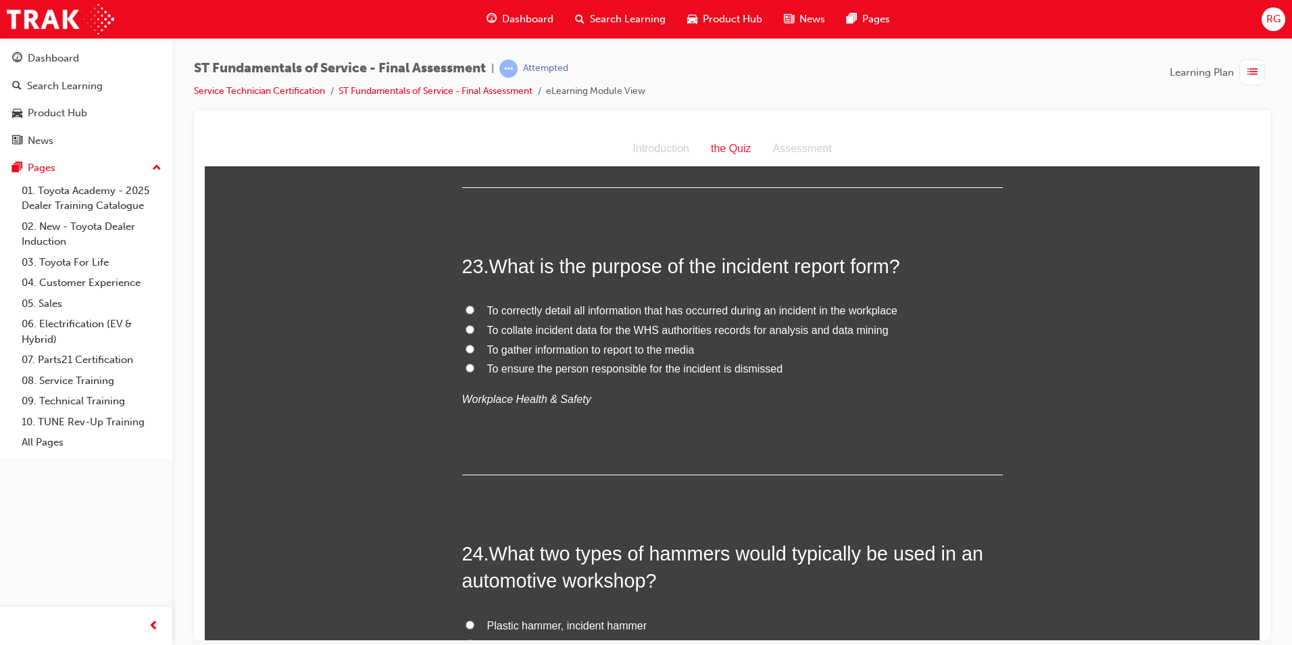
scroll to position [6895, 0]
click at [466, 304] on input "To correctly detail all information that has occurred during an incident in the…" at bounding box center [470, 308] width 9 height 9
radio input "true"
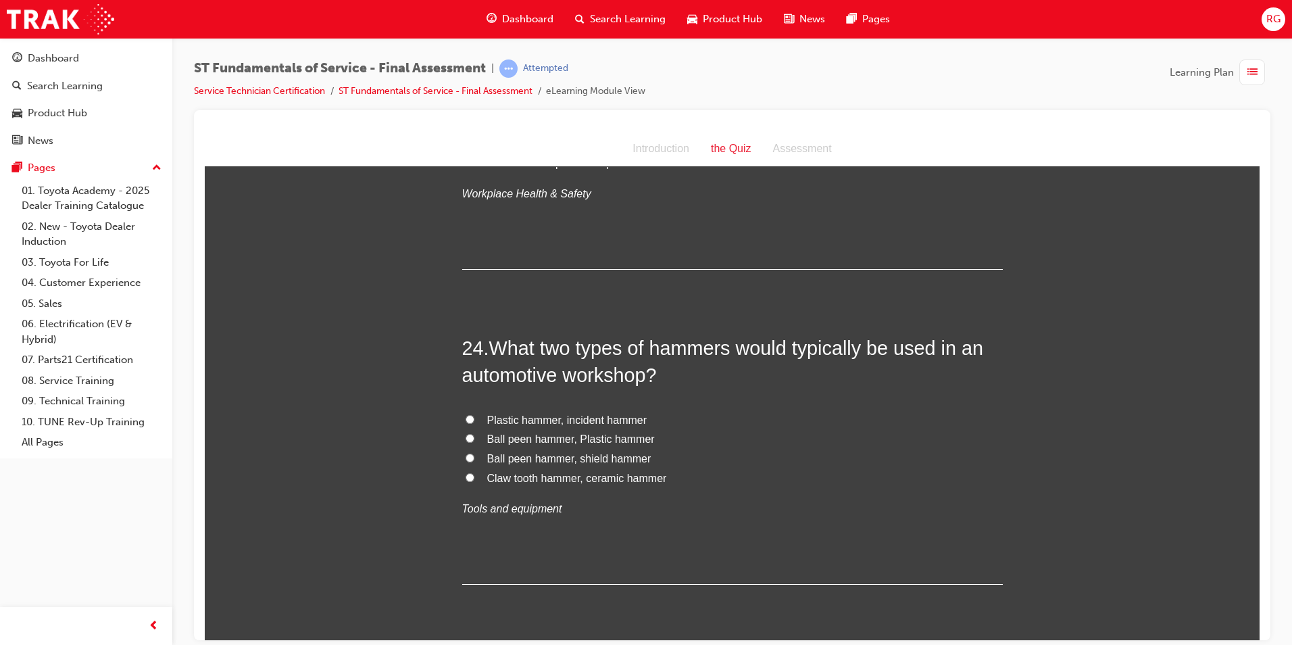
scroll to position [7165, 0]
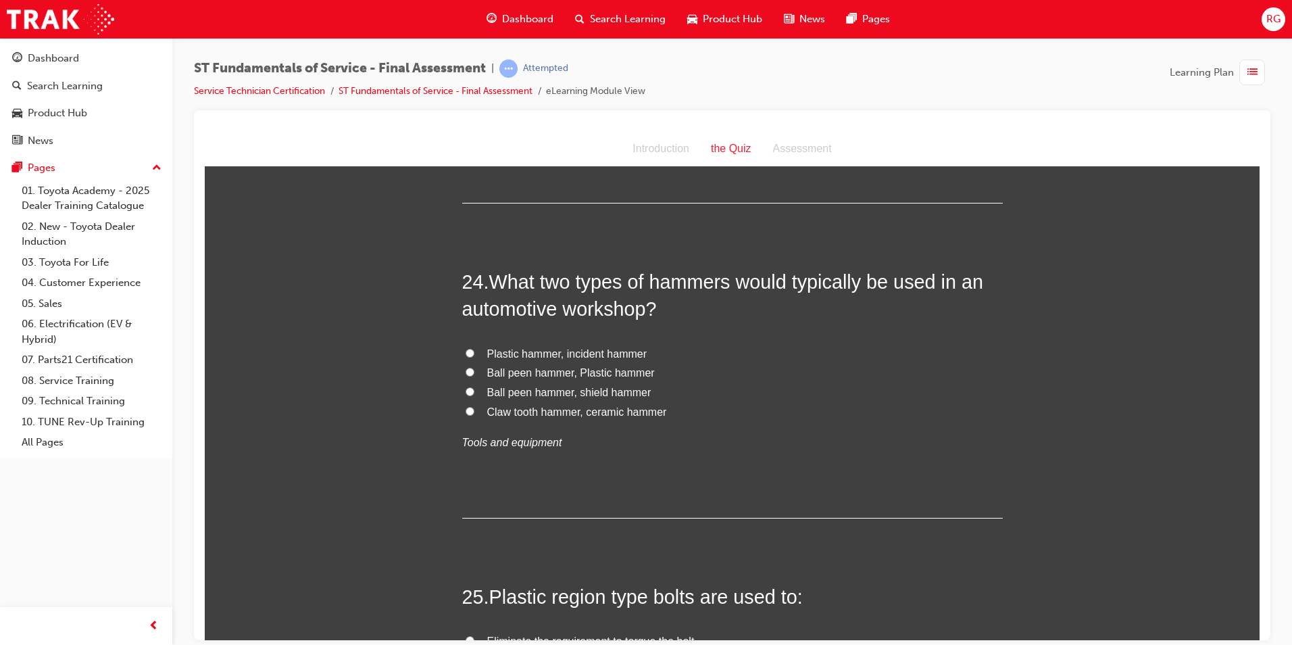
click at [466, 367] on input "Ball peen hammer, Plastic hammer" at bounding box center [470, 371] width 9 height 9
radio input "true"
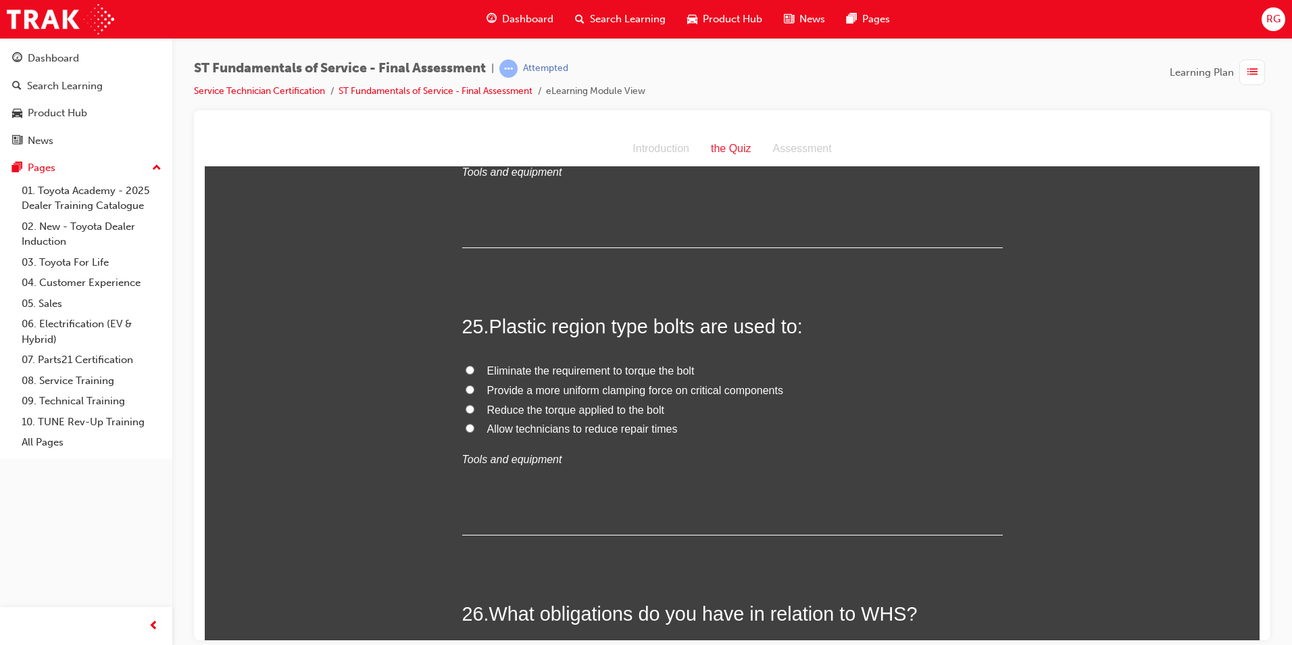
scroll to position [7503, 0]
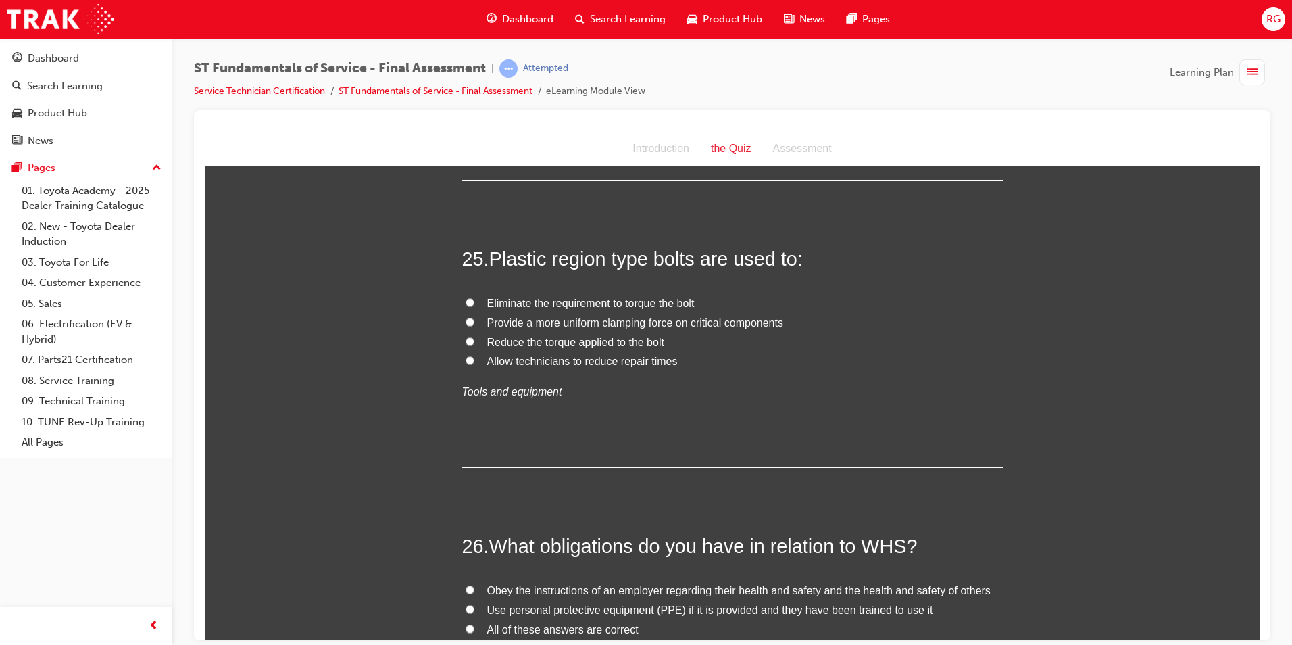
click at [467, 317] on input "Provide a more uniform clamping force on critical components" at bounding box center [470, 321] width 9 height 9
radio input "true"
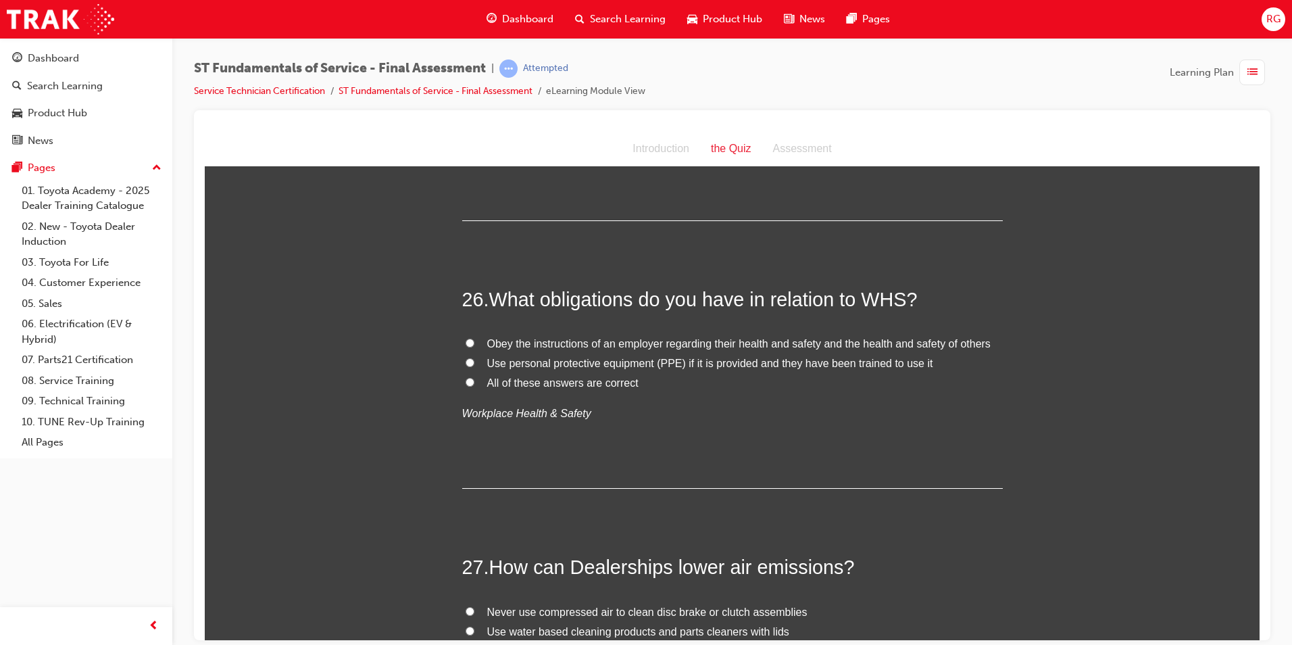
scroll to position [7774, 0]
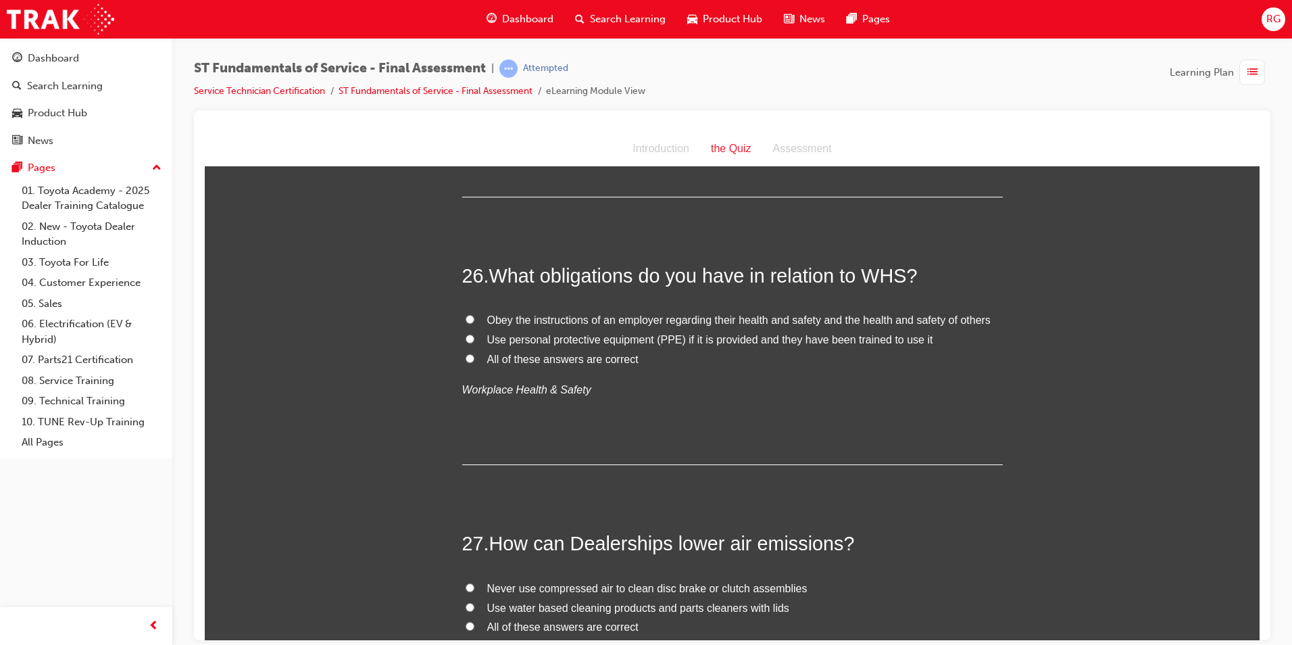
click at [508, 353] on span "All of these answers are correct" at bounding box center [562, 358] width 151 height 11
click at [475, 354] on input "All of these answers are correct" at bounding box center [470, 358] width 9 height 9
radio input "true"
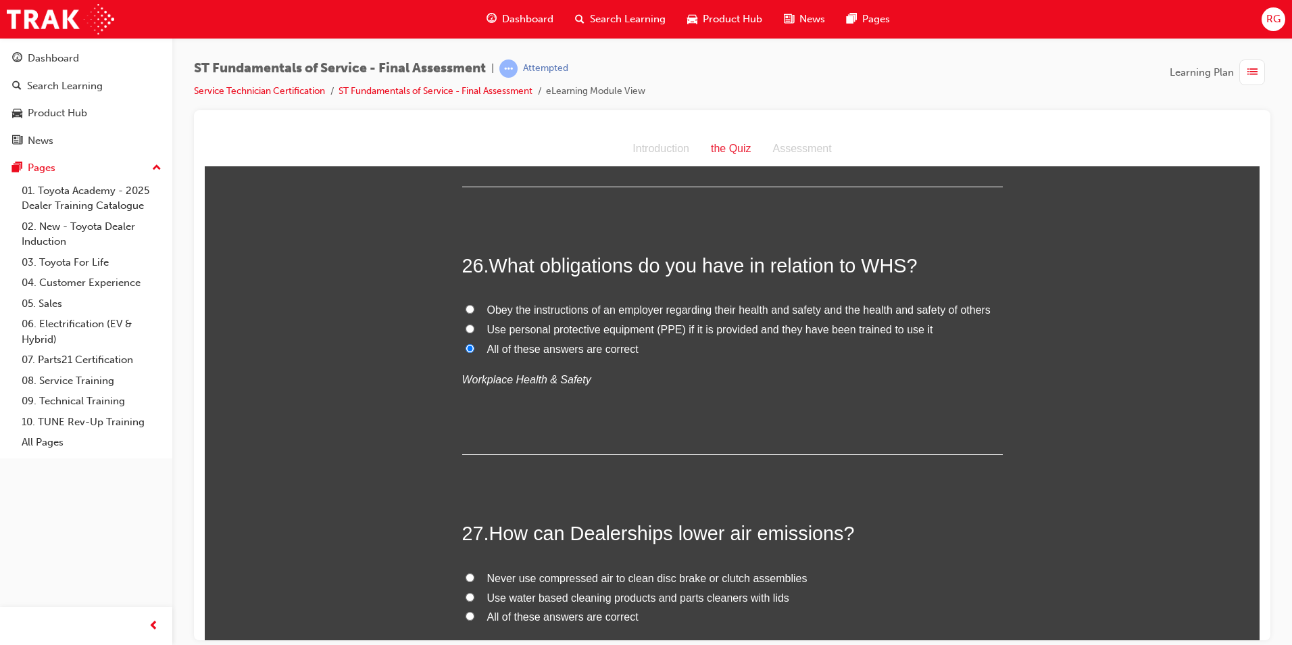
scroll to position [7909, 0]
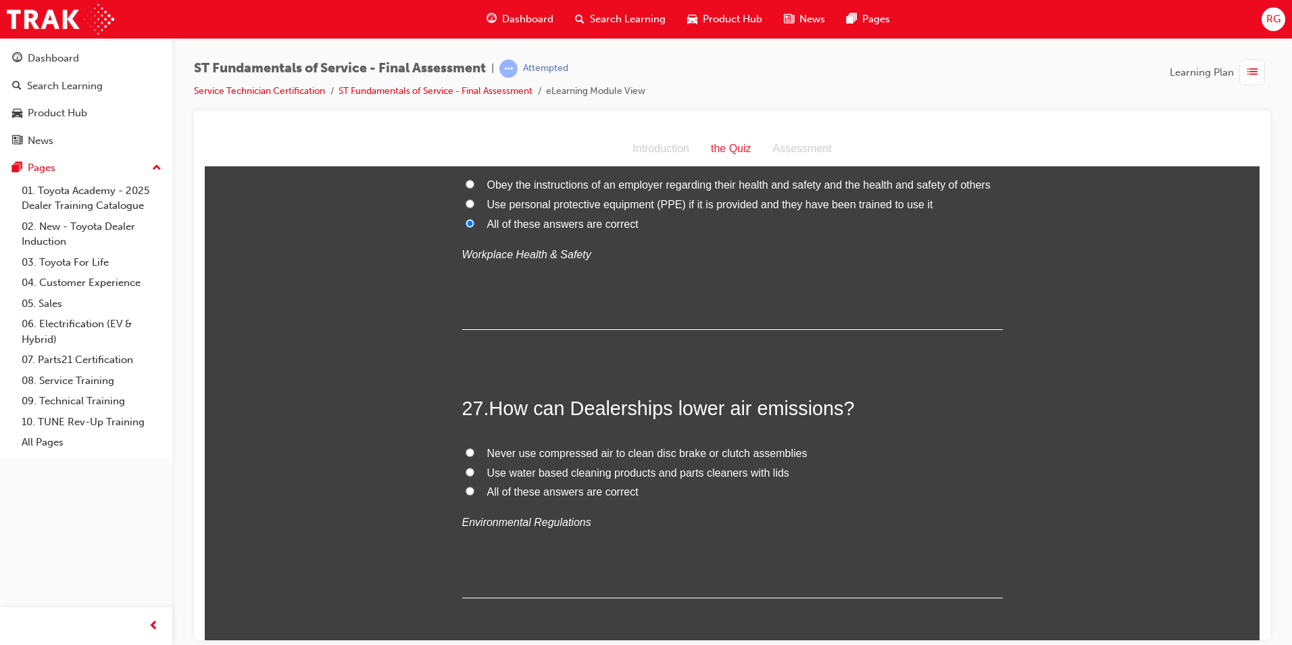
click at [467, 486] on input "All of these answers are correct" at bounding box center [470, 490] width 9 height 9
radio input "true"
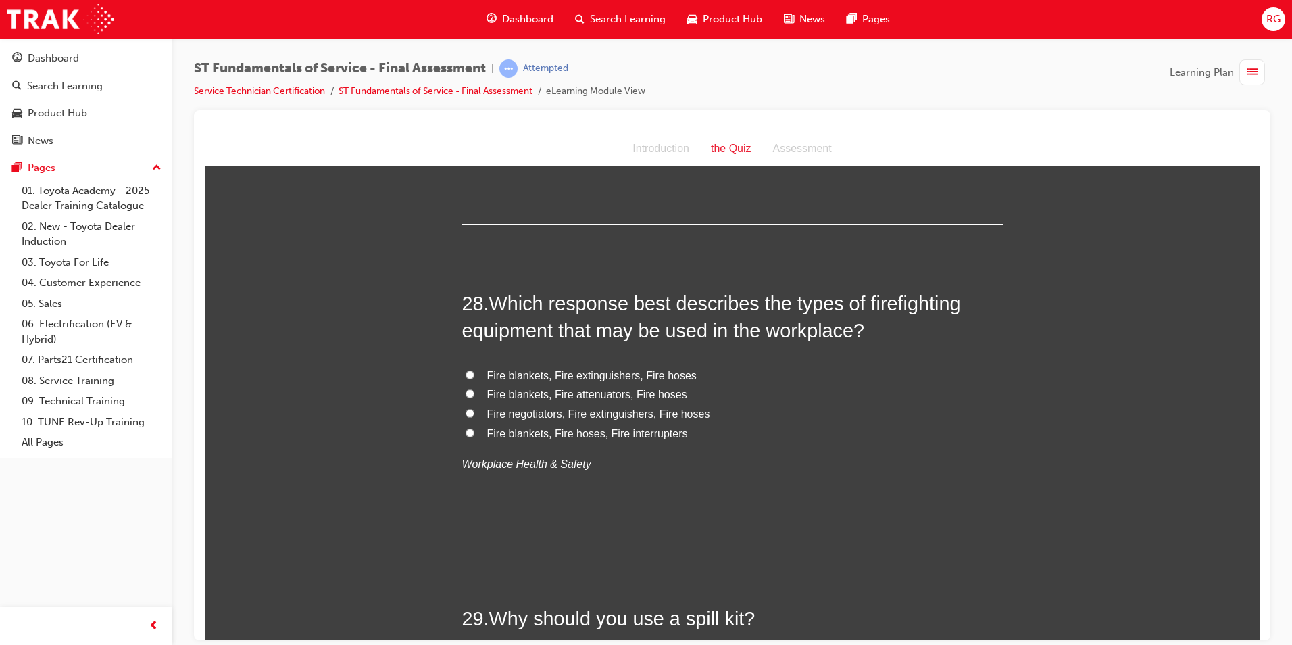
scroll to position [8314, 0]
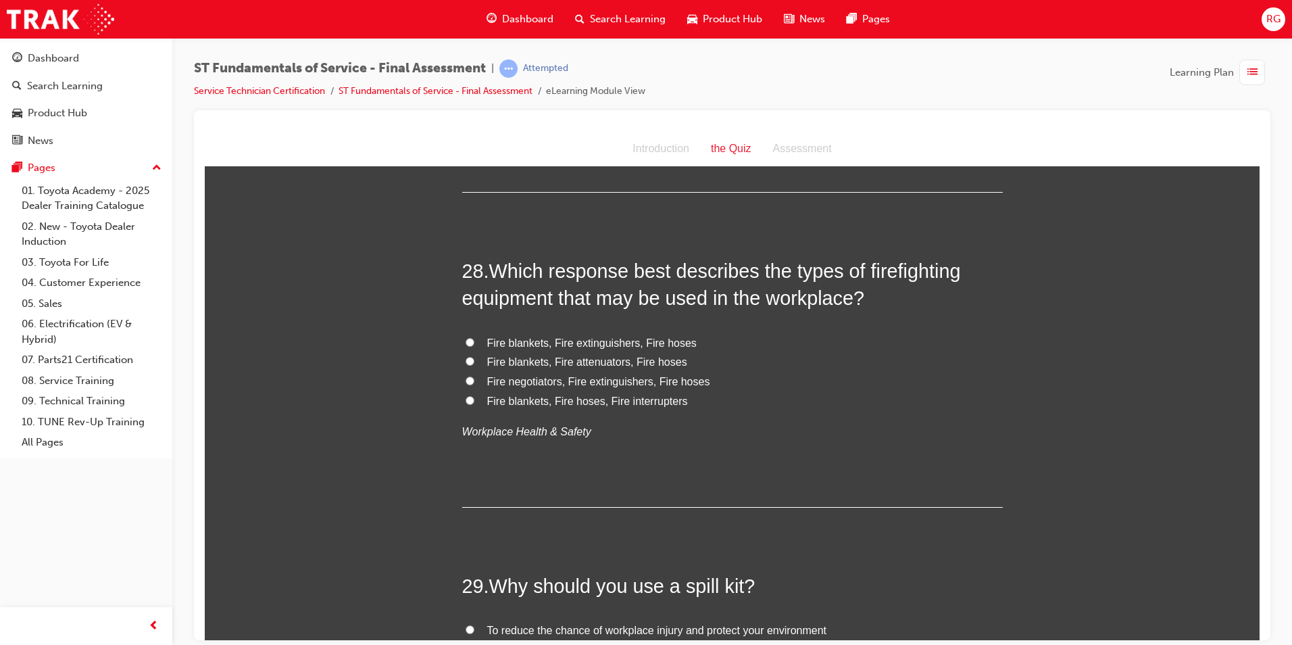
click at [599, 337] on span "Fire blankets, Fire extinguishers, Fire hoses" at bounding box center [592, 342] width 210 height 11
click at [475, 337] on input "Fire blankets, Fire extinguishers, Fire hoses" at bounding box center [470, 341] width 9 height 9
radio input "true"
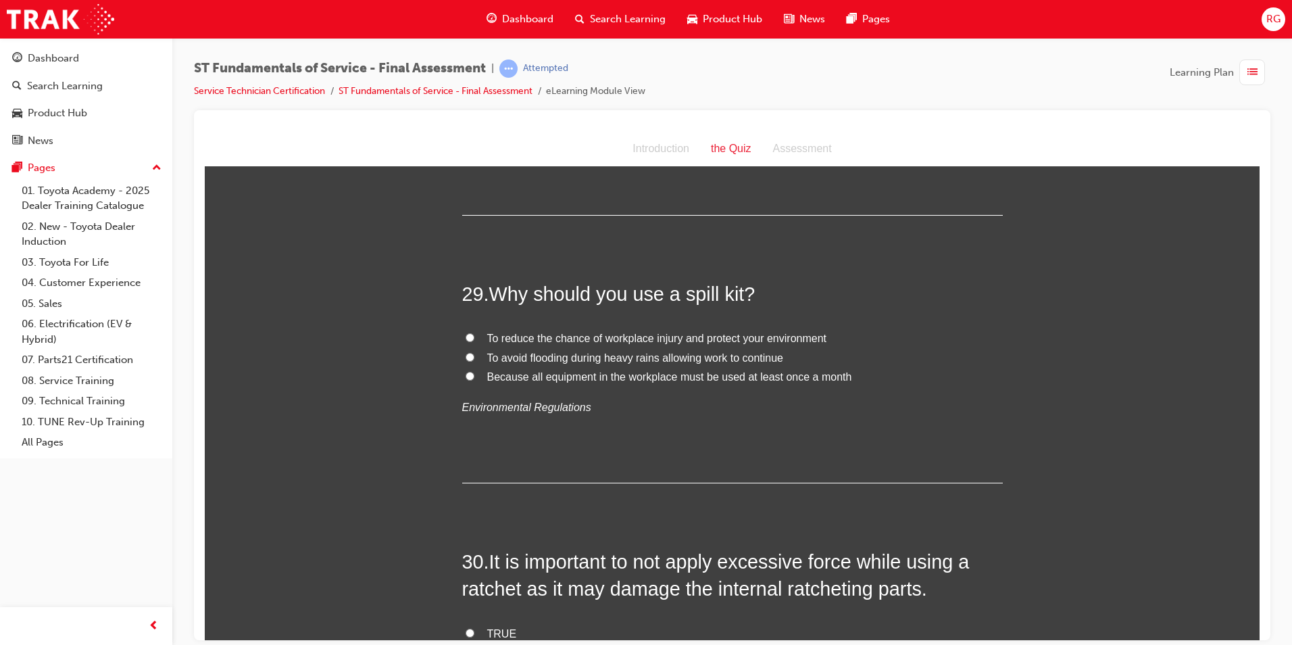
scroll to position [8585, 0]
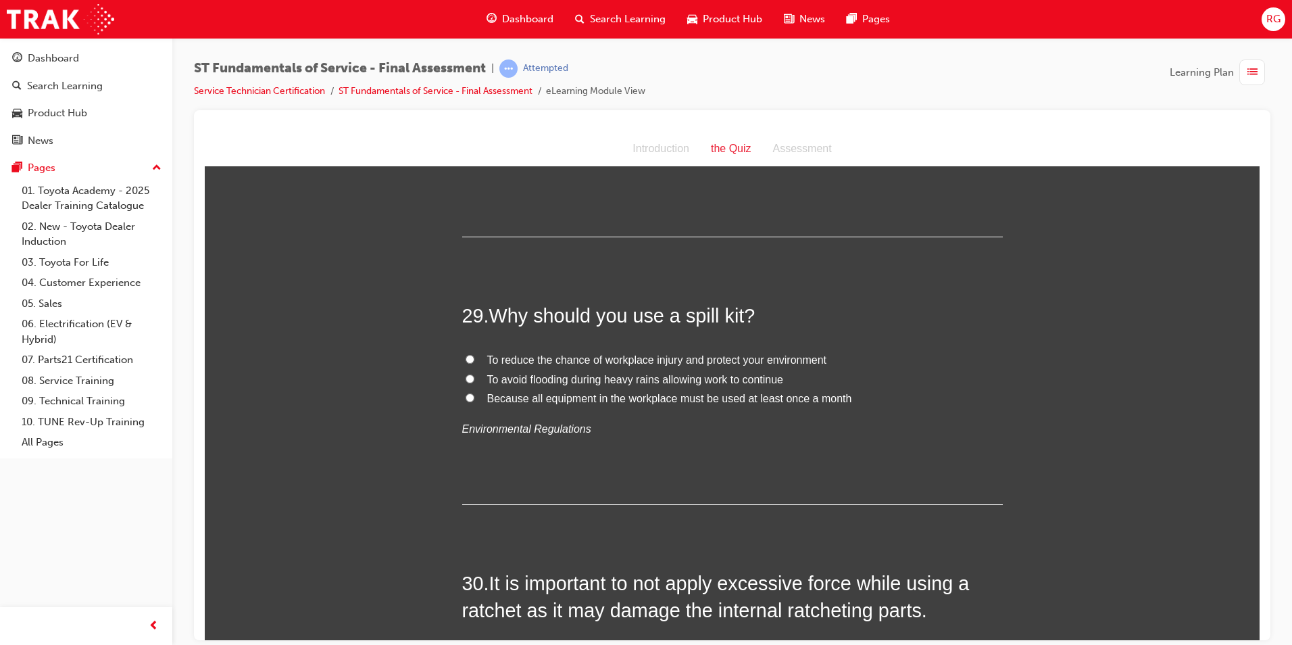
click at [700, 373] on span "To avoid flooding during heavy rains allowing work to continue" at bounding box center [635, 378] width 296 height 11
click at [475, 374] on input "To avoid flooding during heavy rains allowing work to continue" at bounding box center [470, 378] width 9 height 9
radio input "true"
click at [660, 354] on span "To reduce the chance of workplace injury and protect your environment" at bounding box center [657, 359] width 340 height 11
click at [475, 354] on input "To reduce the chance of workplace injury and protect your environment" at bounding box center [470, 358] width 9 height 9
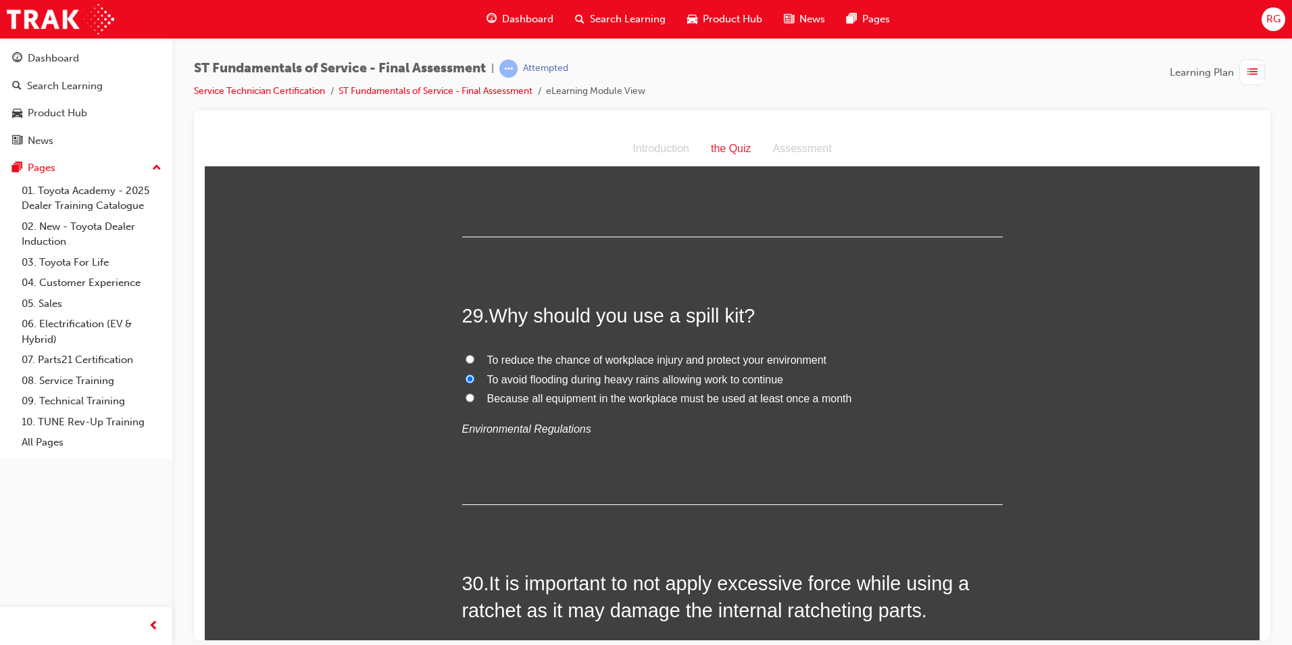
radio input "true"
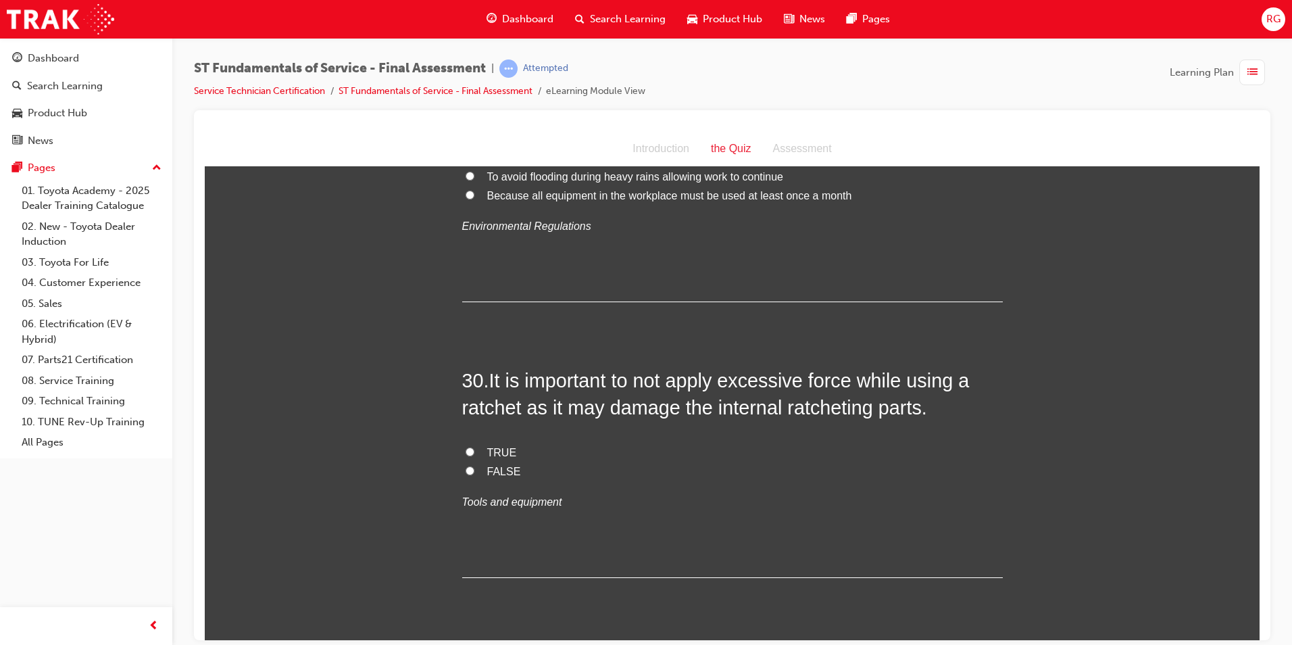
scroll to position [8855, 0]
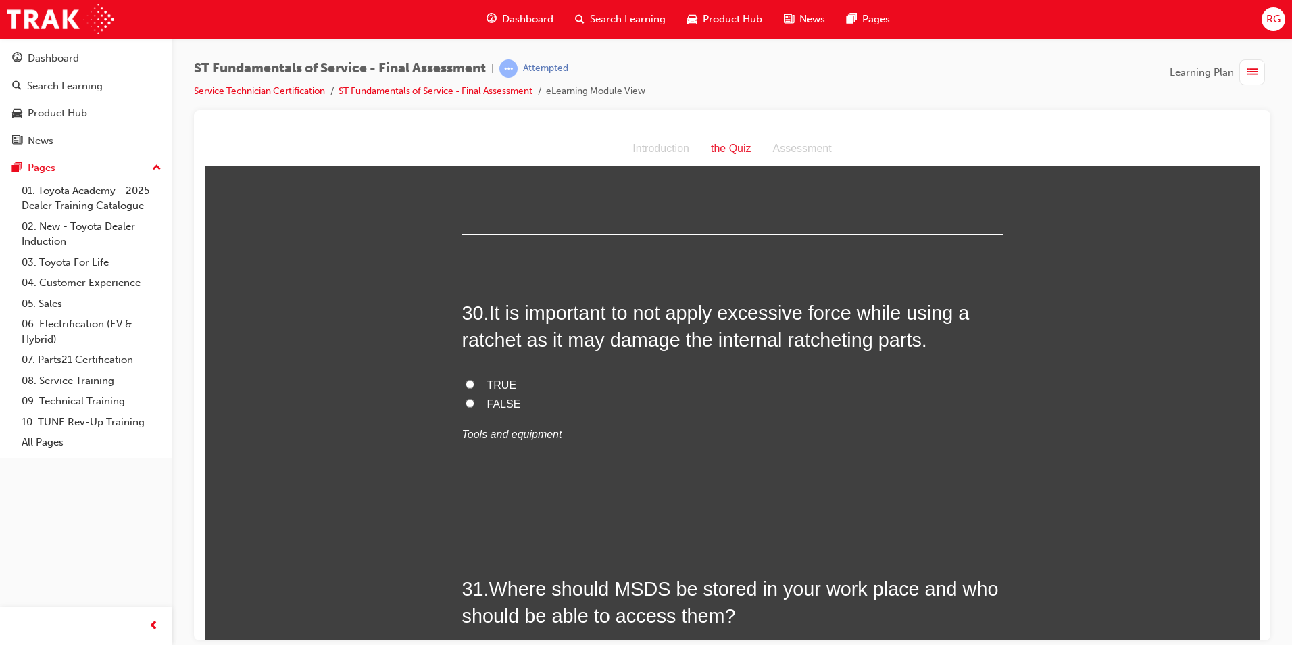
click at [501, 379] on span "TRUE" at bounding box center [502, 384] width 30 height 11
click at [475, 379] on input "TRUE" at bounding box center [470, 383] width 9 height 9
radio input "true"
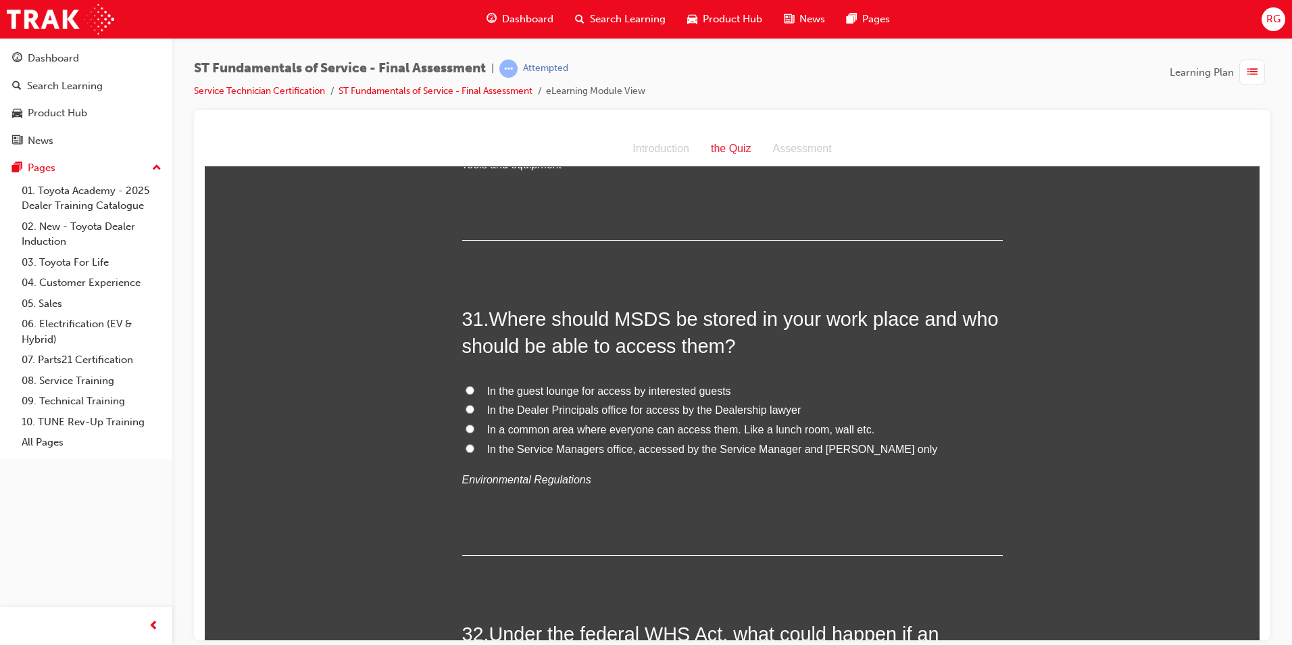
scroll to position [9126, 0]
click at [552, 422] on span "In a common area where everyone can access them. Like a lunch room, wall etc." at bounding box center [681, 427] width 388 height 11
click at [475, 423] on input "In a common area where everyone can access them. Like a lunch room, wall etc." at bounding box center [470, 427] width 9 height 9
radio input "true"
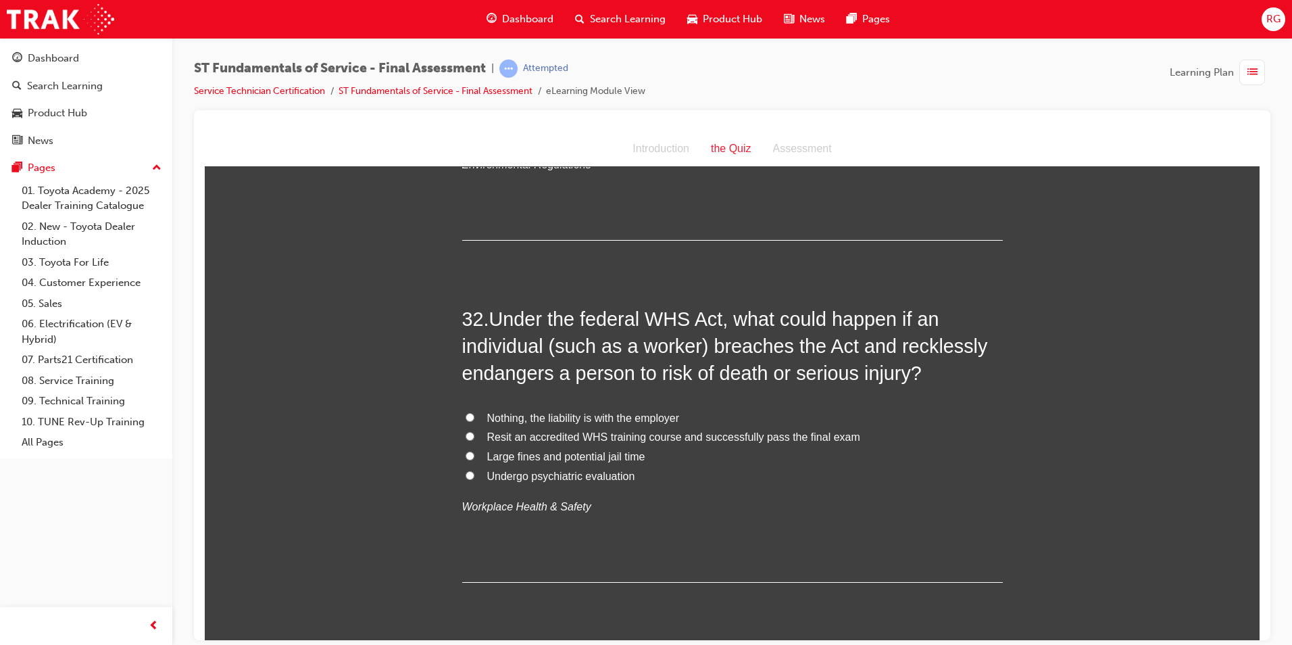
scroll to position [9464, 0]
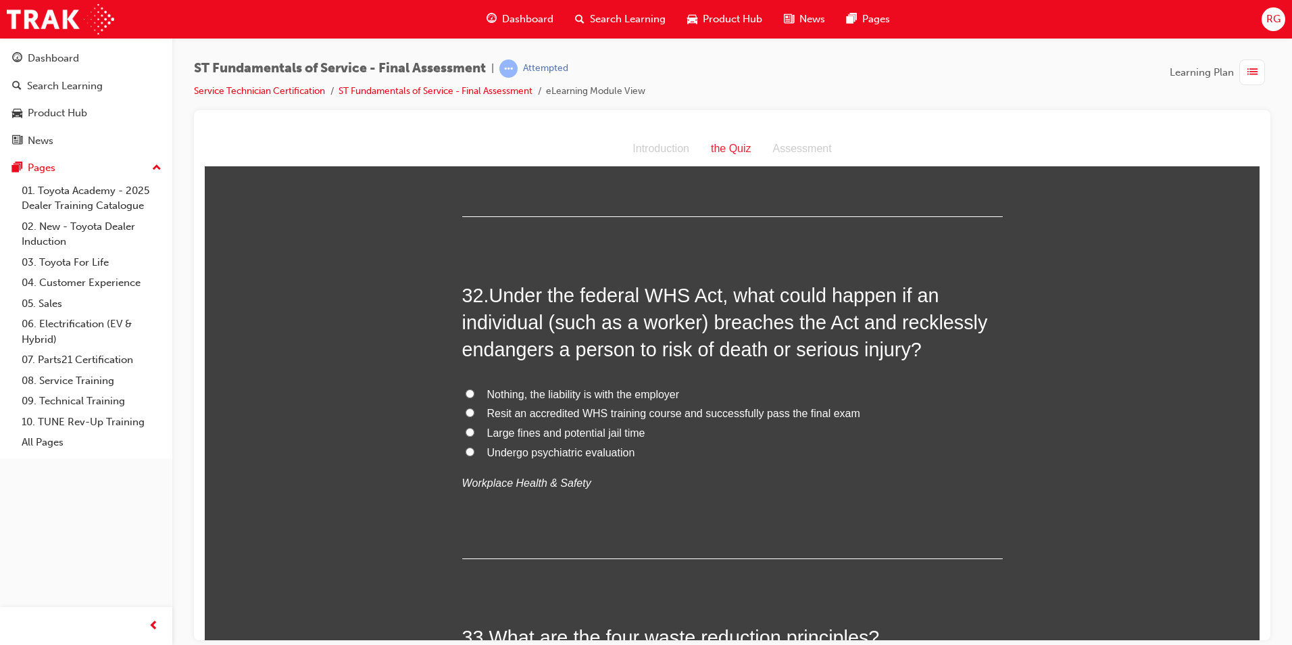
click at [565, 427] on span "Large fines and potential jail time" at bounding box center [566, 432] width 158 height 11
click at [475, 427] on input "Large fines and potential jail time" at bounding box center [470, 431] width 9 height 9
radio input "true"
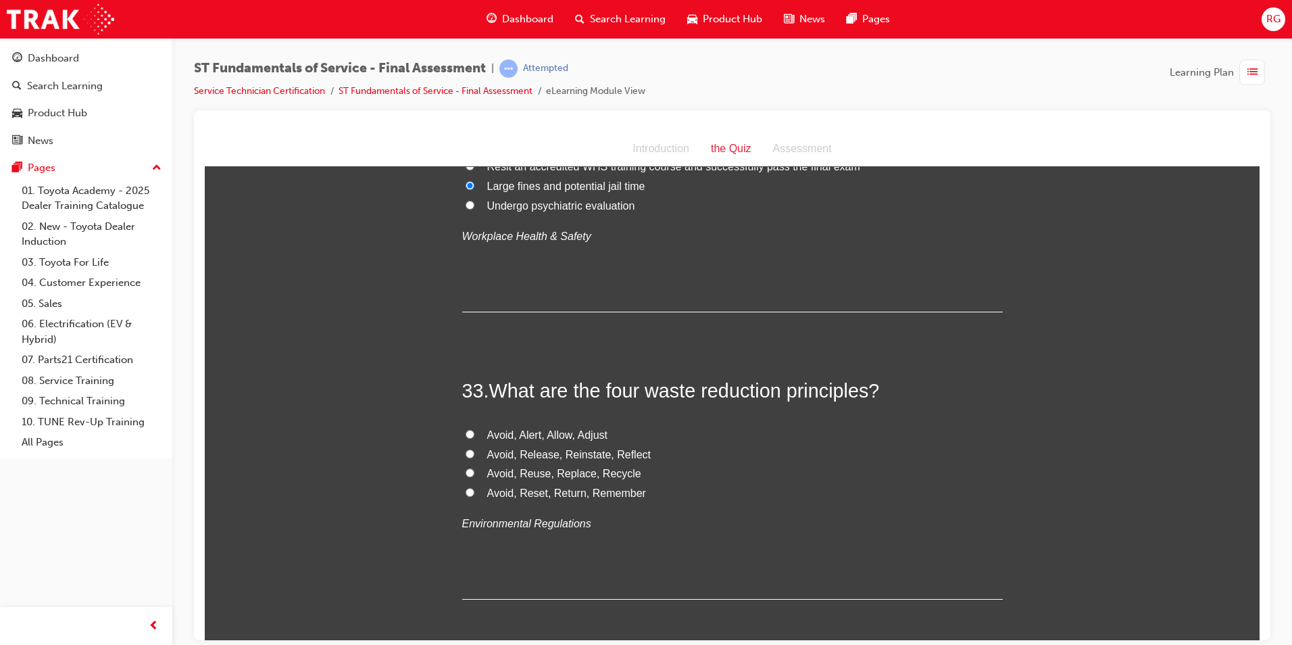
scroll to position [9734, 0]
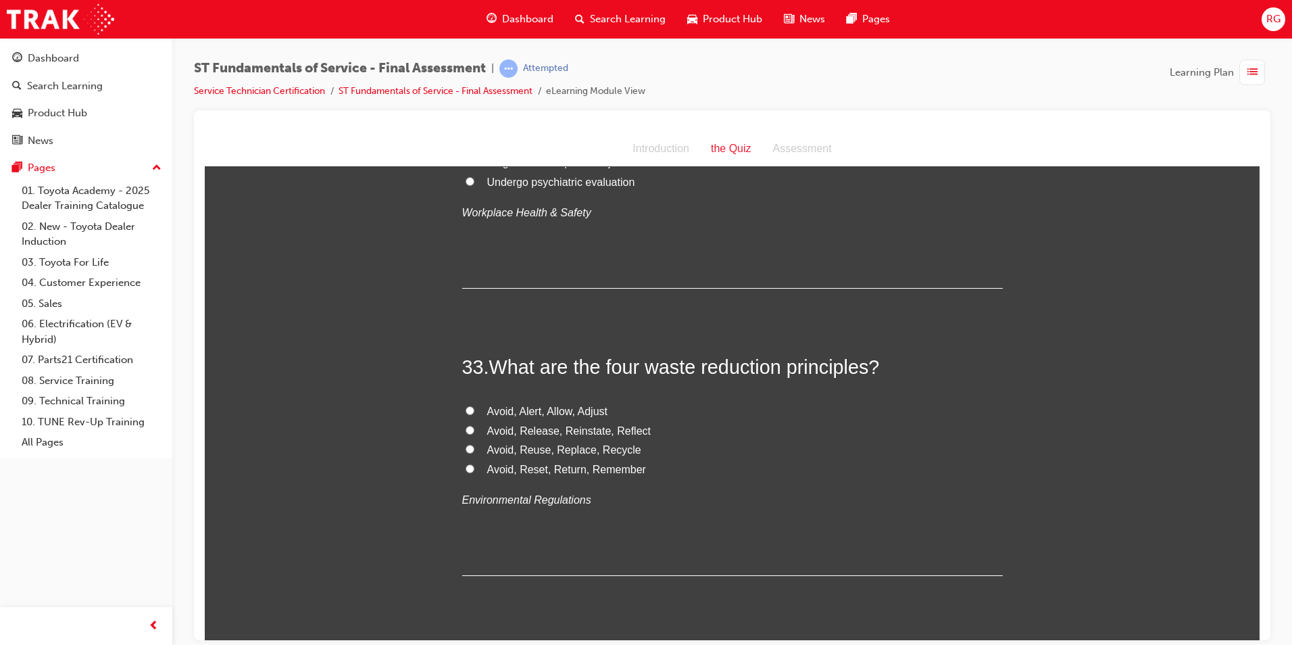
click at [568, 443] on span "Avoid, Reuse, Replace, Recycle" at bounding box center [564, 448] width 154 height 11
click at [475, 444] on input "Avoid, Reuse, Replace, Recycle" at bounding box center [470, 448] width 9 height 9
radio input "true"
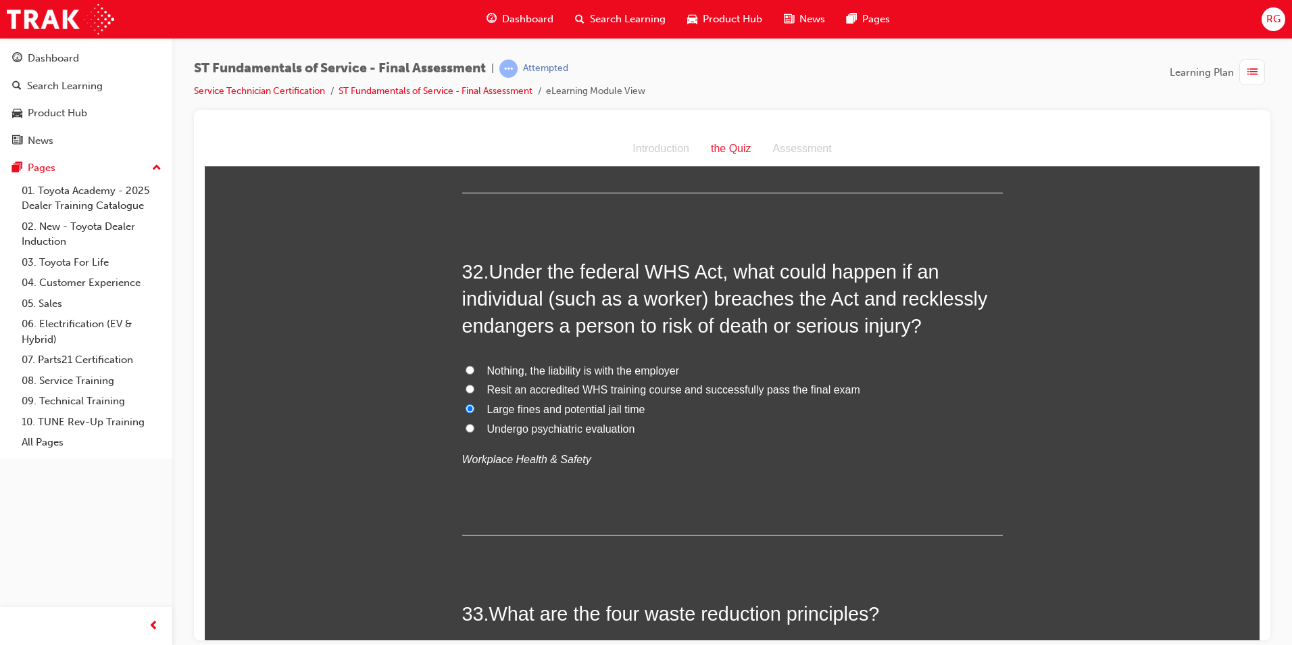
scroll to position [9464, 0]
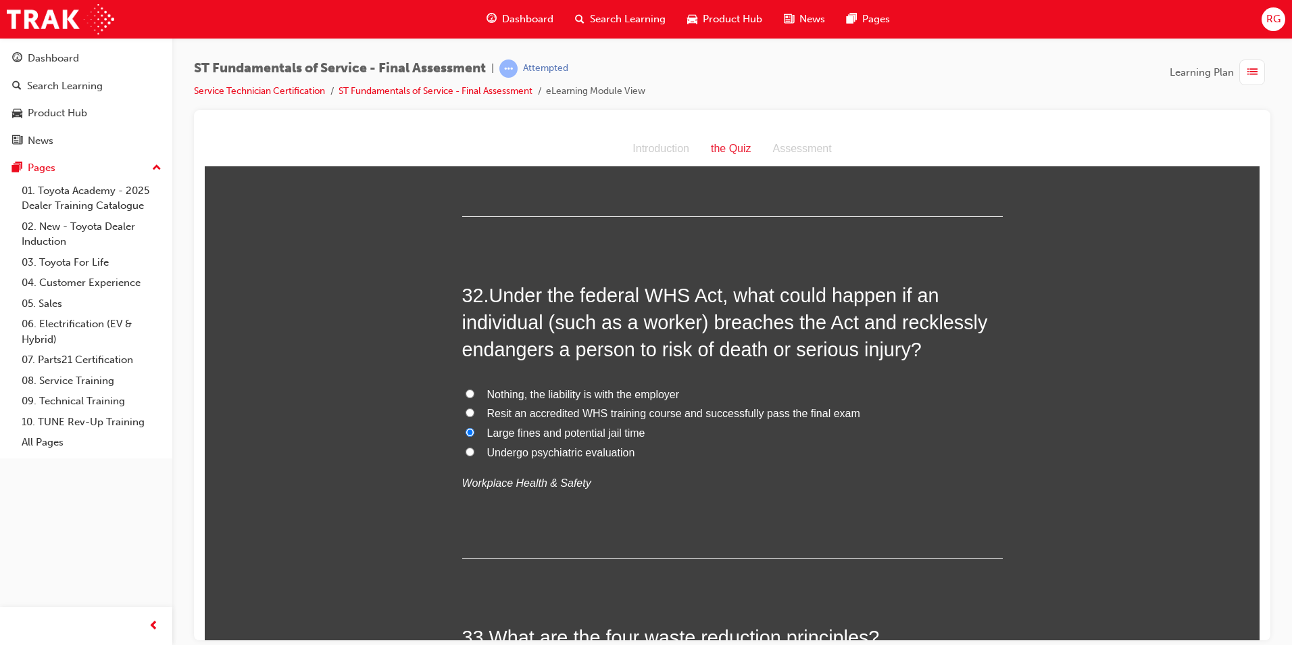
click at [640, 388] on span "Nothing, the liability is with the employer" at bounding box center [583, 393] width 193 height 11
click at [475, 389] on input "Nothing, the liability is with the employer" at bounding box center [470, 393] width 9 height 9
radio input "true"
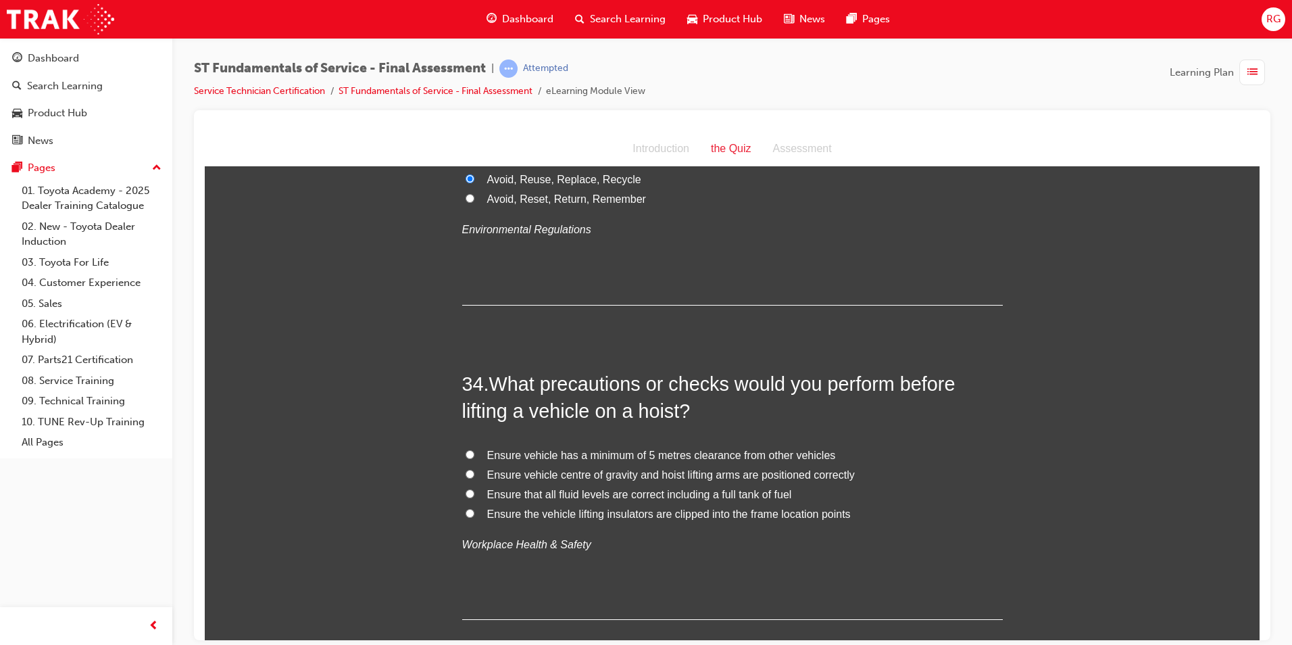
scroll to position [10059, 0]
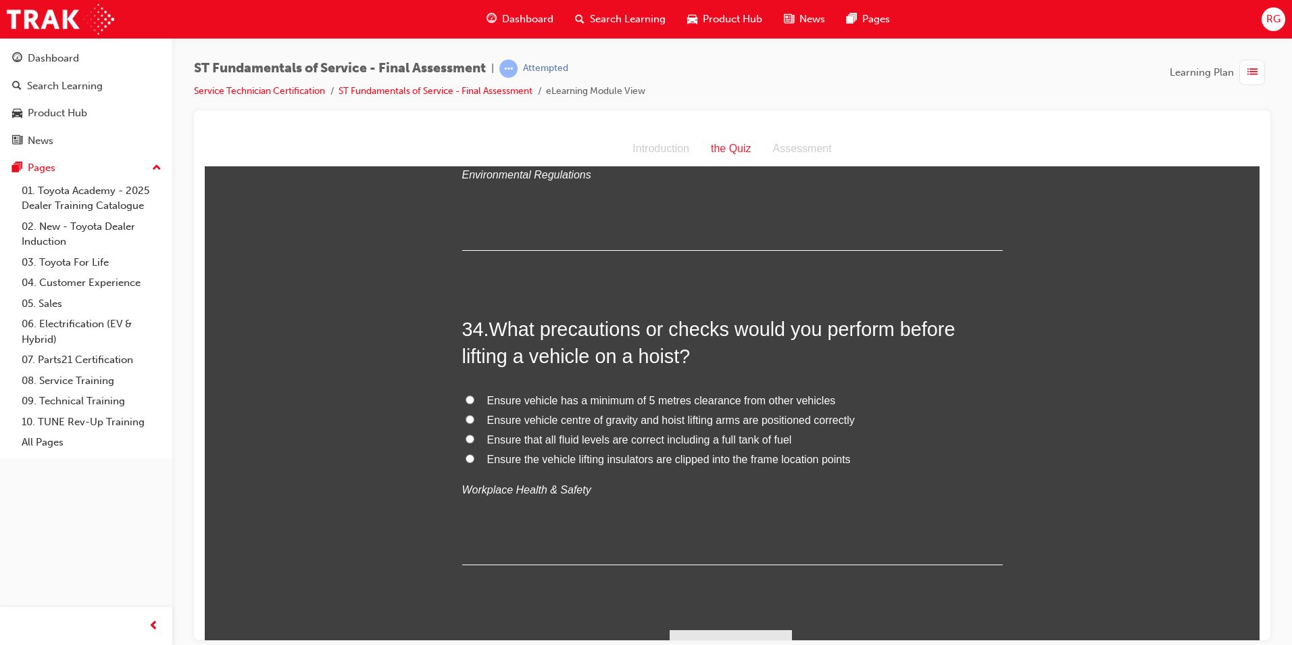
click at [648, 414] on span "Ensure vehicle centre of gravity and hoist lifting arms are positioned correctly" at bounding box center [671, 419] width 368 height 11
click at [475, 414] on input "Ensure vehicle centre of gravity and hoist lifting arms are positioned correctly" at bounding box center [470, 418] width 9 height 9
radio input "true"
click at [731, 629] on button "Submit Answers" at bounding box center [731, 648] width 123 height 38
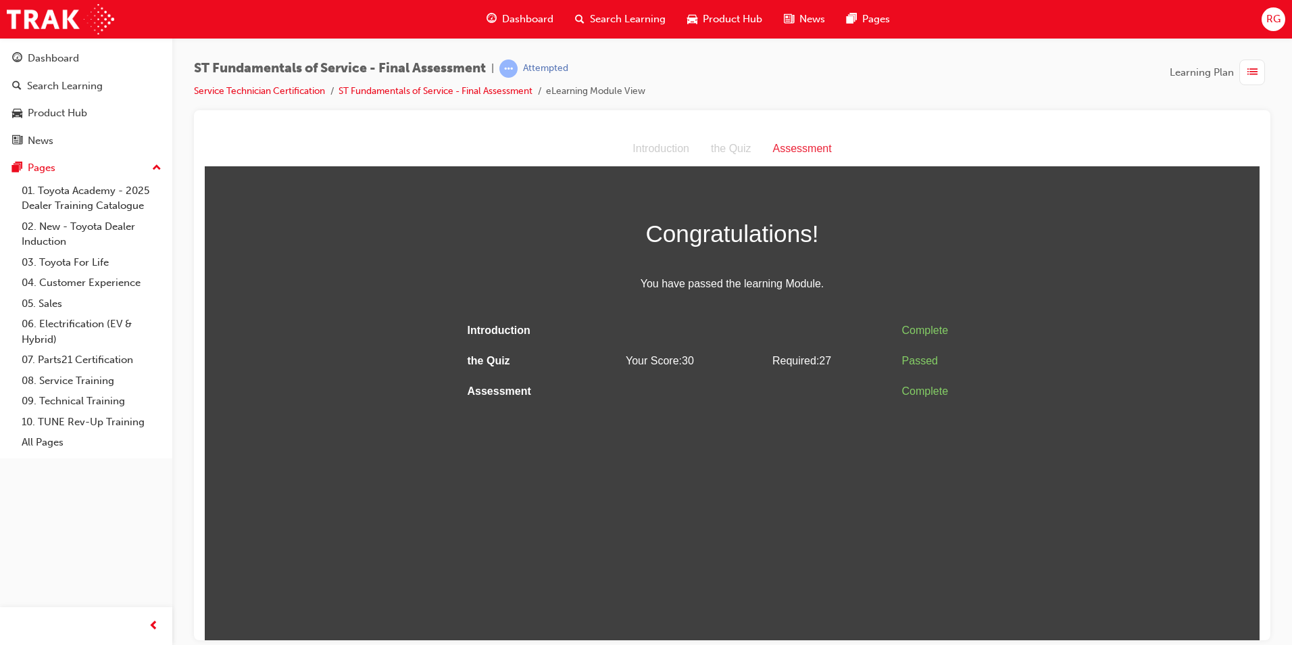
scroll to position [0, 0]
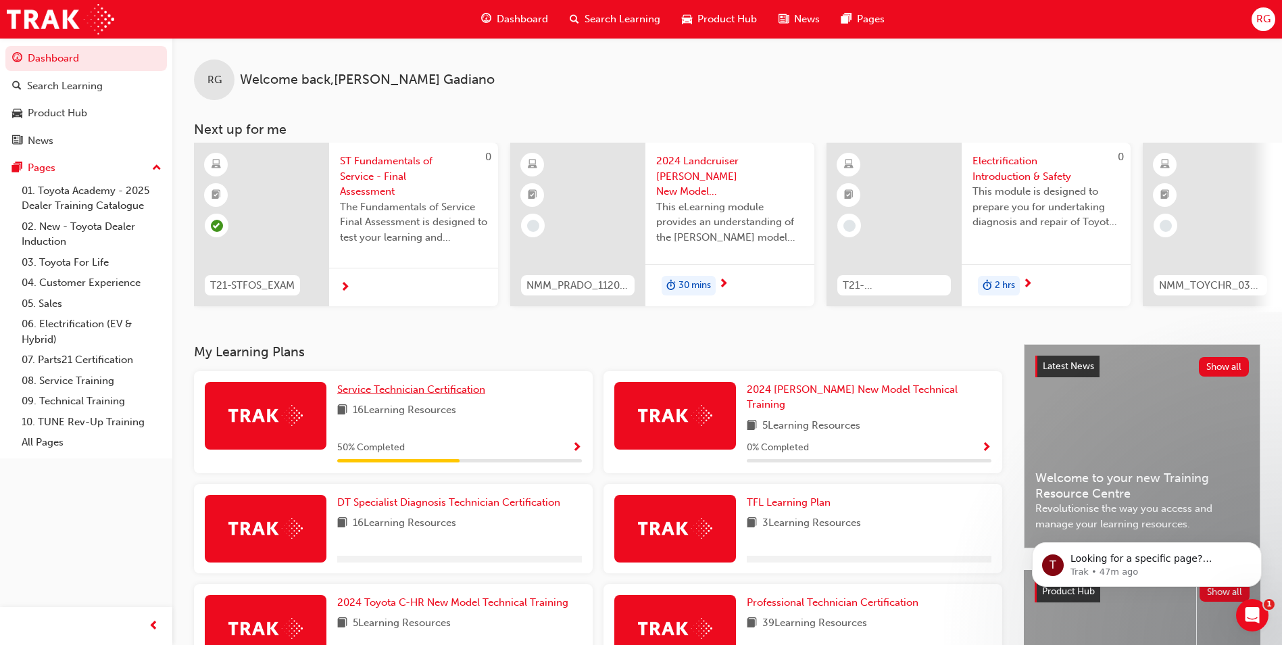
click at [393, 397] on link "Service Technician Certification" at bounding box center [413, 390] width 153 height 16
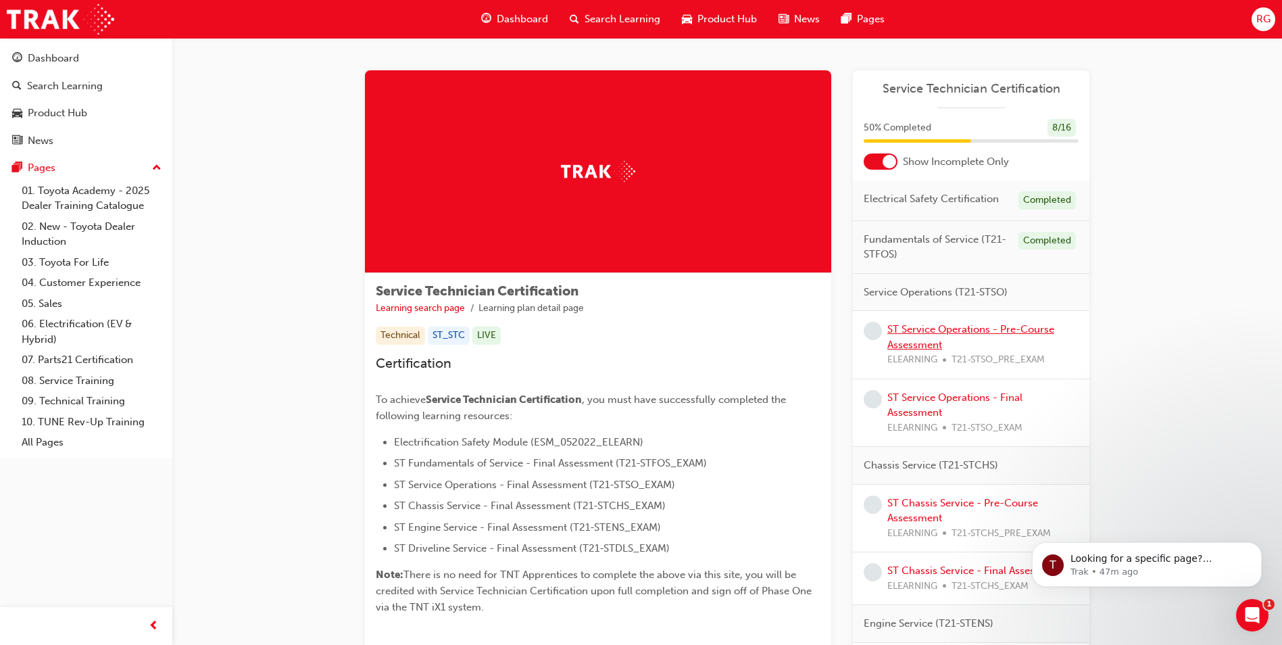
click at [969, 334] on link "ST Service Operations - Pre-Course Assessment" at bounding box center [971, 337] width 167 height 28
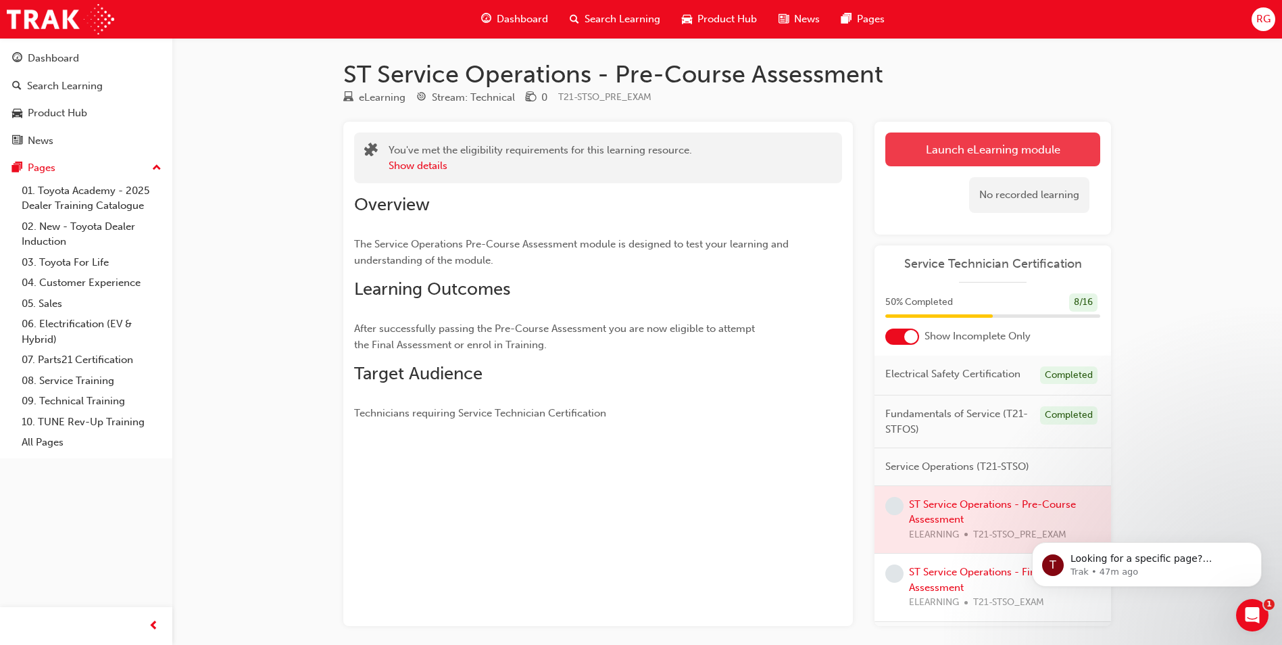
click at [1041, 151] on link "Launch eLearning module" at bounding box center [993, 149] width 215 height 34
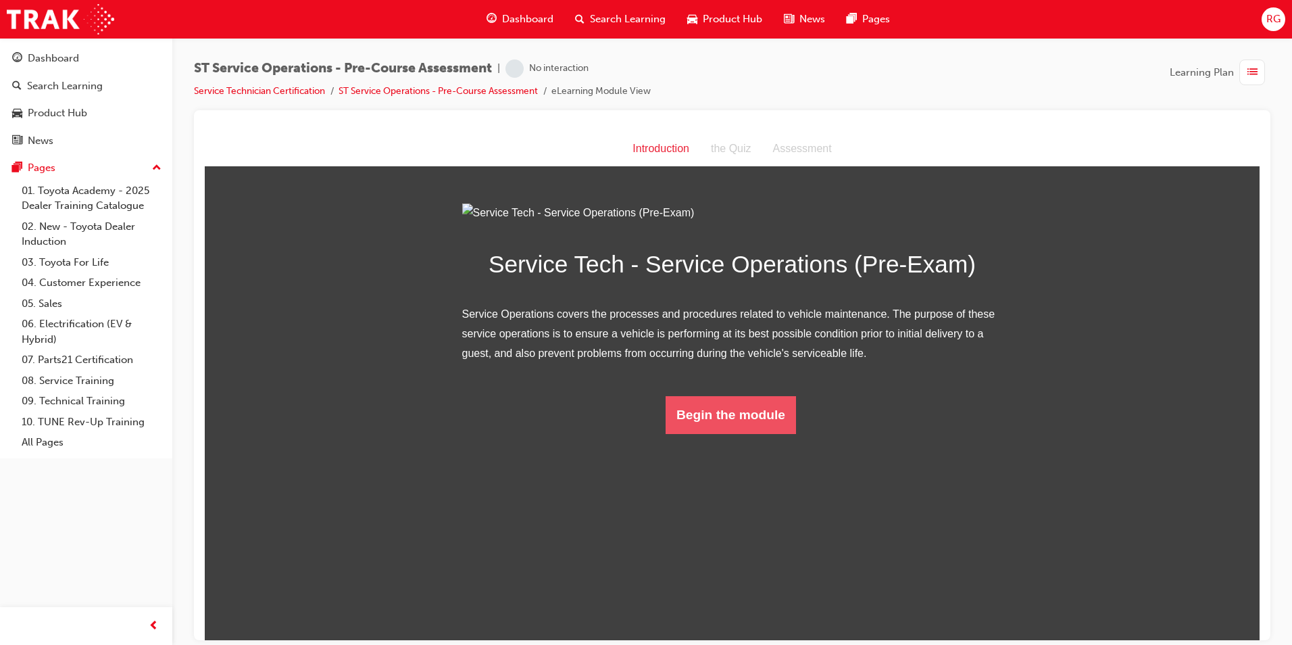
click at [712, 433] on button "Begin the module" at bounding box center [731, 414] width 130 height 38
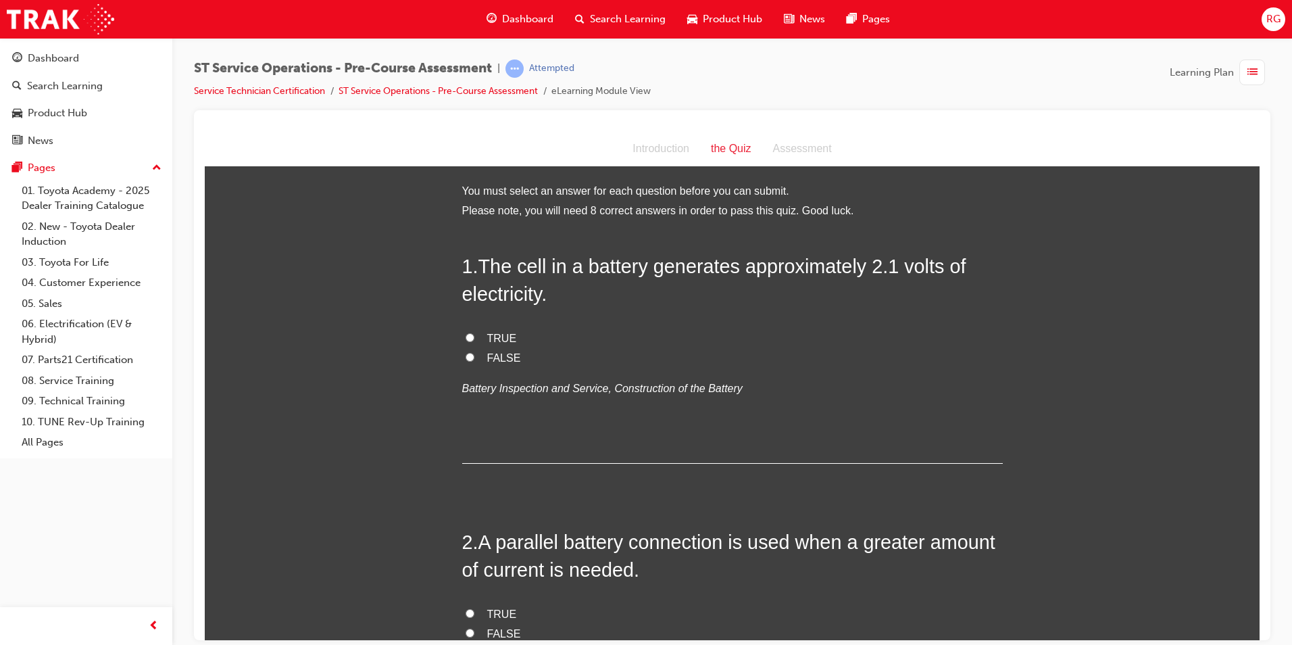
click at [507, 341] on span "TRUE" at bounding box center [502, 337] width 30 height 11
click at [475, 341] on input "TRUE" at bounding box center [470, 337] width 9 height 9
radio input "true"
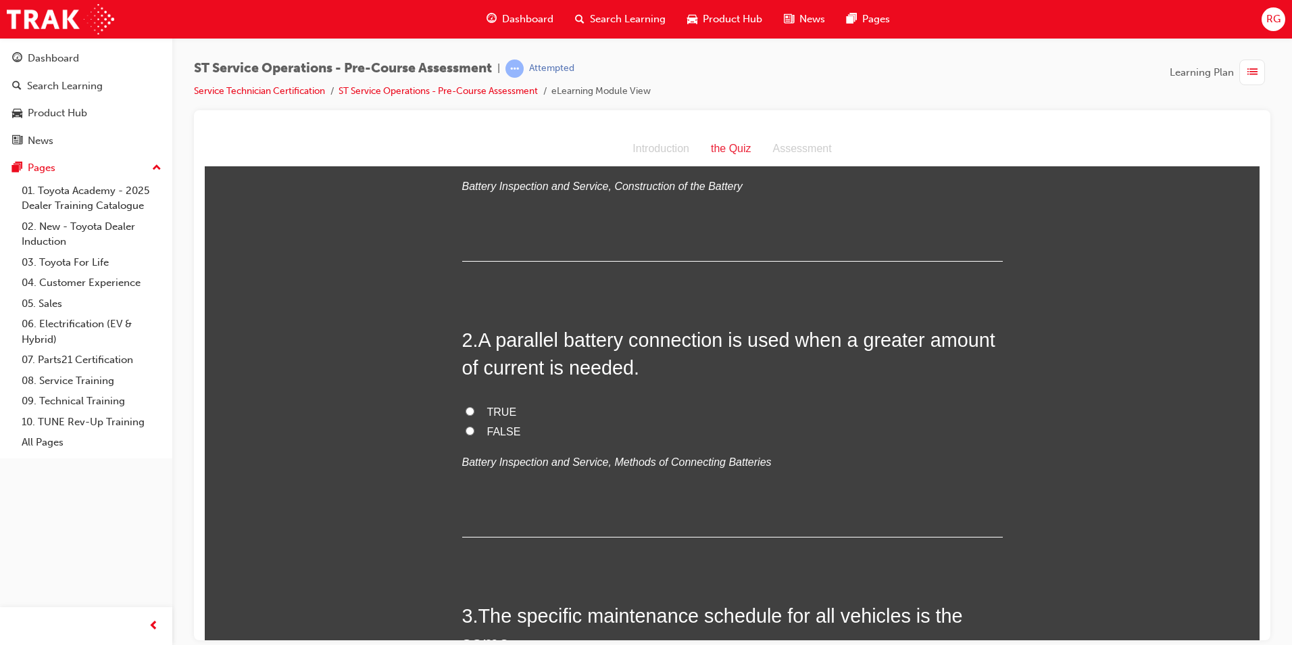
scroll to position [203, 0]
click at [488, 407] on span "TRUE" at bounding box center [502, 410] width 30 height 11
click at [475, 407] on input "TRUE" at bounding box center [470, 410] width 9 height 9
radio input "true"
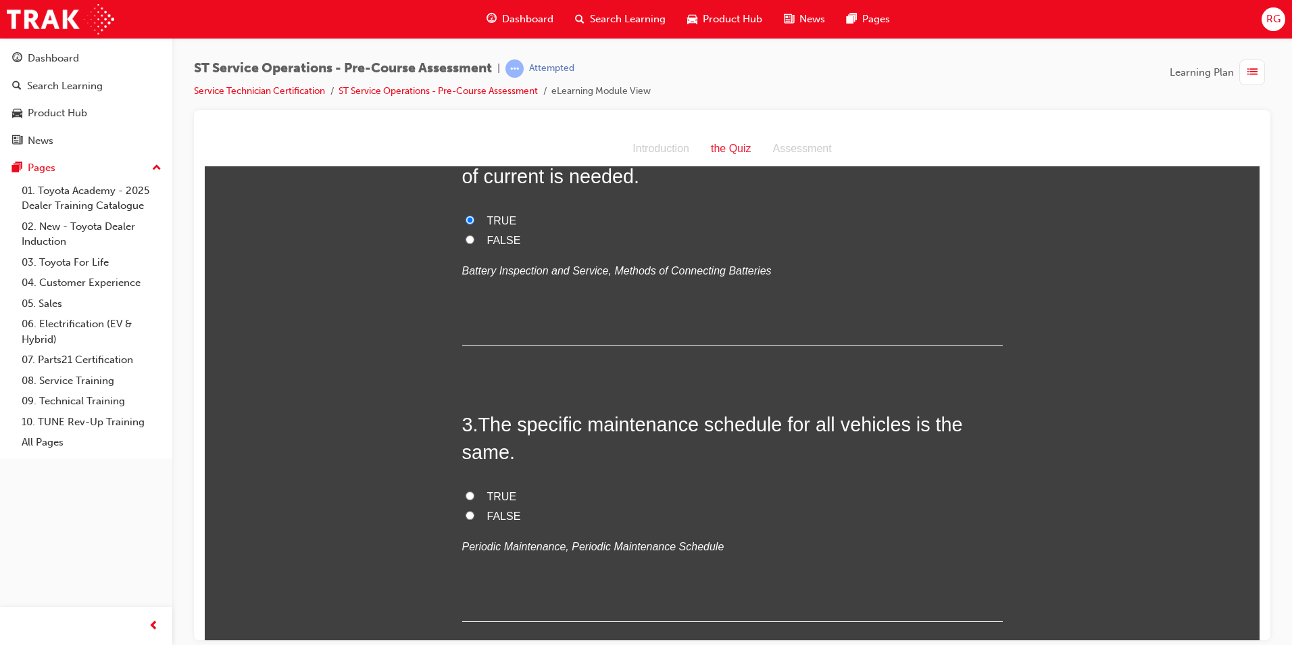
scroll to position [406, 0]
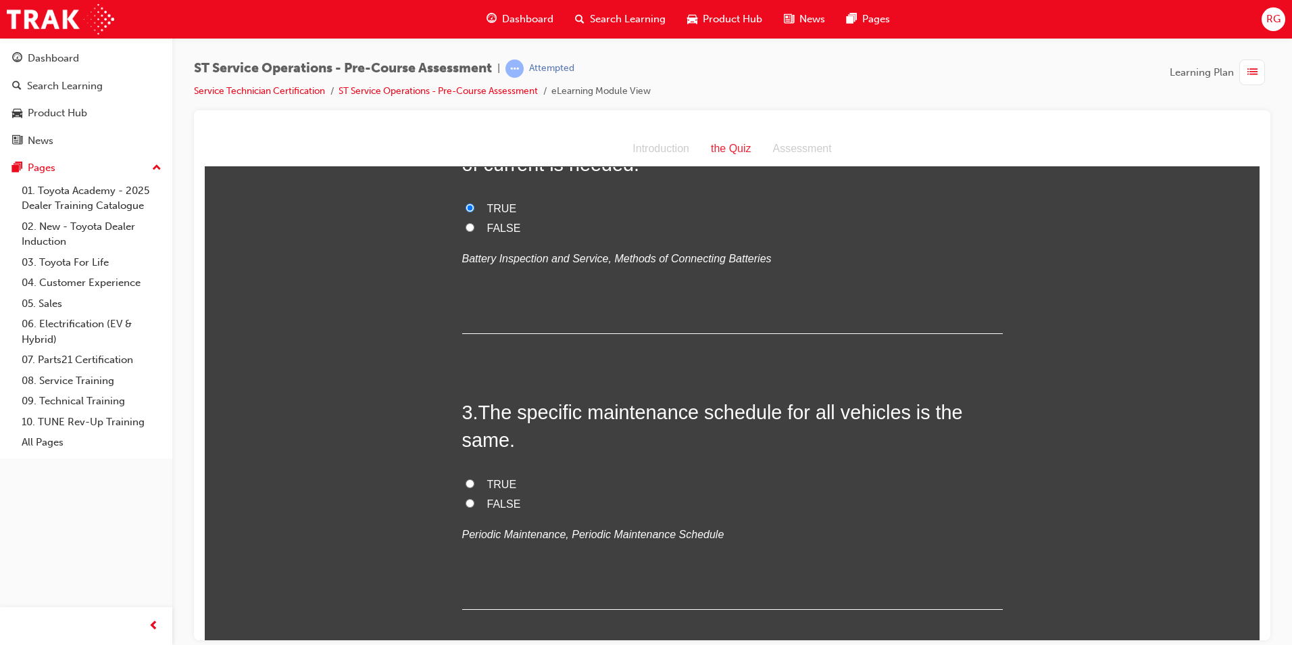
click at [505, 484] on span "TRUE" at bounding box center [502, 483] width 30 height 11
click at [475, 484] on input "TRUE" at bounding box center [470, 483] width 9 height 9
radio input "true"
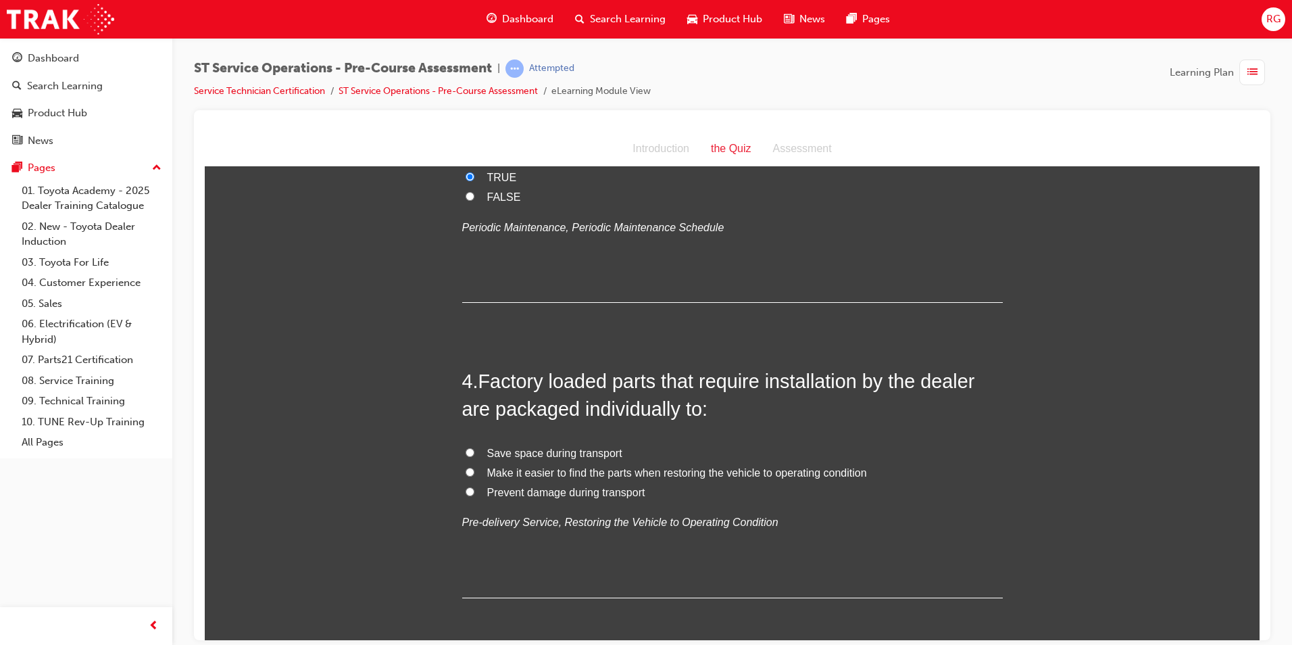
scroll to position [744, 0]
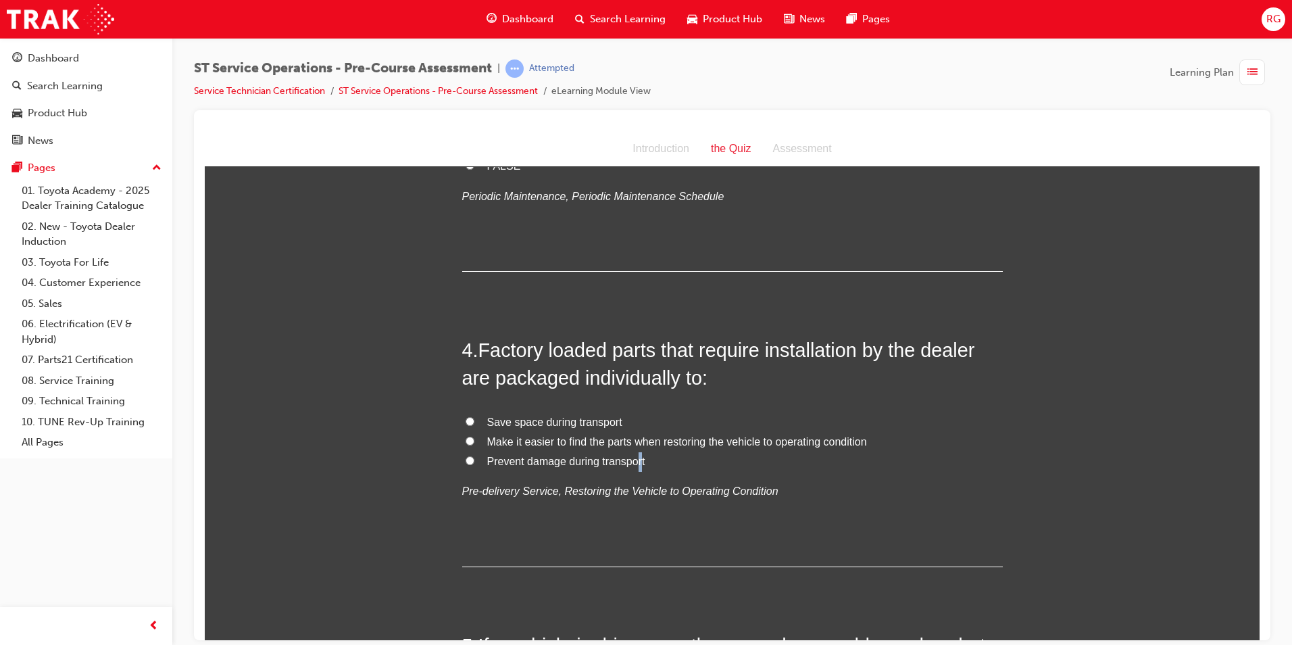
click at [635, 458] on span "Prevent damage during transport" at bounding box center [566, 460] width 158 height 11
drag, startPoint x: 635, startPoint y: 458, endPoint x: 555, endPoint y: 534, distance: 110.5
click at [555, 534] on div "4 . Factory loaded parts that require installation by the dealer are packaged i…" at bounding box center [732, 451] width 541 height 231
click at [471, 458] on label "Prevent damage during transport" at bounding box center [732, 462] width 541 height 20
click at [471, 458] on input "Prevent damage during transport" at bounding box center [470, 460] width 9 height 9
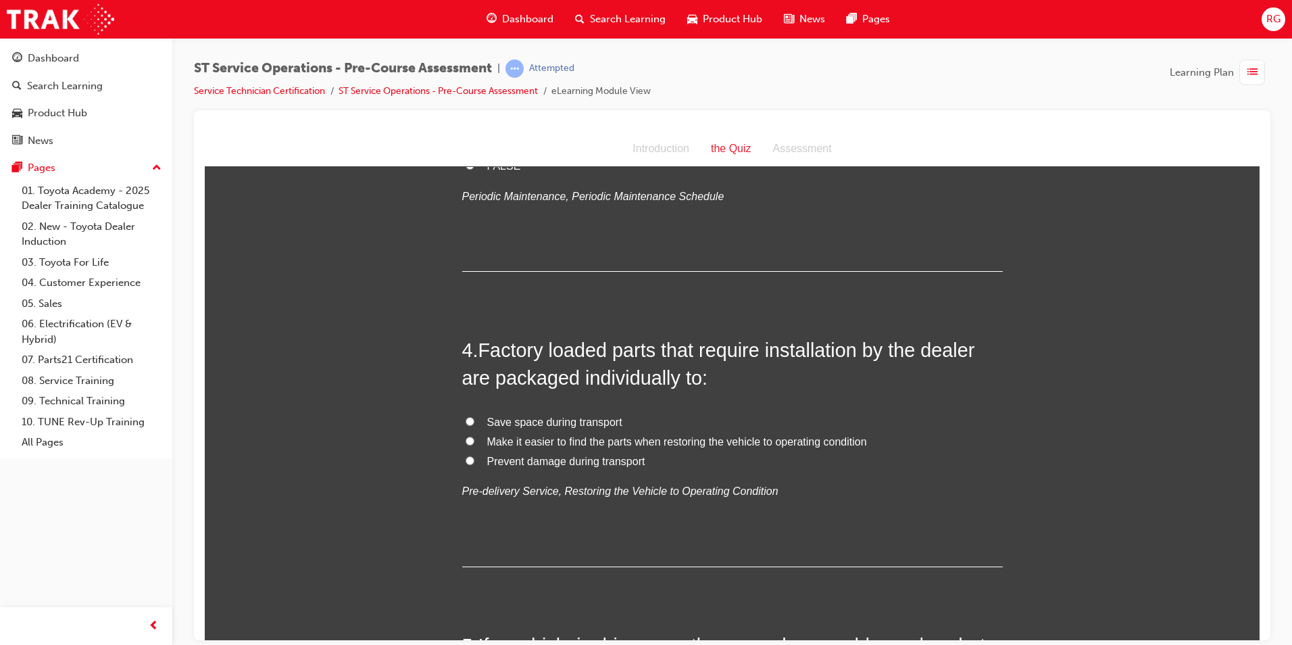
radio input "true"
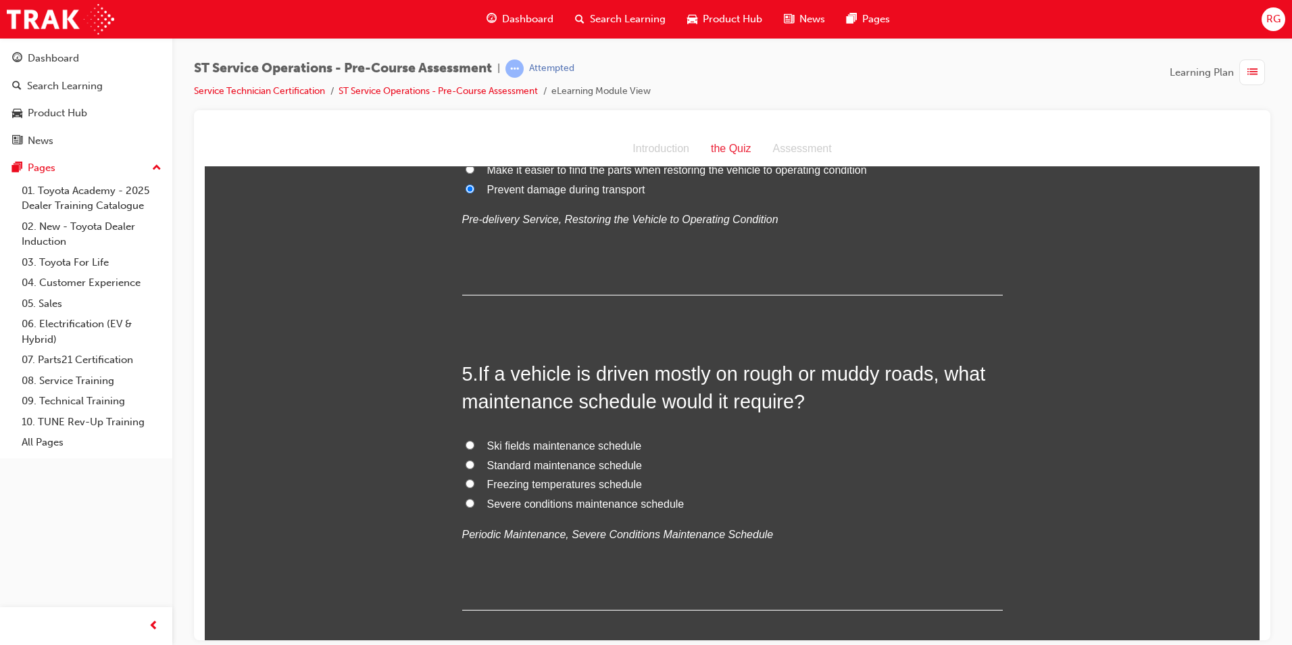
scroll to position [1014, 0]
click at [549, 464] on span "Standard maintenance schedule" at bounding box center [564, 465] width 155 height 11
click at [475, 464] on input "Standard maintenance schedule" at bounding box center [470, 465] width 9 height 9
radio input "true"
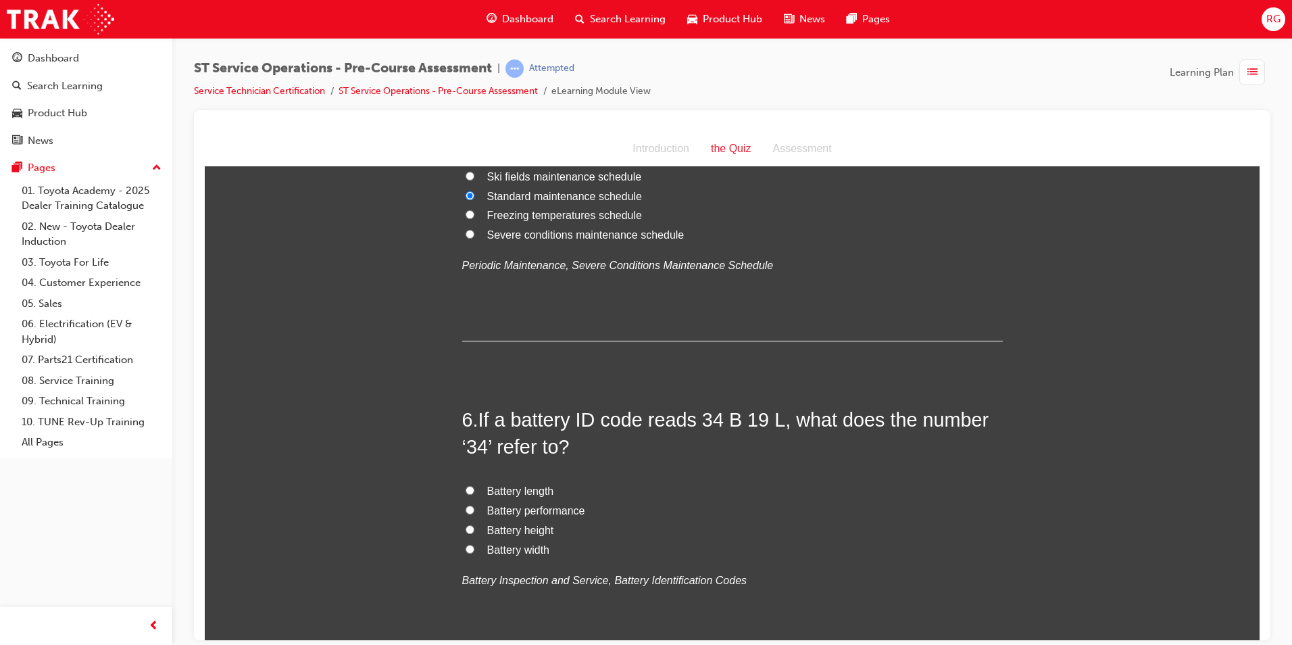
scroll to position [1352, 0]
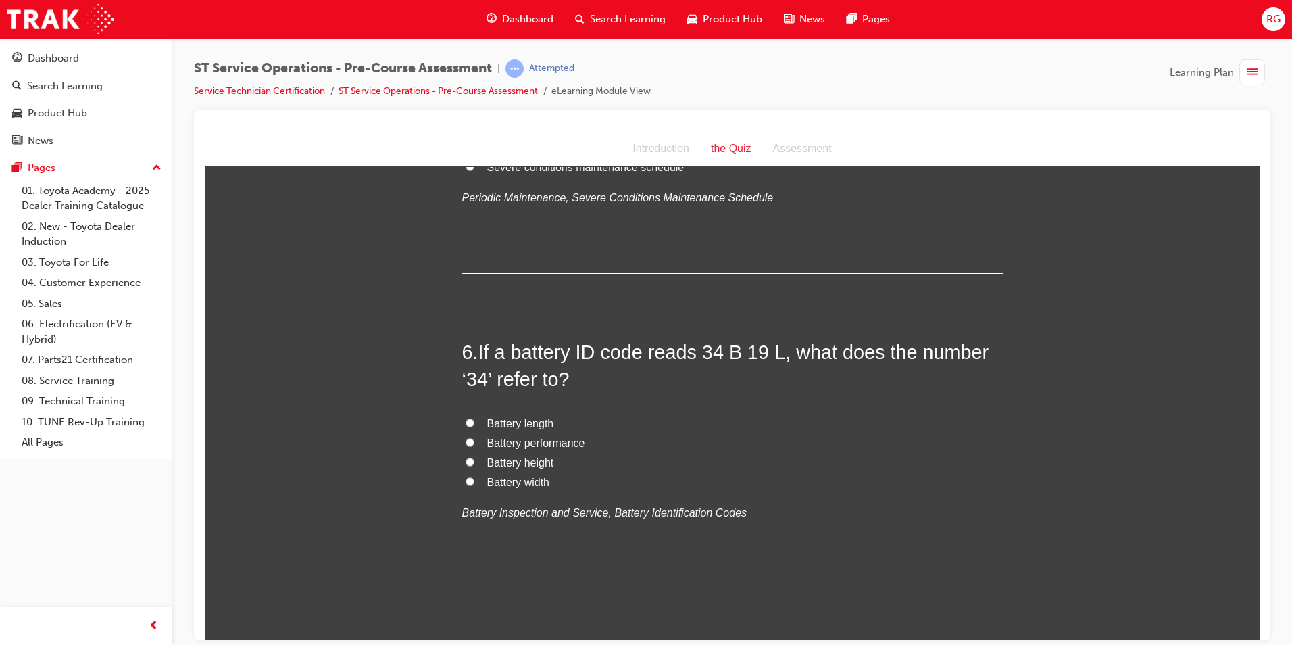
click at [529, 425] on span "Battery length" at bounding box center [520, 422] width 67 height 11
click at [475, 425] on input "Battery length" at bounding box center [470, 422] width 9 height 9
radio input "true"
click at [466, 441] on input "Battery performance" at bounding box center [470, 441] width 9 height 9
radio input "true"
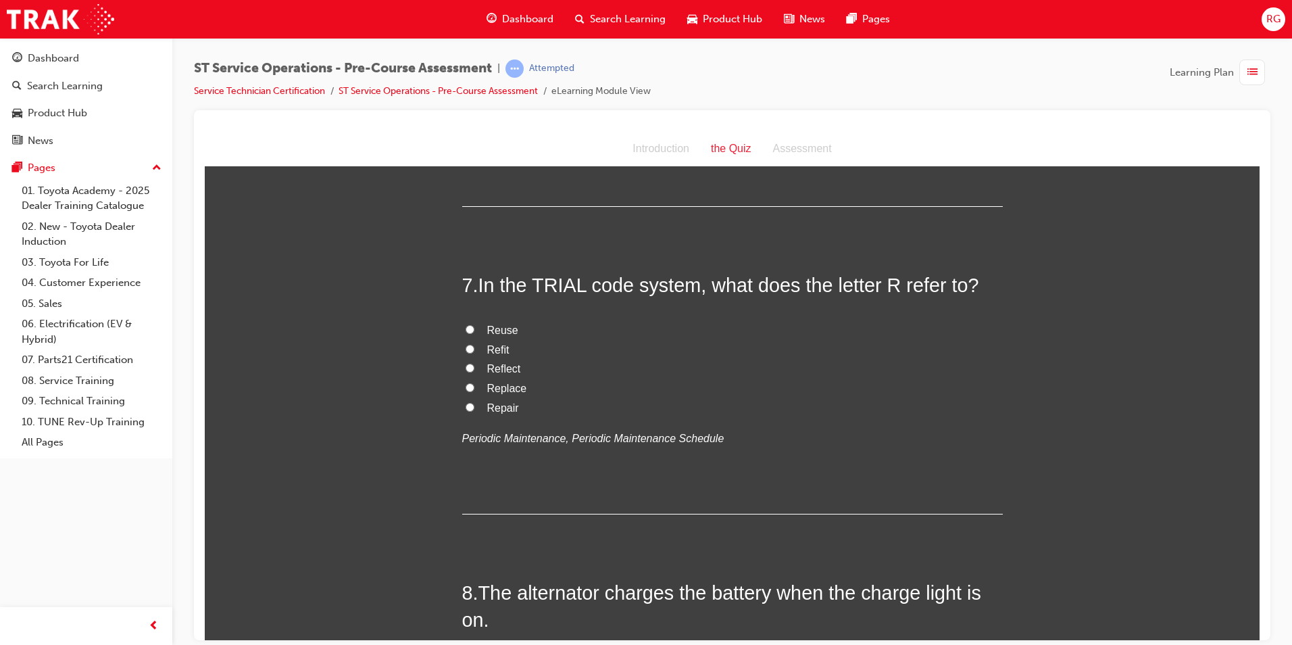
scroll to position [1758, 0]
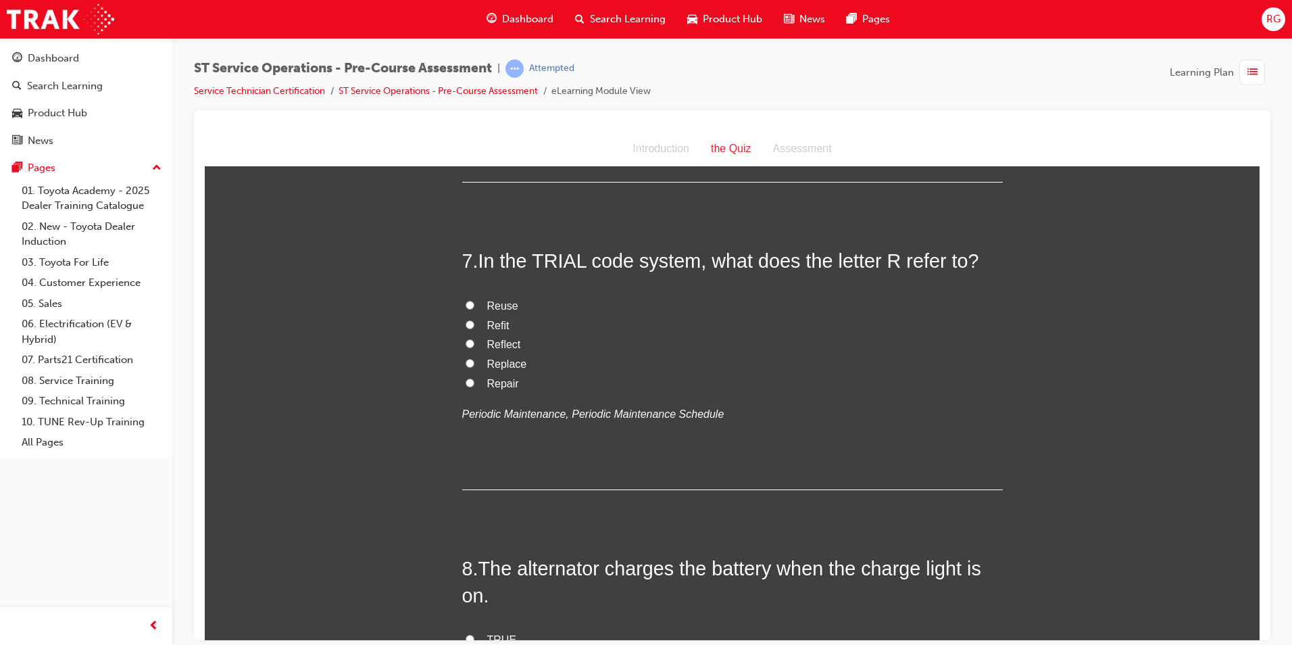
click at [505, 344] on span "Reflect" at bounding box center [504, 343] width 34 height 11
click at [475, 344] on input "Reflect" at bounding box center [470, 343] width 9 height 9
radio input "true"
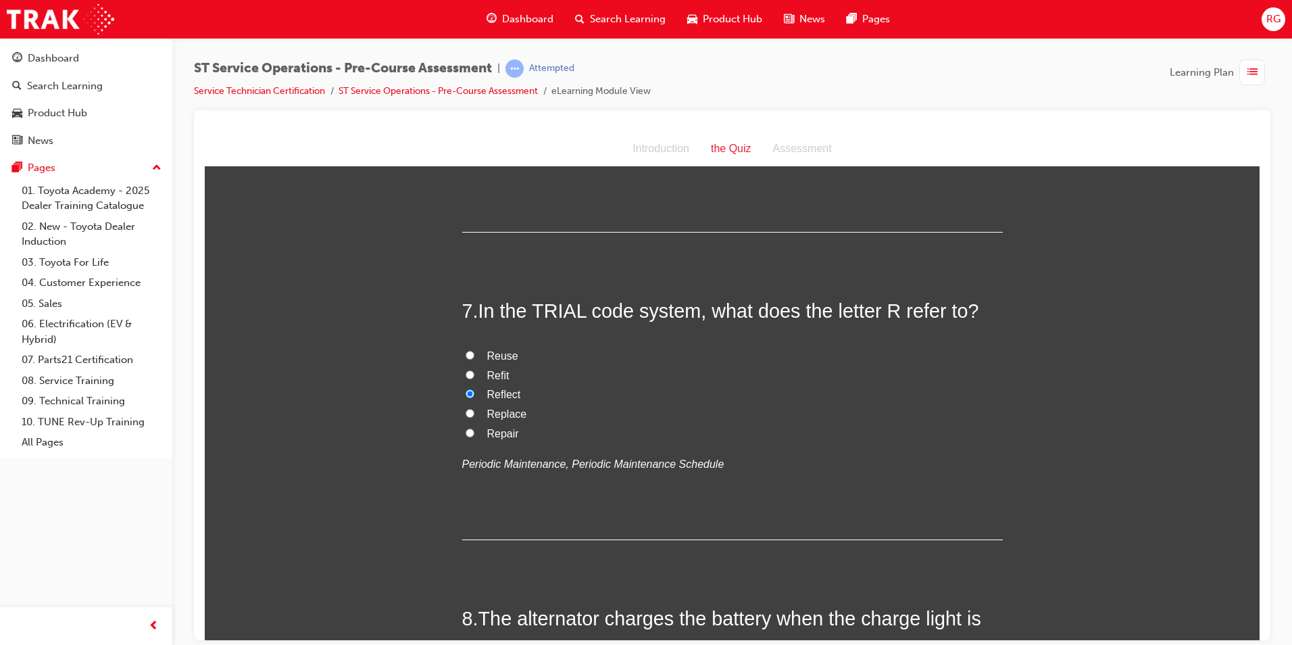
scroll to position [1690, 0]
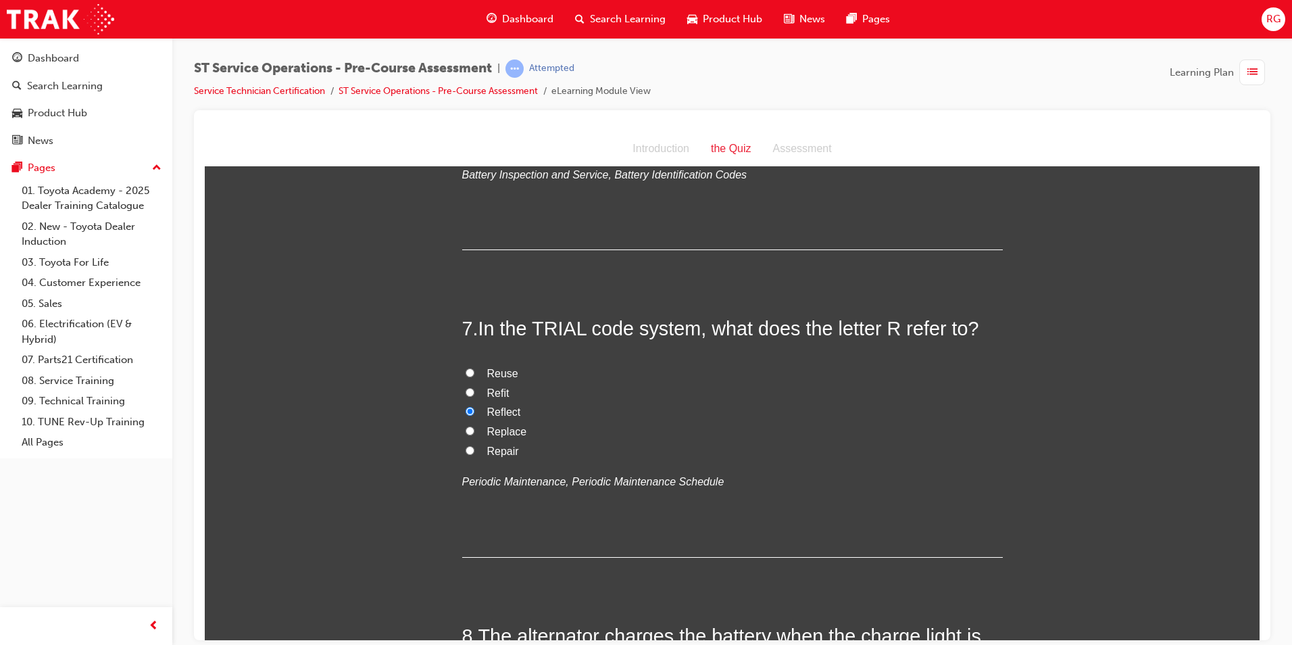
click at [507, 431] on span "Replace" at bounding box center [507, 430] width 40 height 11
click at [475, 431] on input "Replace" at bounding box center [470, 430] width 9 height 9
radio input "true"
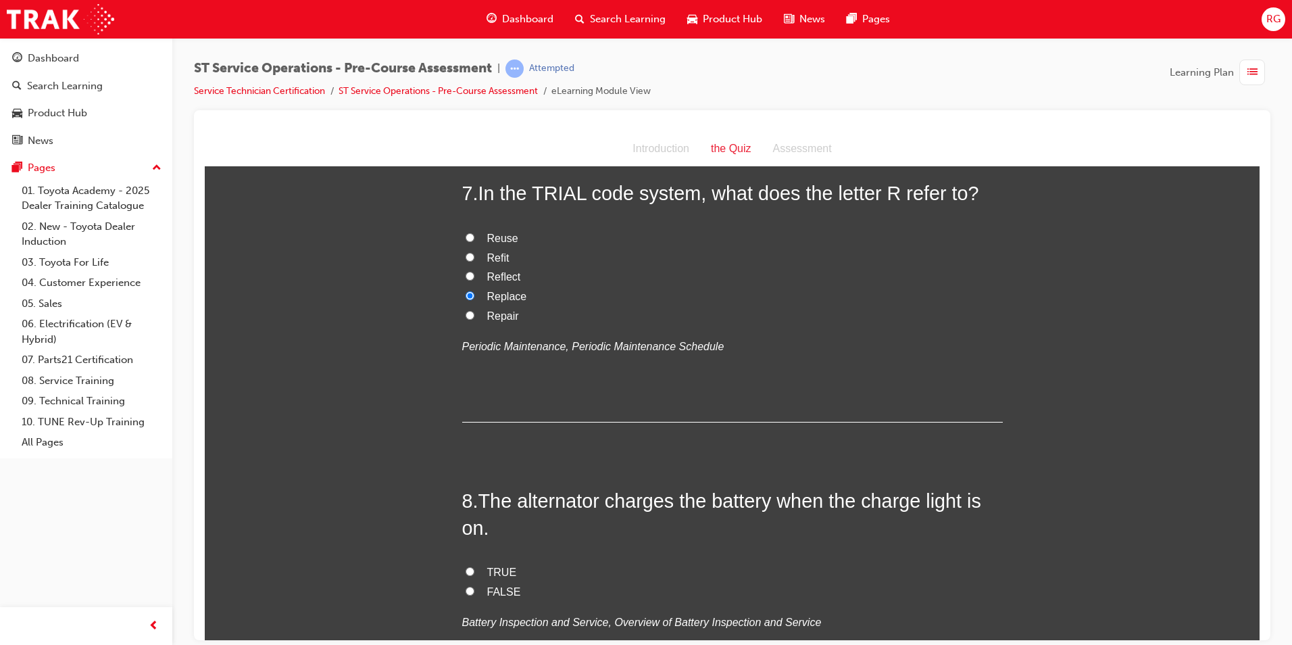
scroll to position [2028, 0]
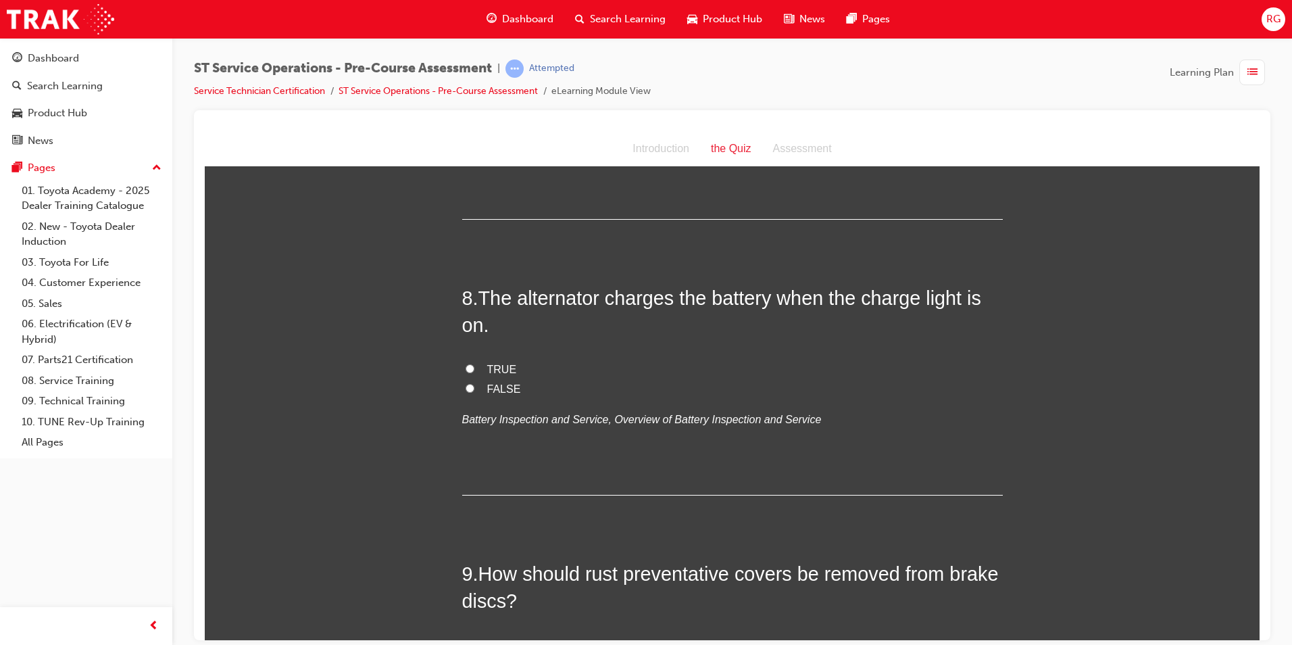
click at [466, 387] on input "FALSE" at bounding box center [470, 387] width 9 height 9
radio input "true"
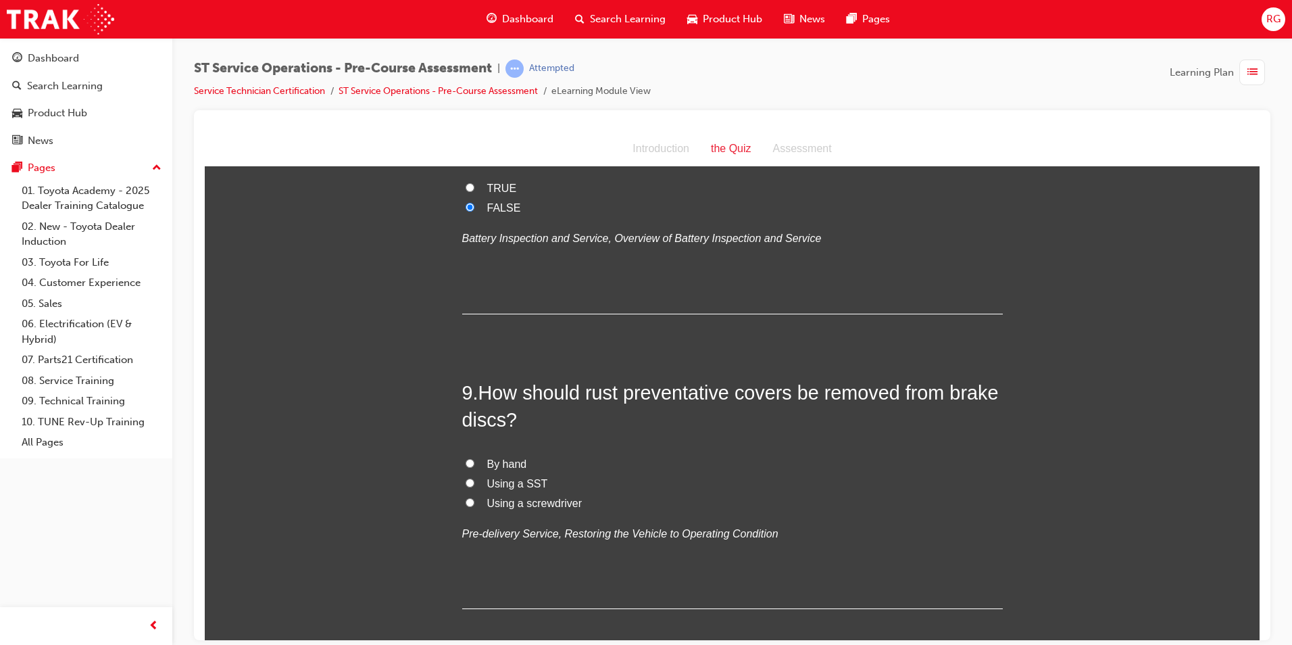
scroll to position [2231, 0]
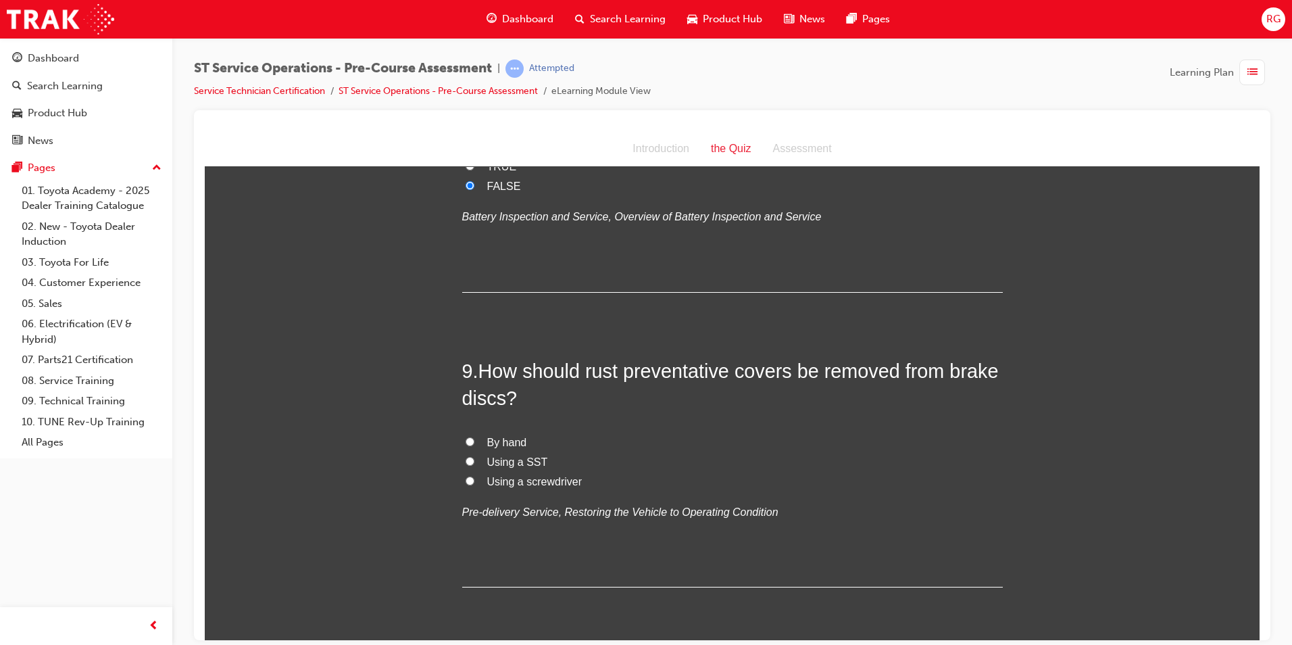
click at [504, 443] on span "By hand" at bounding box center [507, 441] width 40 height 11
click at [475, 443] on input "By hand" at bounding box center [470, 441] width 9 height 9
radio input "true"
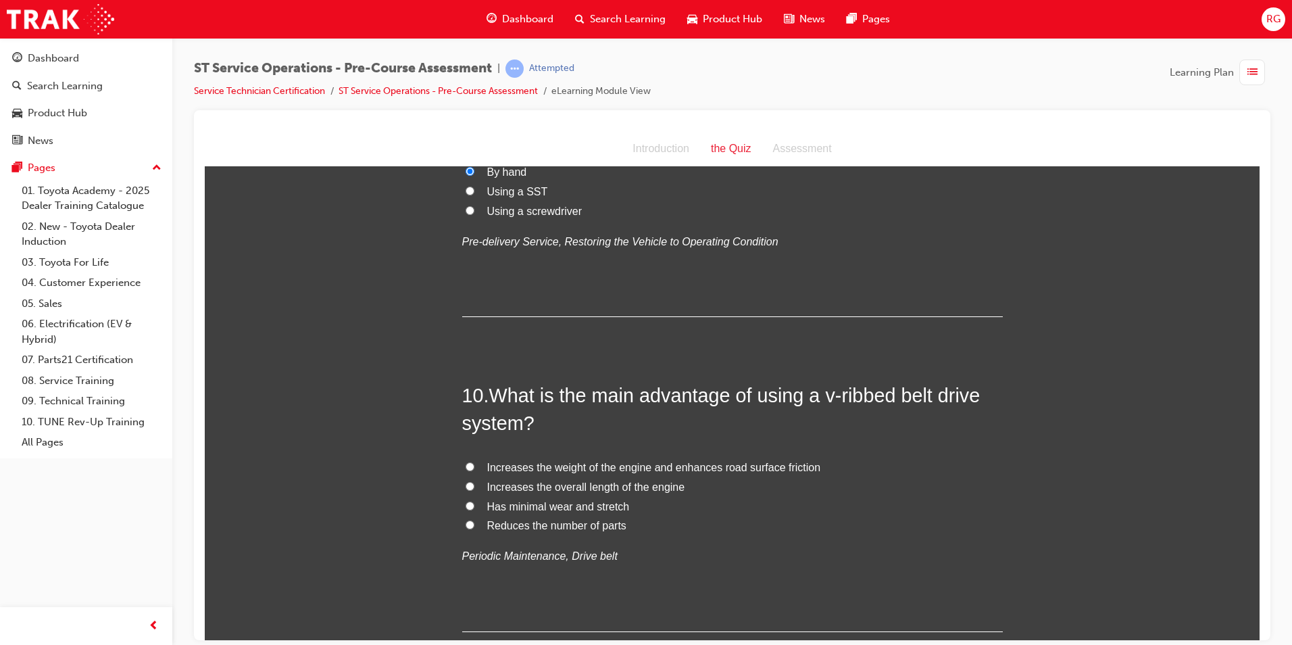
scroll to position [2569, 0]
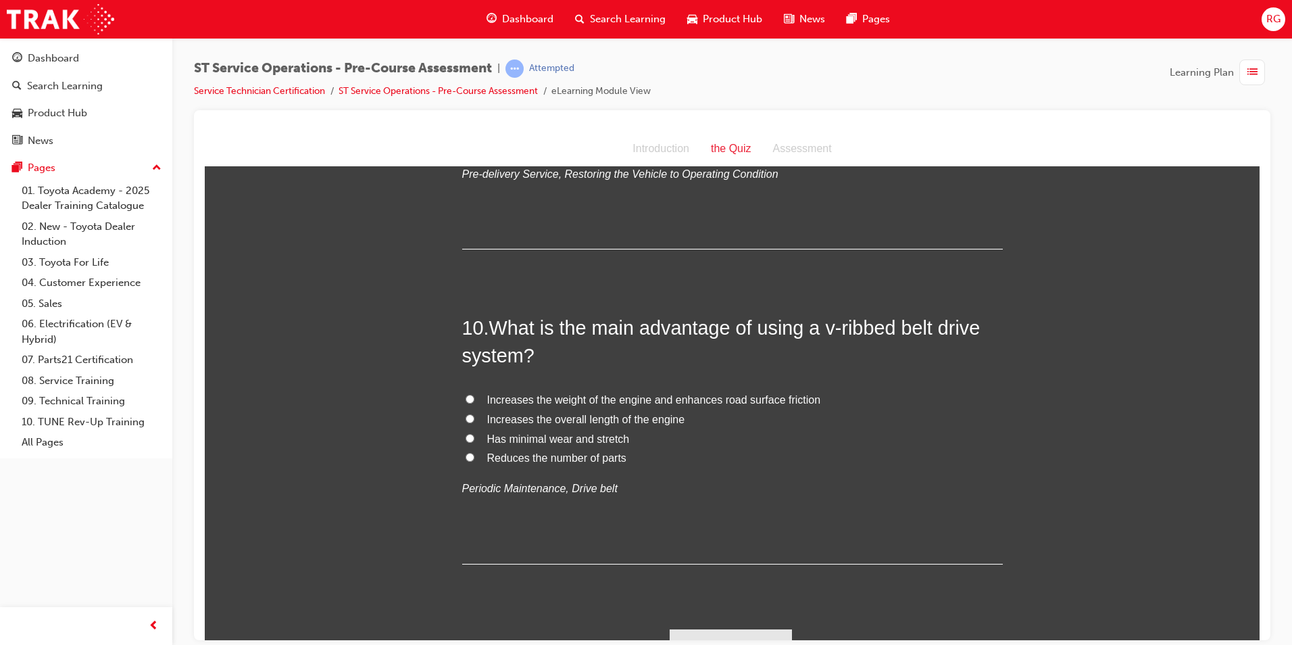
click at [612, 440] on span "Has minimal wear and stretch" at bounding box center [558, 438] width 143 height 11
click at [475, 440] on input "Has minimal wear and stretch" at bounding box center [470, 437] width 9 height 9
radio input "true"
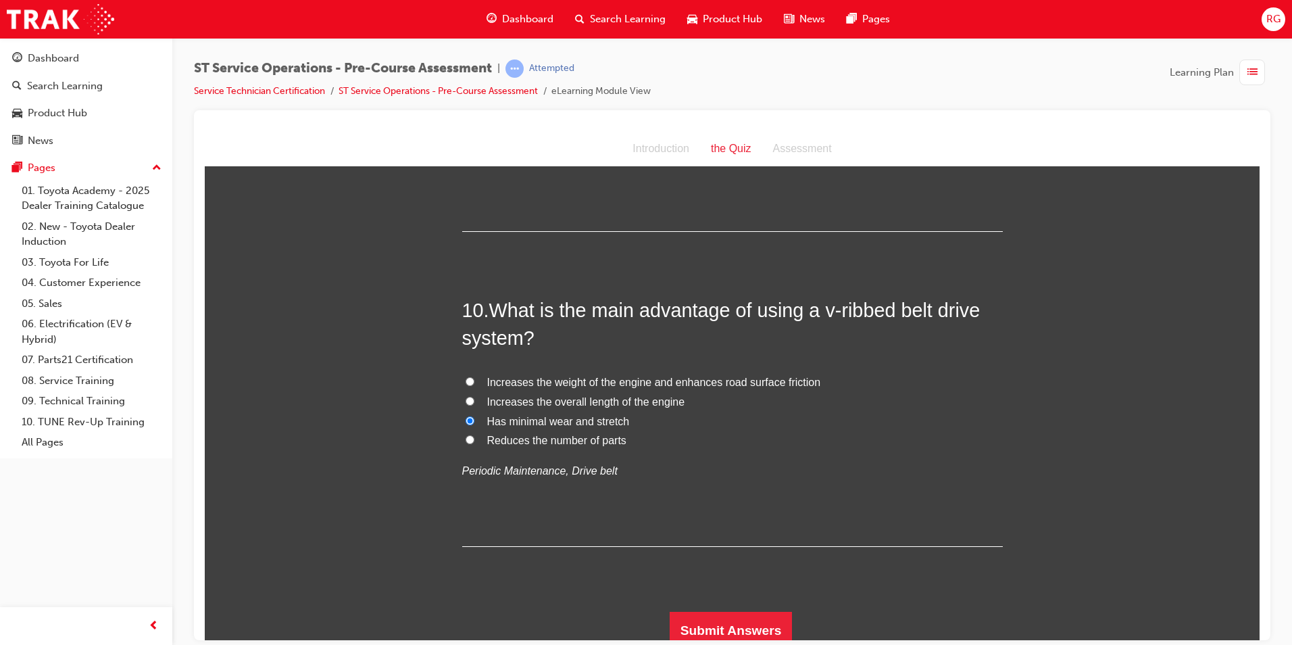
scroll to position [2595, 0]
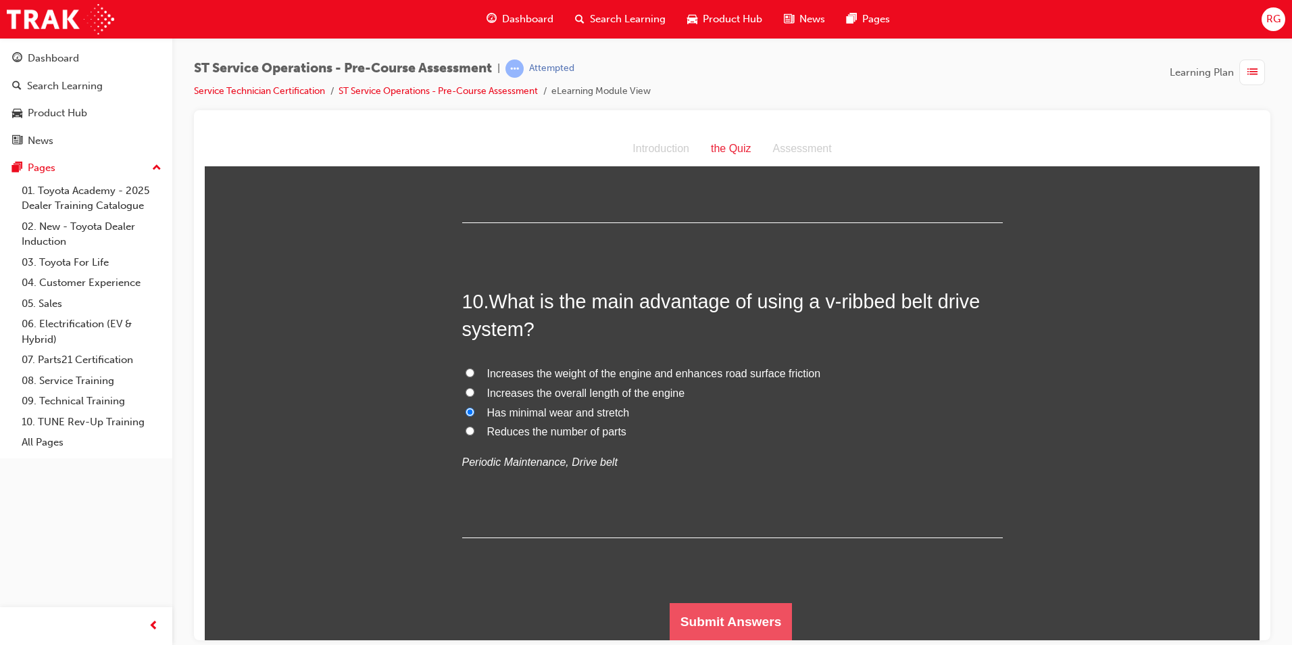
click at [752, 621] on button "Submit Answers" at bounding box center [731, 621] width 123 height 38
